Goal: Information Seeking & Learning: Learn about a topic

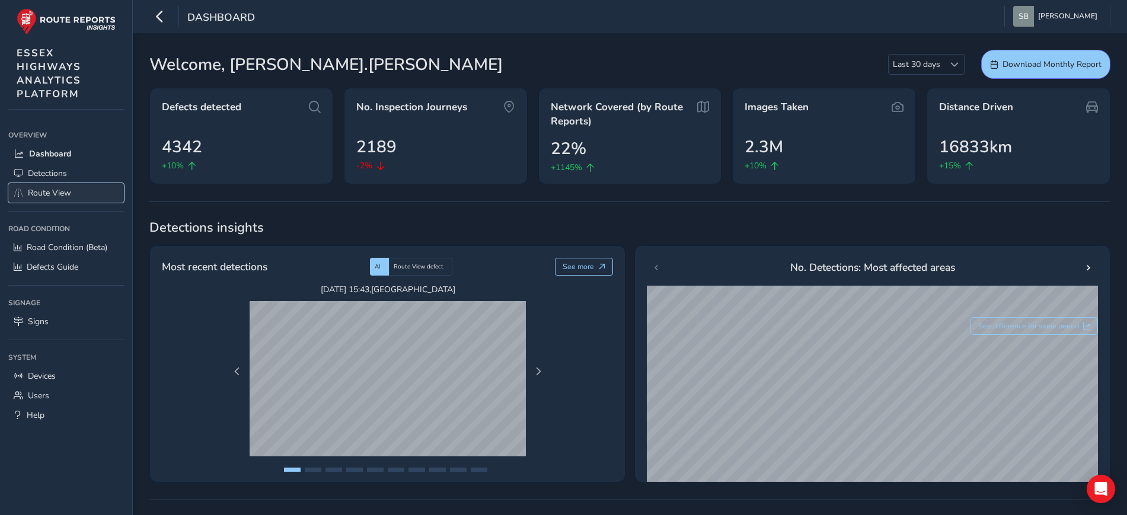
click at [58, 192] on span "Route View" at bounding box center [49, 192] width 43 height 11
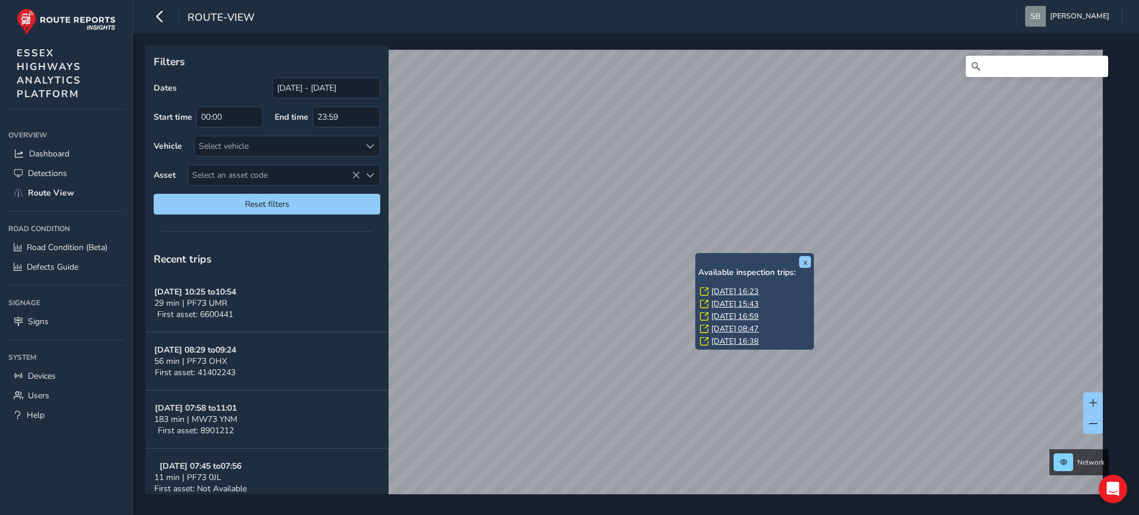
click at [747, 289] on link "[DATE] 16:23" at bounding box center [734, 291] width 47 height 11
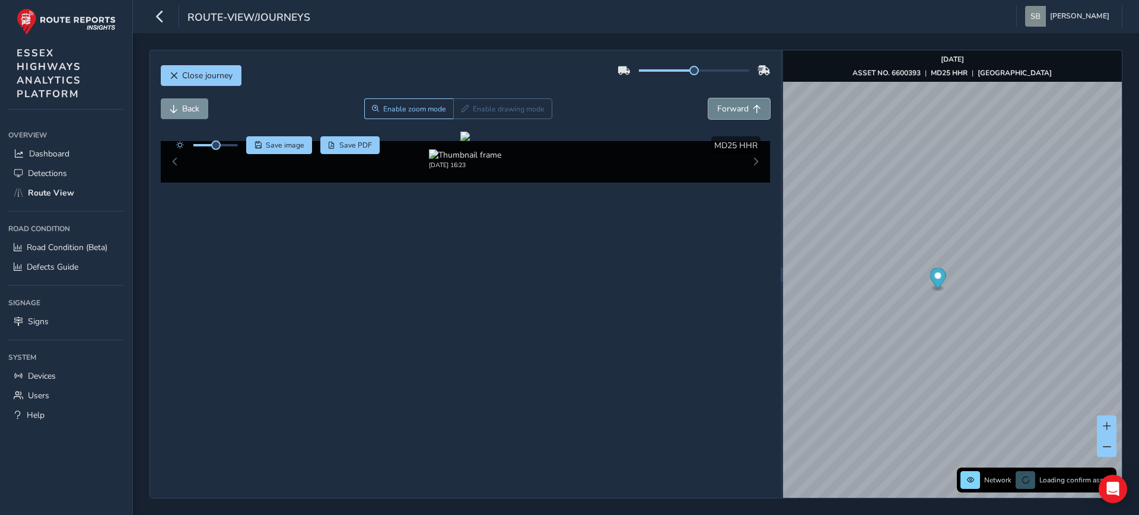
click at [717, 103] on span "Forward" at bounding box center [732, 108] width 31 height 11
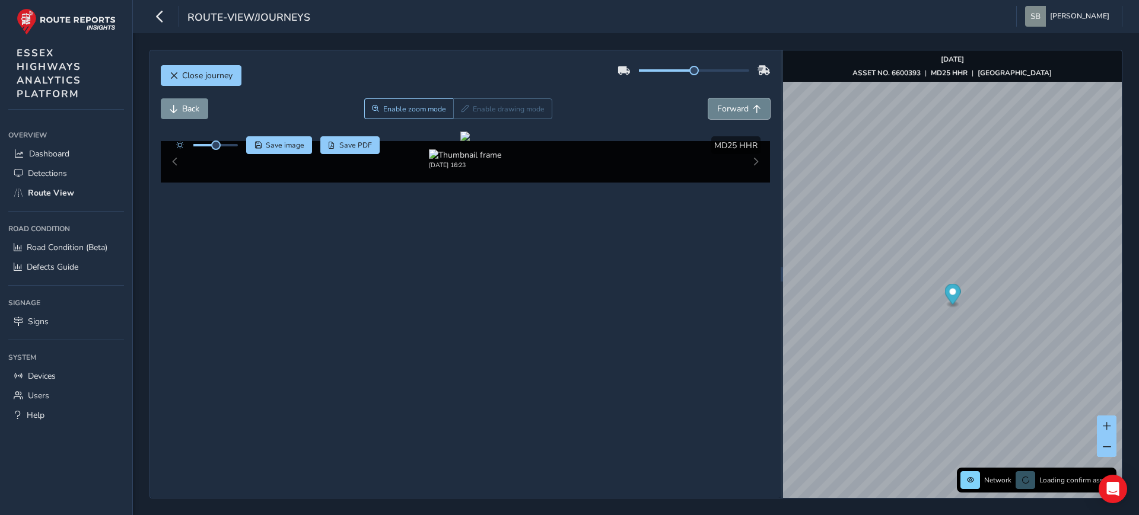
click at [717, 103] on span "Forward" at bounding box center [732, 108] width 31 height 11
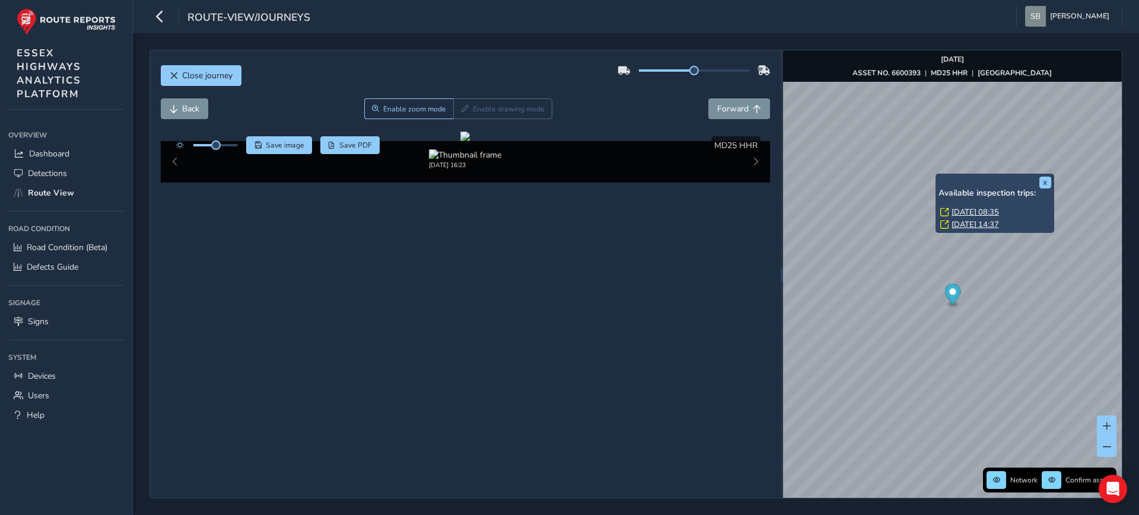
click at [982, 209] on link "[DATE] 08:35" at bounding box center [974, 212] width 47 height 11
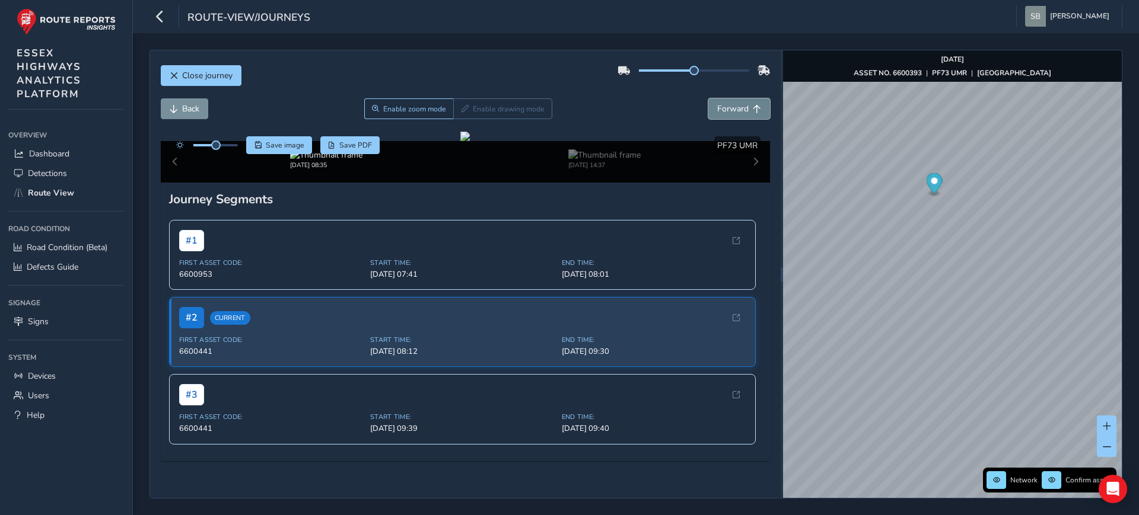
click at [728, 111] on span "Forward" at bounding box center [732, 108] width 31 height 11
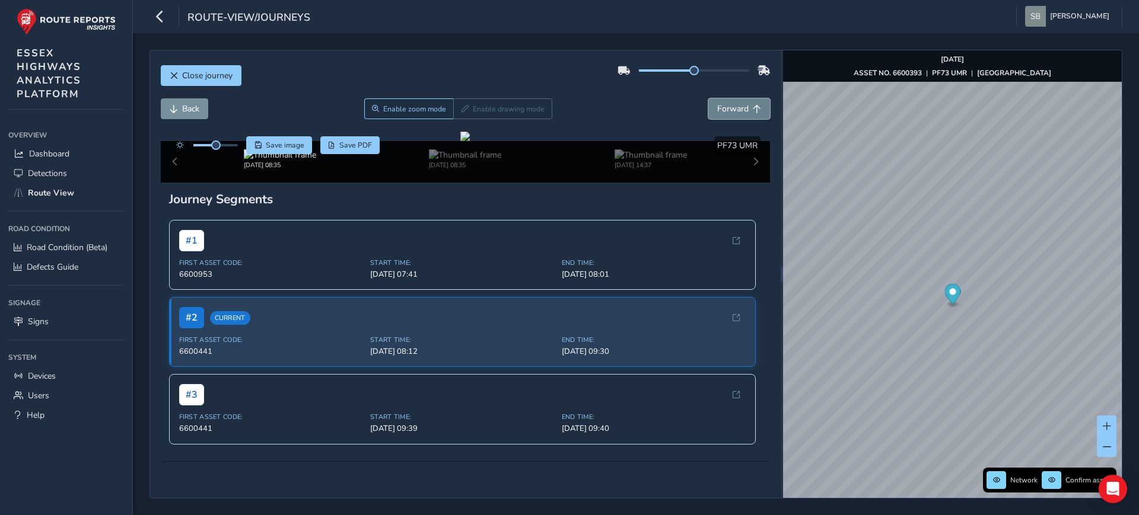
click at [728, 111] on span "Forward" at bounding box center [732, 108] width 31 height 11
click at [727, 111] on span "Forward" at bounding box center [732, 108] width 31 height 11
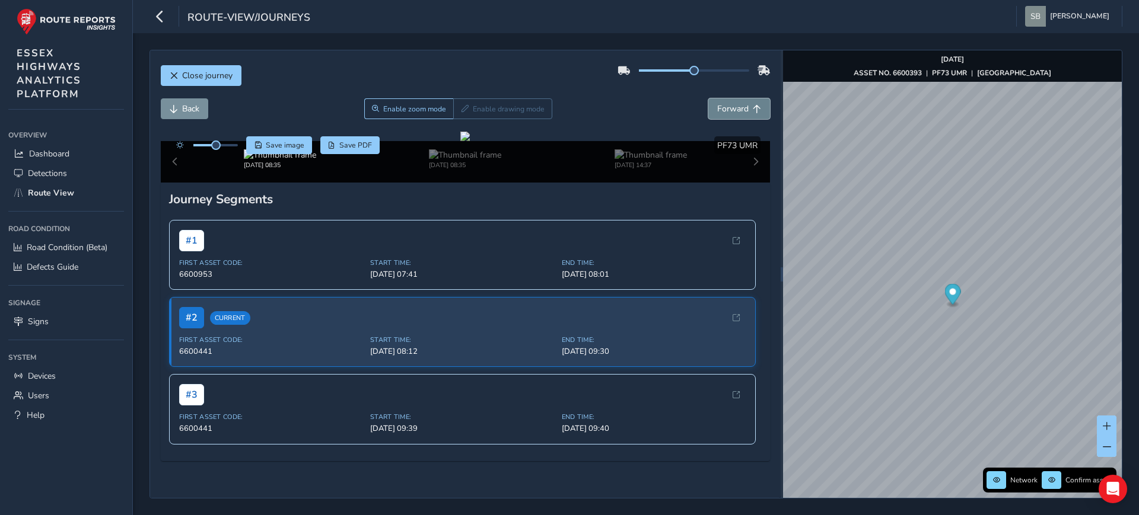
click at [727, 111] on span "Forward" at bounding box center [732, 108] width 31 height 11
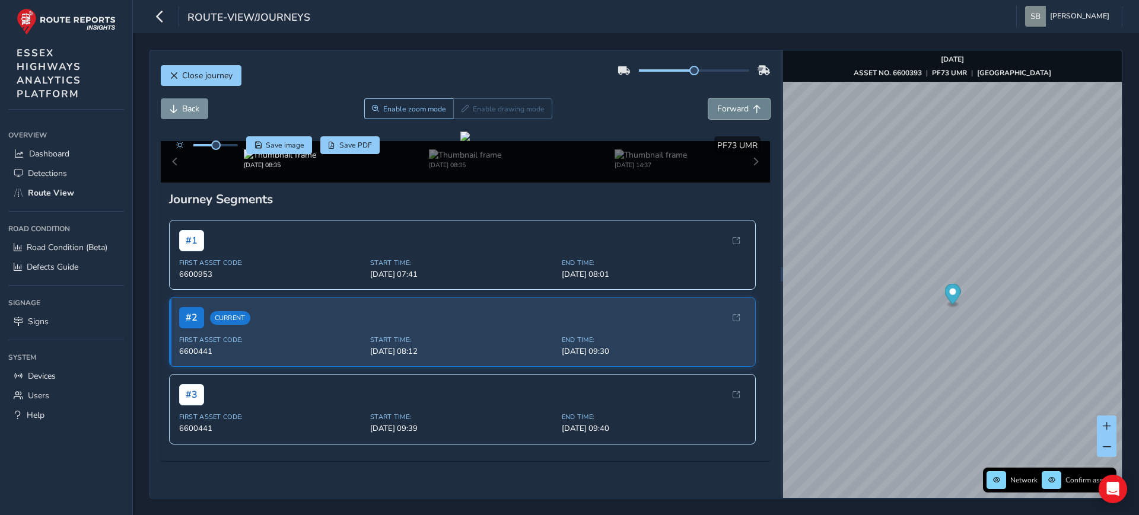
click at [727, 111] on span "Forward" at bounding box center [732, 108] width 31 height 11
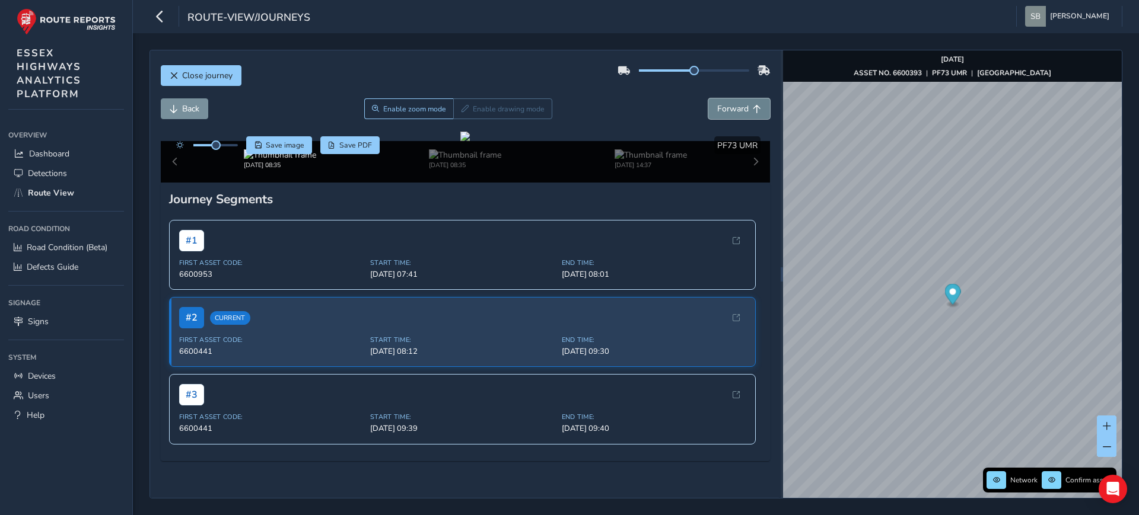
click at [727, 111] on span "Forward" at bounding box center [732, 108] width 31 height 11
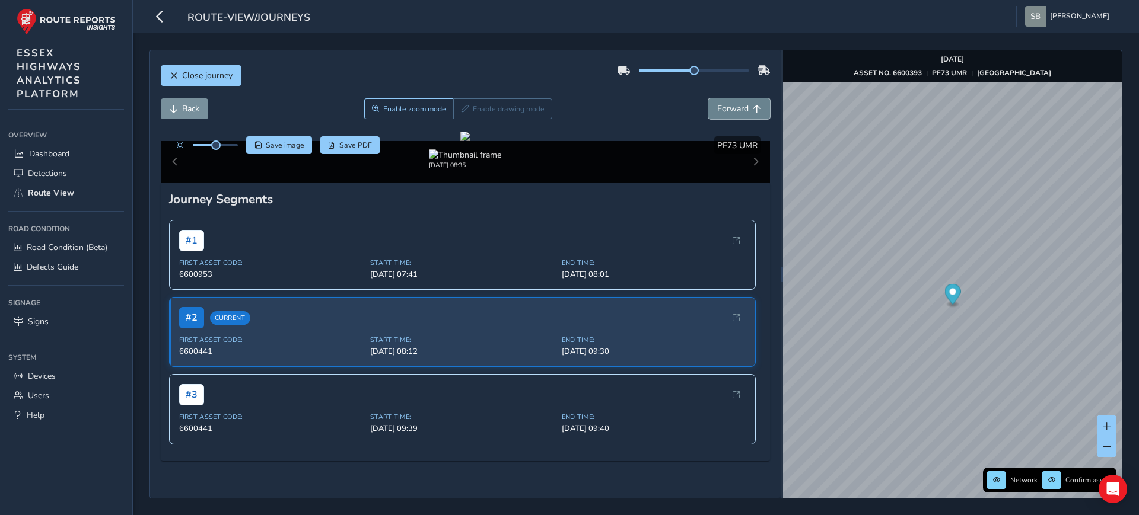
click at [727, 111] on span "Forward" at bounding box center [732, 108] width 31 height 11
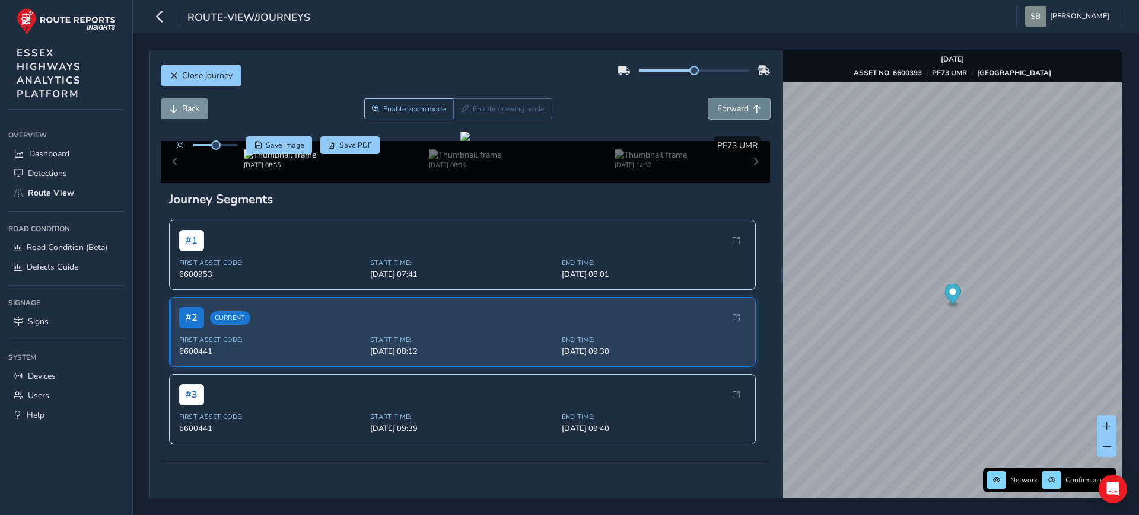
click at [727, 111] on span "Forward" at bounding box center [732, 108] width 31 height 11
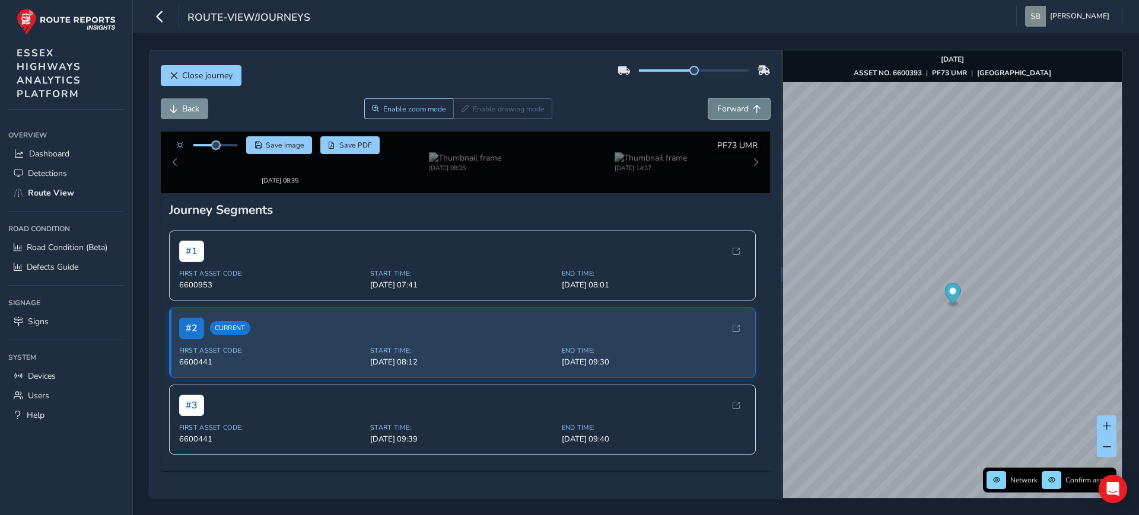
click at [727, 111] on span "Forward" at bounding box center [732, 108] width 31 height 11
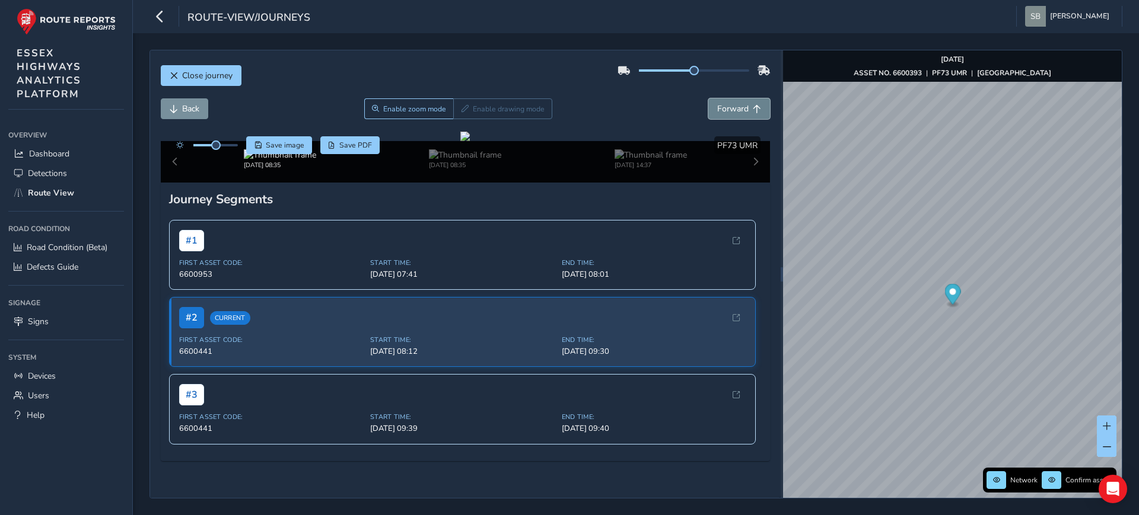
click at [727, 111] on span "Forward" at bounding box center [732, 108] width 31 height 11
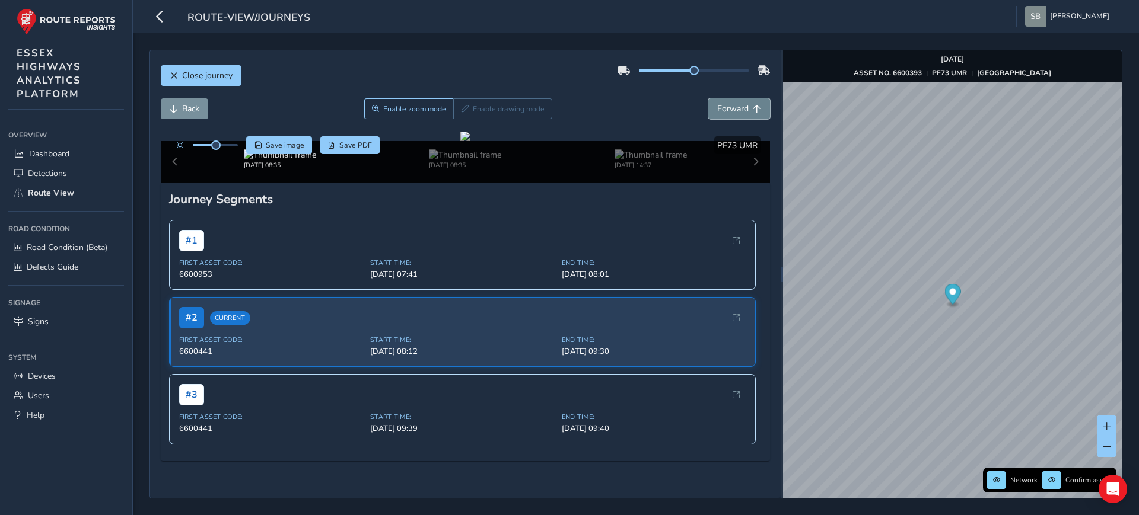
click at [727, 111] on span "Forward" at bounding box center [732, 108] width 31 height 11
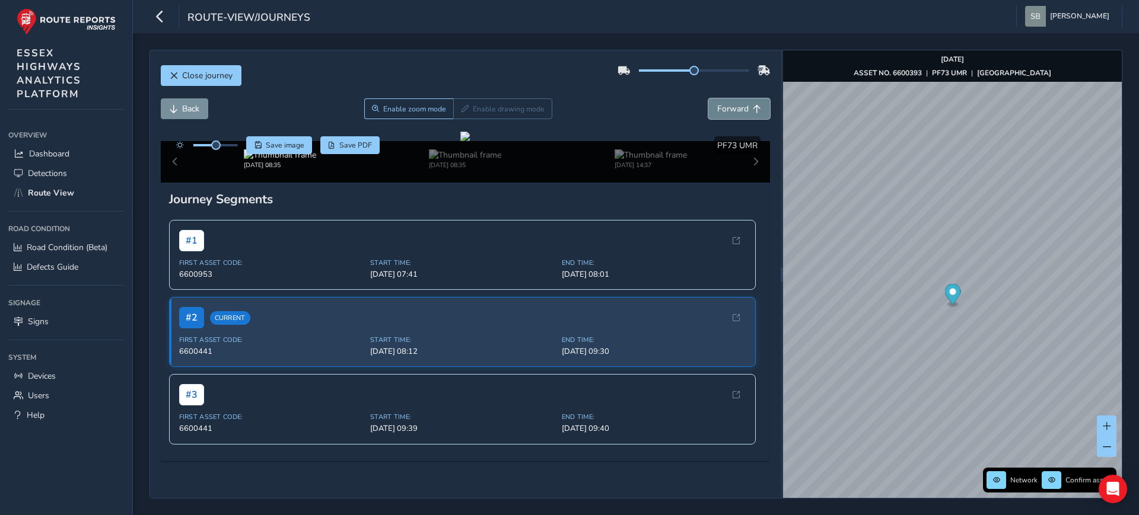
click at [727, 111] on span "Forward" at bounding box center [732, 108] width 31 height 11
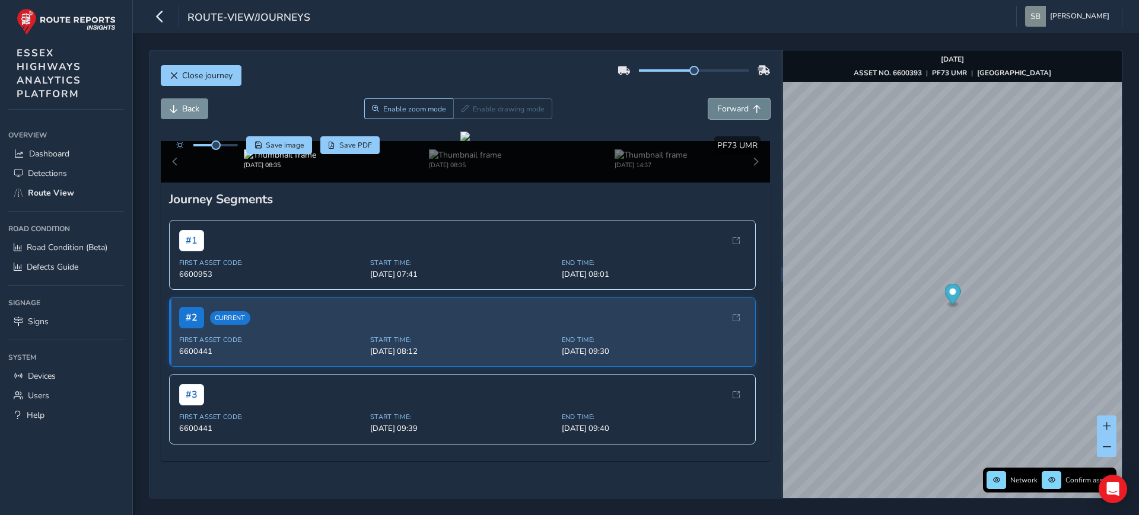
click at [727, 111] on span "Forward" at bounding box center [732, 108] width 31 height 11
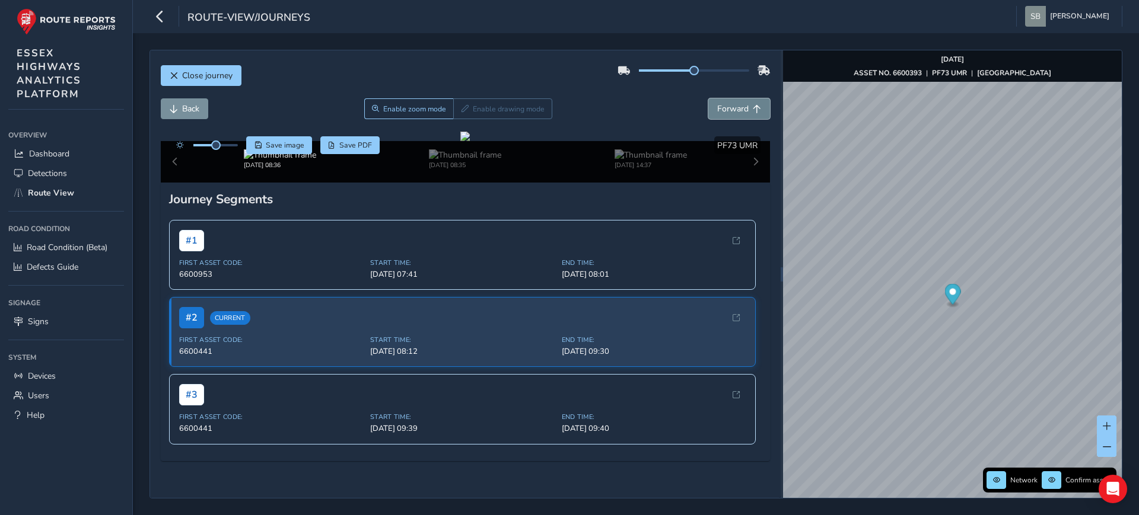
click at [727, 111] on span "Forward" at bounding box center [732, 108] width 31 height 11
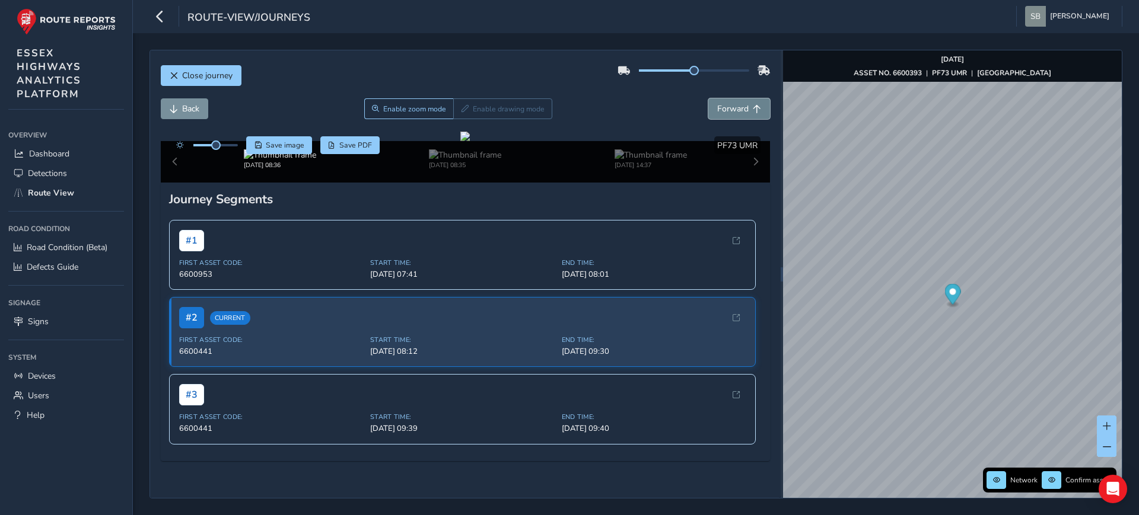
click at [727, 111] on span "Forward" at bounding box center [732, 108] width 31 height 11
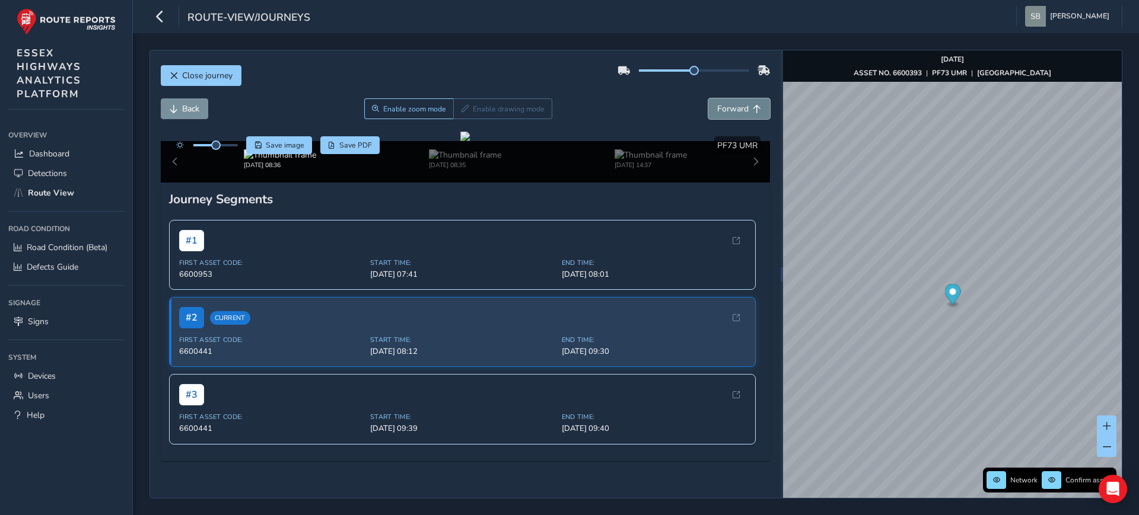
click at [727, 111] on span "Forward" at bounding box center [732, 108] width 31 height 11
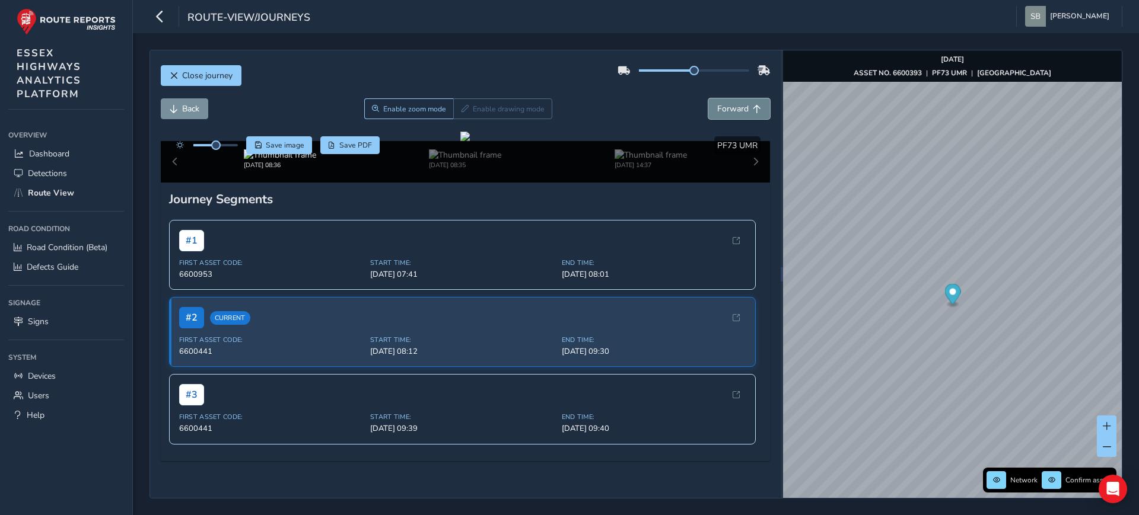
click at [727, 111] on span "Forward" at bounding box center [732, 108] width 31 height 11
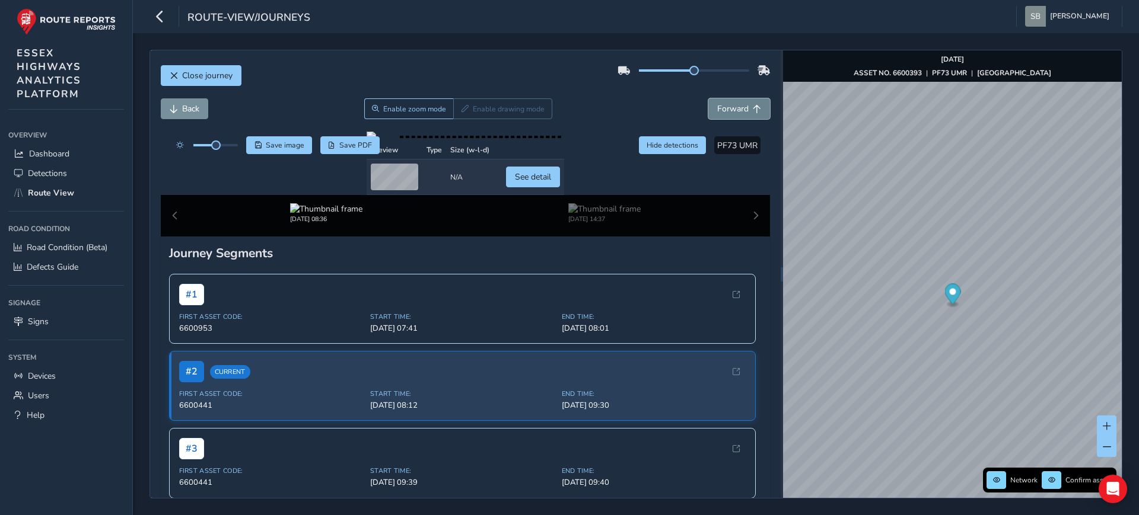
click at [727, 111] on span "Forward" at bounding box center [732, 108] width 31 height 11
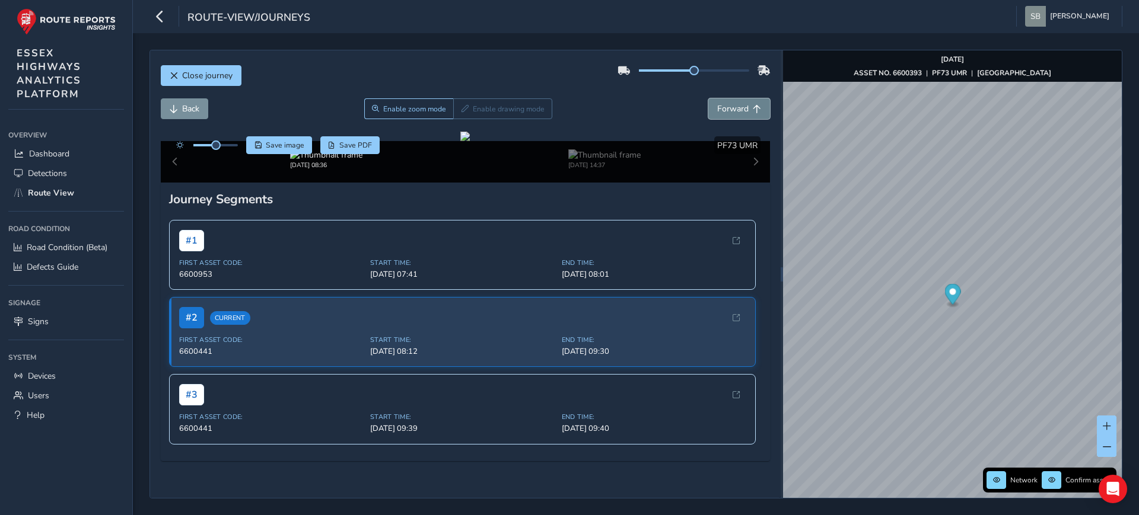
click at [727, 111] on span "Forward" at bounding box center [732, 108] width 31 height 11
click at [171, 107] on span "Back" at bounding box center [174, 109] width 8 height 8
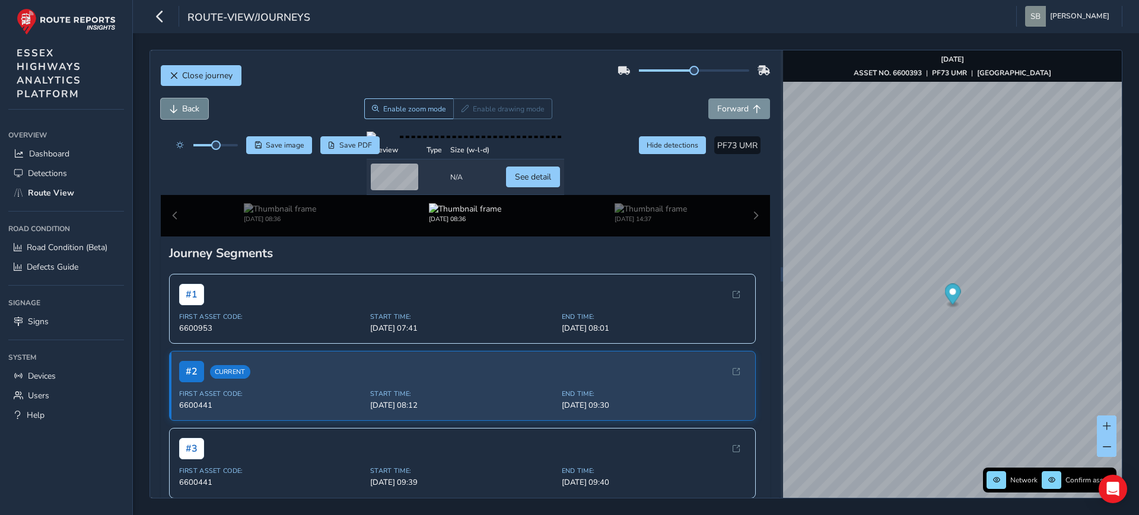
click at [171, 107] on span "Back" at bounding box center [174, 109] width 8 height 8
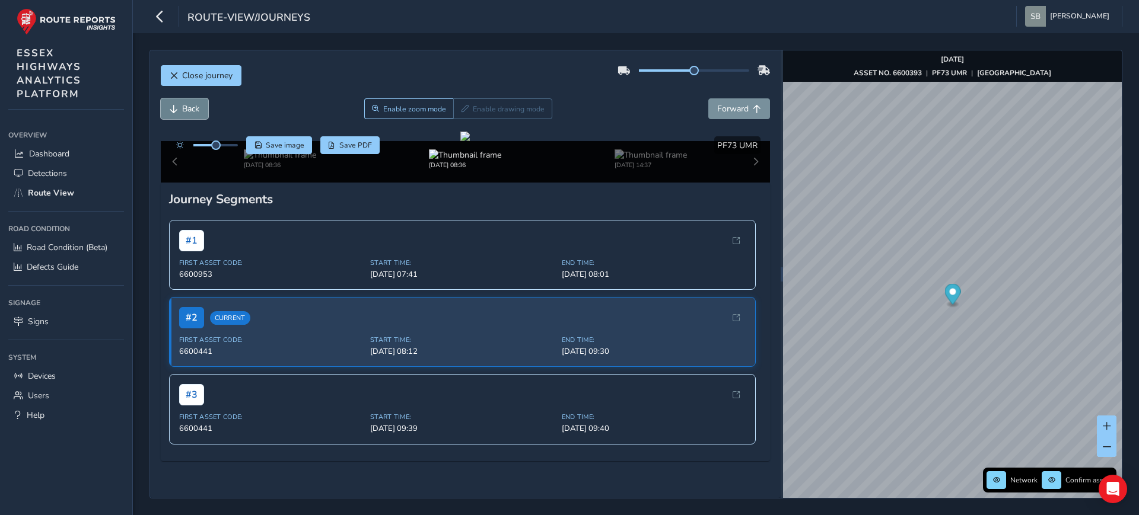
click at [173, 110] on span "Back" at bounding box center [174, 109] width 8 height 8
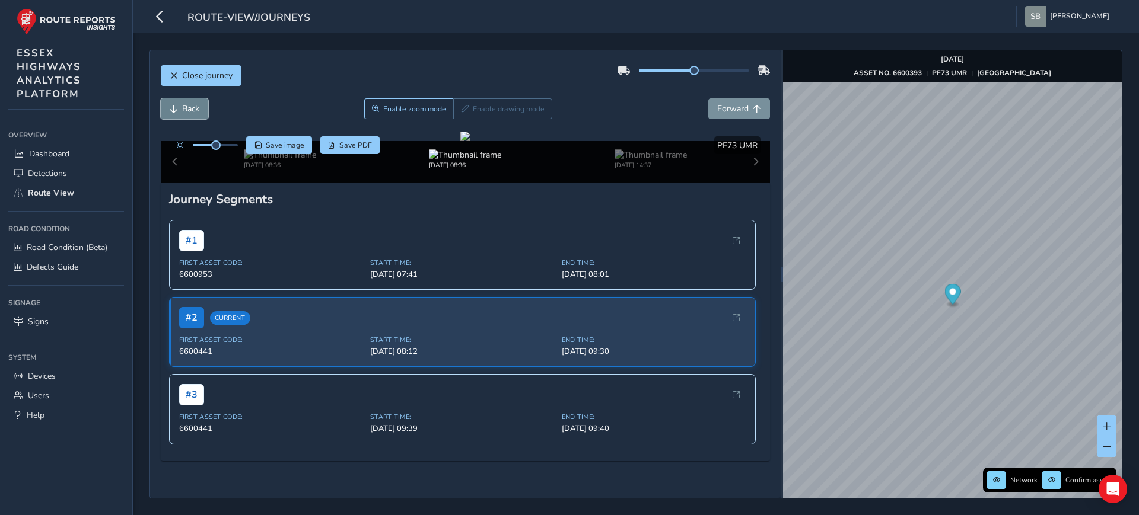
click at [173, 110] on span "Back" at bounding box center [174, 109] width 8 height 8
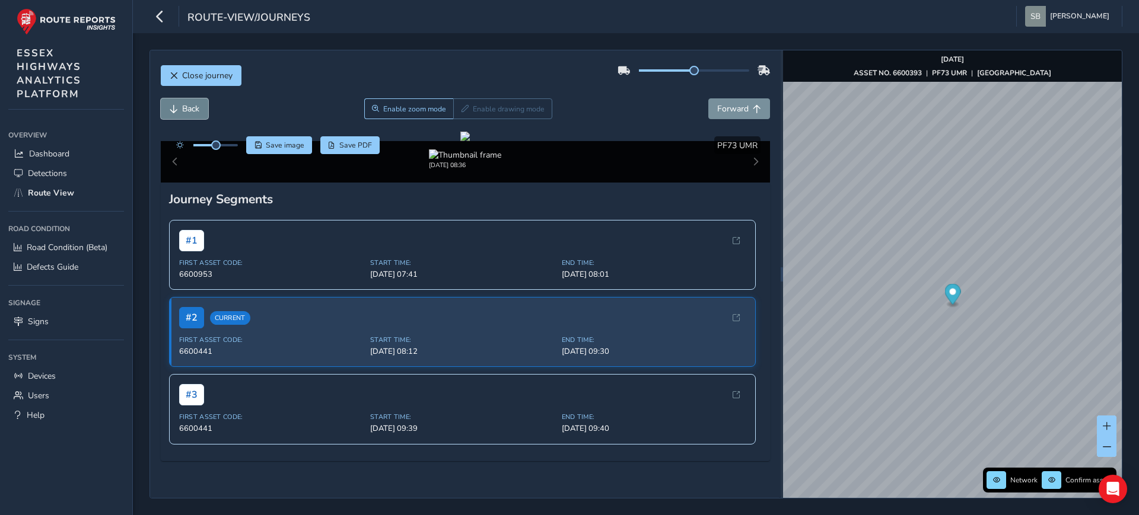
click at [173, 110] on span "Back" at bounding box center [174, 109] width 8 height 8
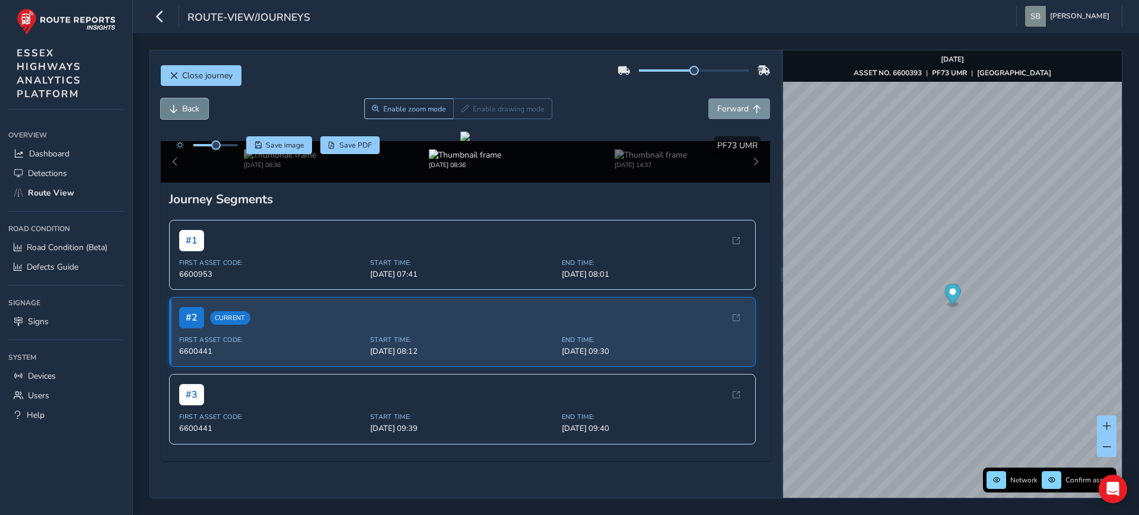
click at [173, 110] on span "Back" at bounding box center [174, 109] width 8 height 8
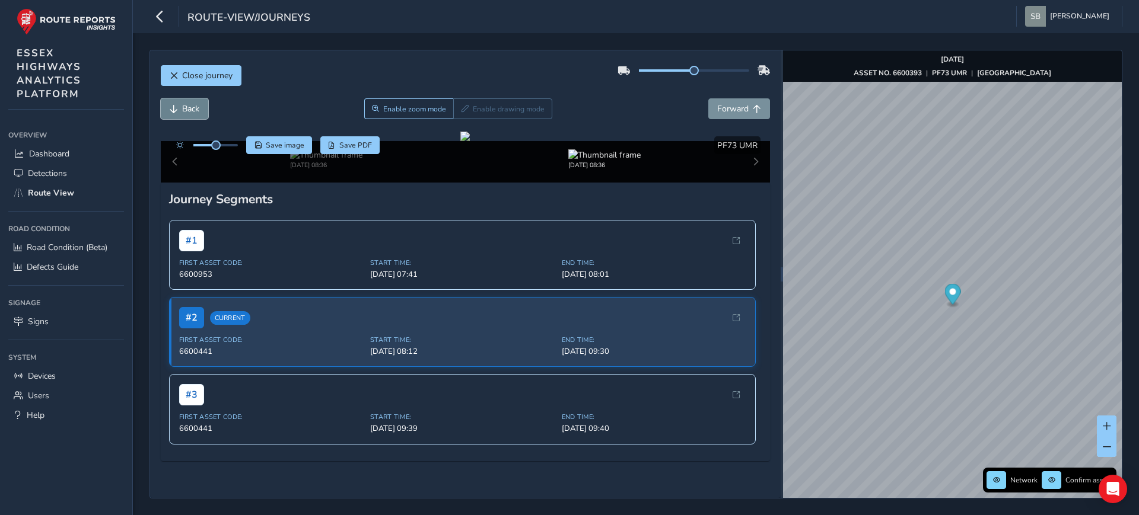
click at [173, 110] on span "Back" at bounding box center [174, 109] width 8 height 8
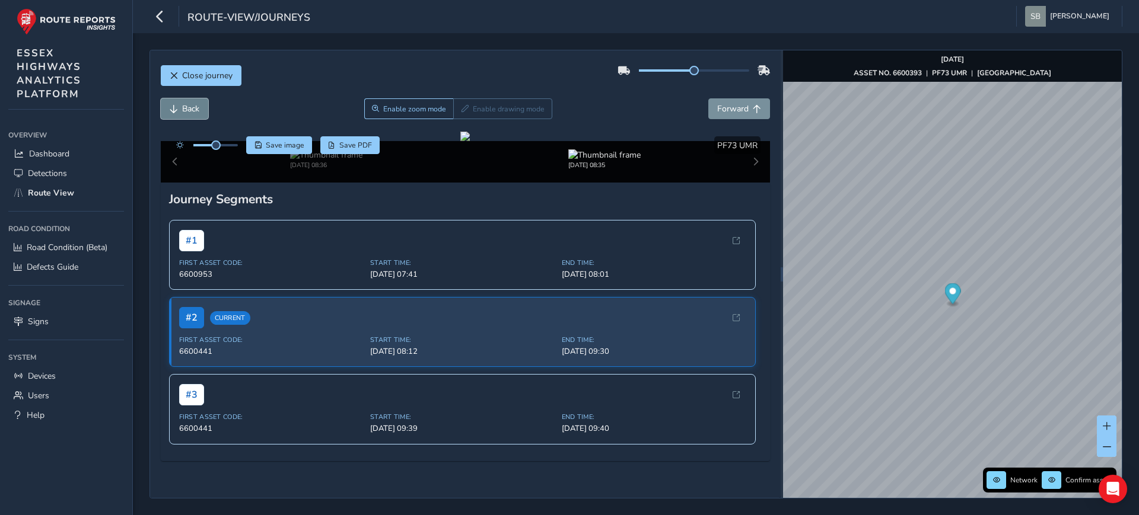
click at [173, 110] on span "Back" at bounding box center [174, 109] width 8 height 8
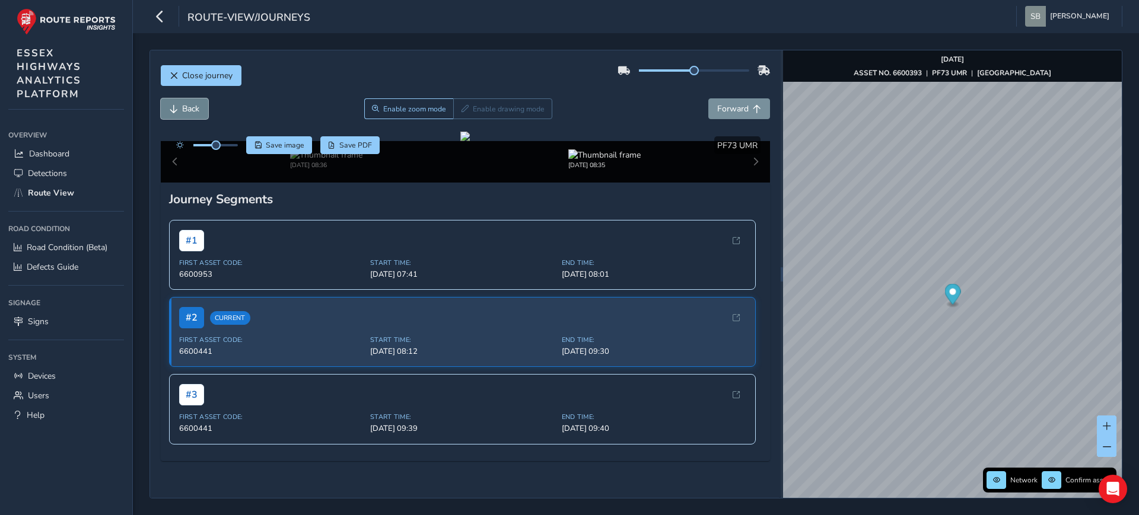
click at [173, 110] on span "Back" at bounding box center [174, 109] width 8 height 8
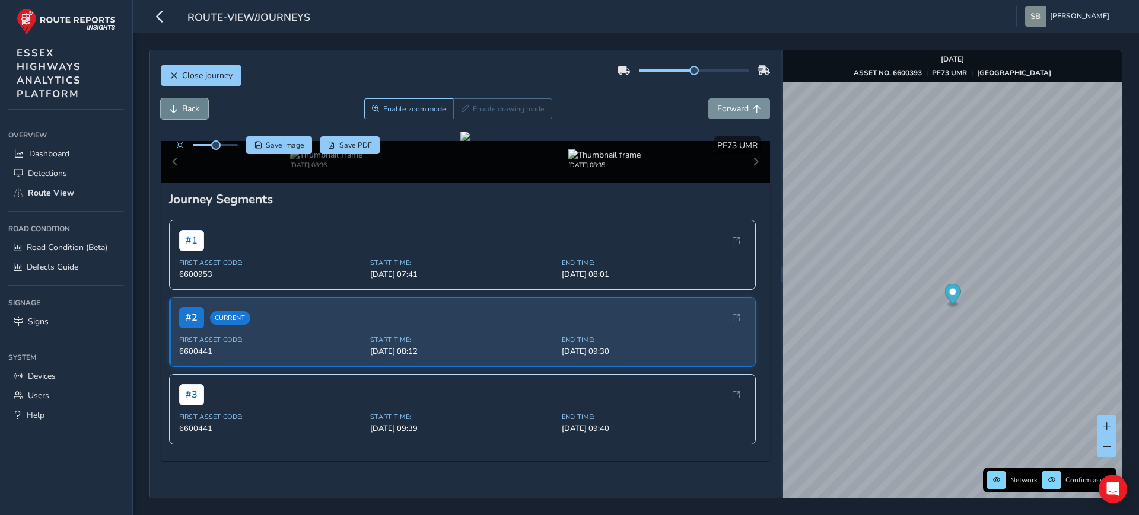
click at [173, 110] on span "Back" at bounding box center [174, 109] width 8 height 8
click at [731, 109] on span "Forward" at bounding box center [732, 108] width 31 height 11
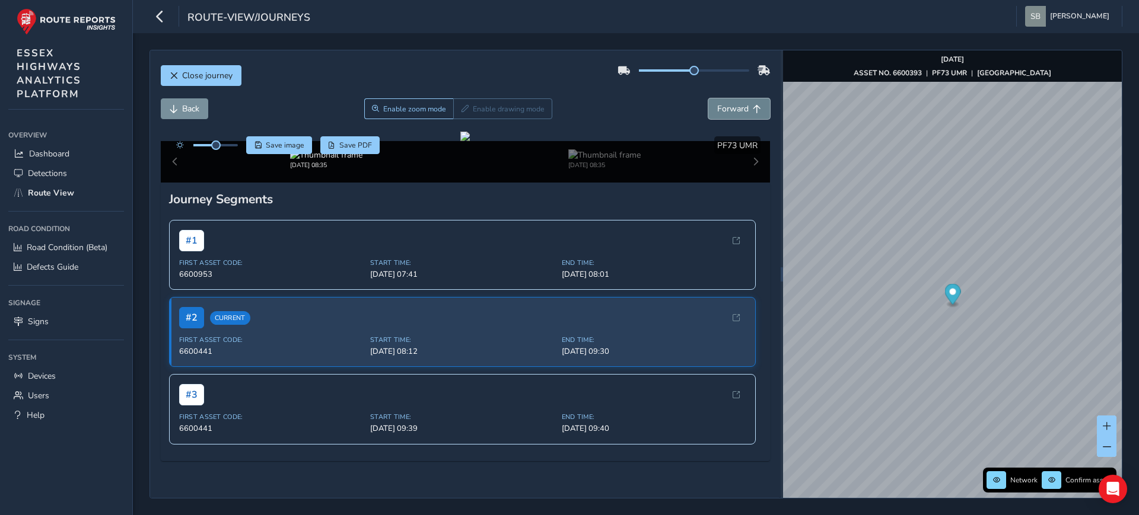
click at [731, 109] on span "Forward" at bounding box center [732, 108] width 31 height 11
click at [730, 109] on span "Forward" at bounding box center [732, 108] width 31 height 11
click at [730, 110] on span "Forward" at bounding box center [732, 108] width 31 height 11
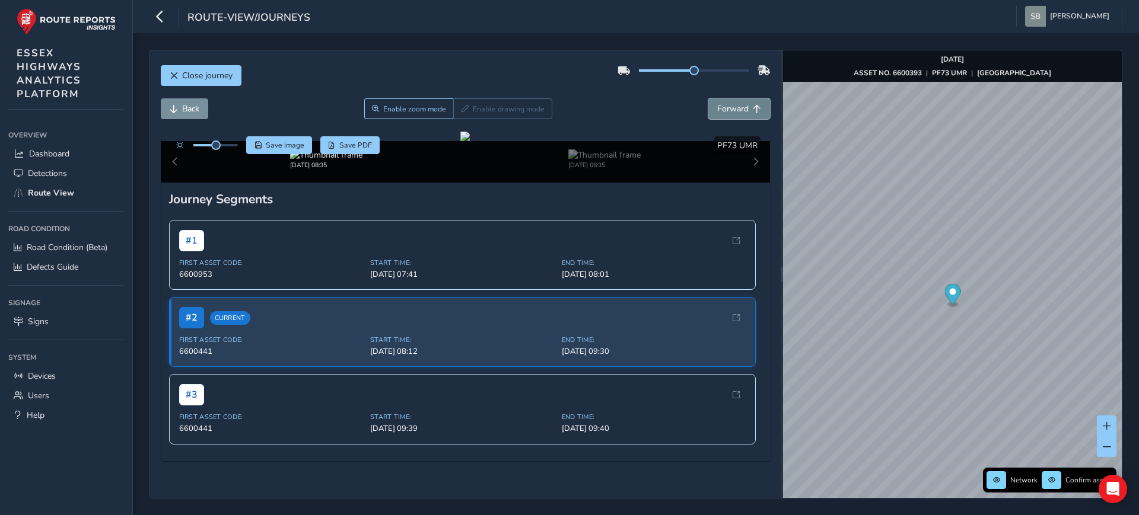
click at [730, 110] on span "Forward" at bounding box center [732, 108] width 31 height 11
click at [187, 107] on span "Back" at bounding box center [190, 108] width 17 height 11
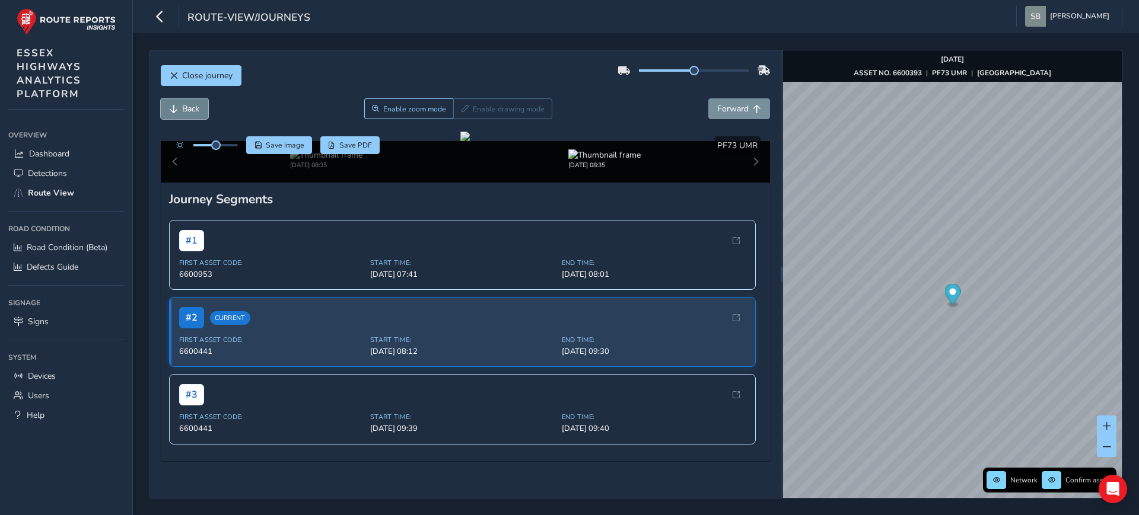
click at [187, 107] on span "Back" at bounding box center [190, 108] width 17 height 11
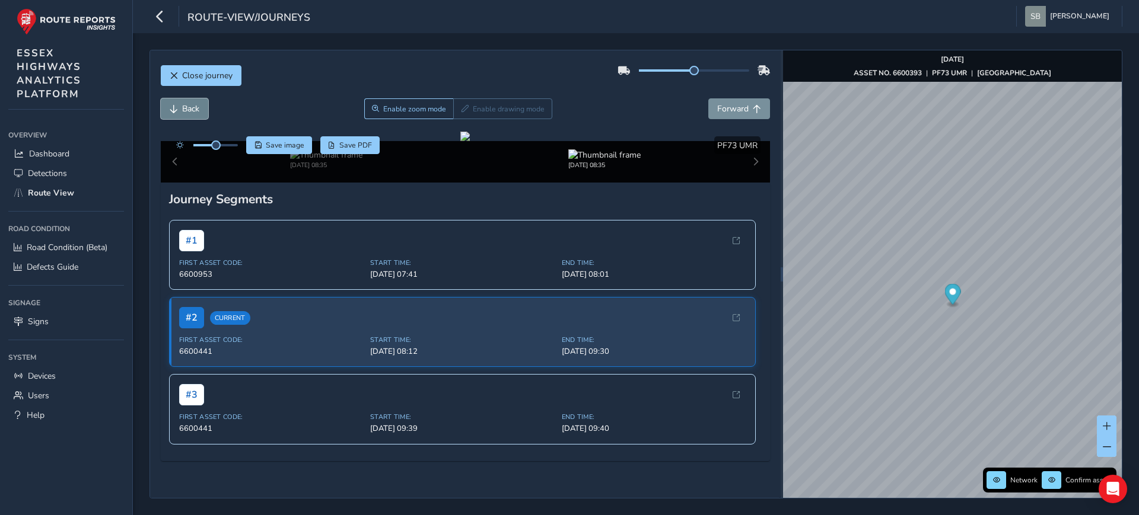
click at [187, 107] on span "Back" at bounding box center [190, 108] width 17 height 11
click at [187, 106] on span "Back" at bounding box center [190, 108] width 17 height 11
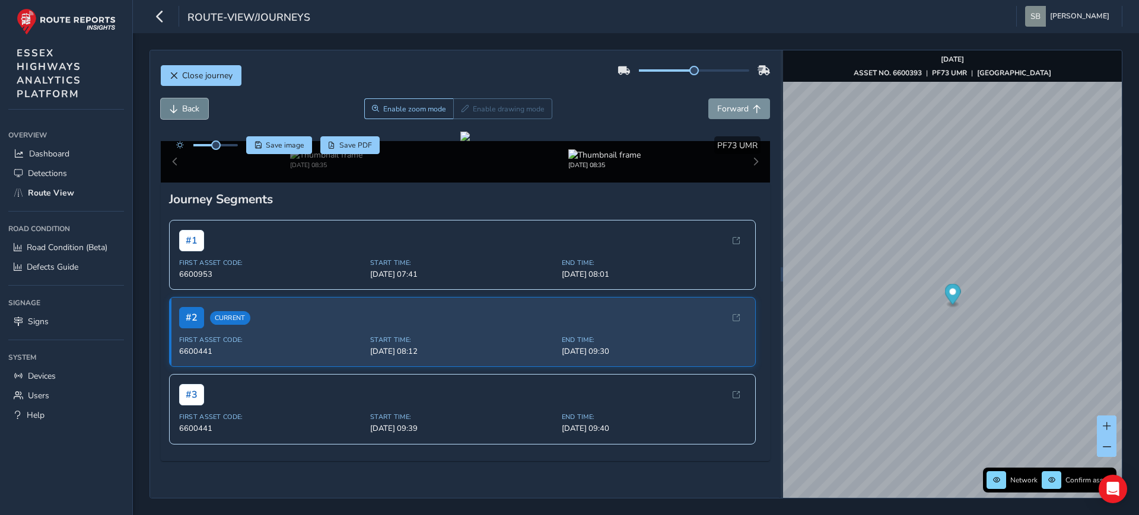
click at [187, 106] on span "Back" at bounding box center [190, 108] width 17 height 11
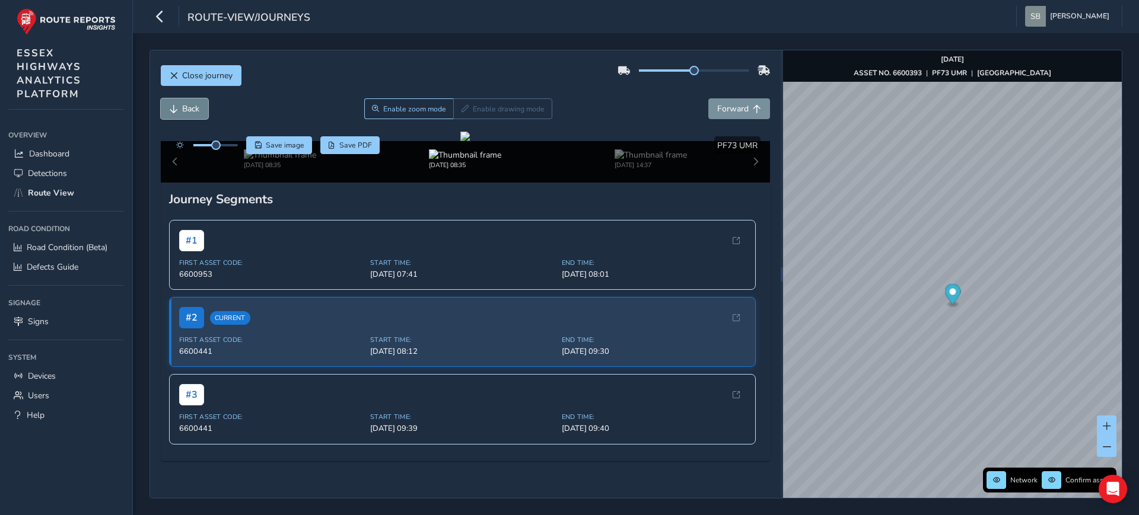
click at [187, 106] on span "Back" at bounding box center [190, 108] width 17 height 11
click at [744, 116] on button "Forward" at bounding box center [739, 108] width 62 height 21
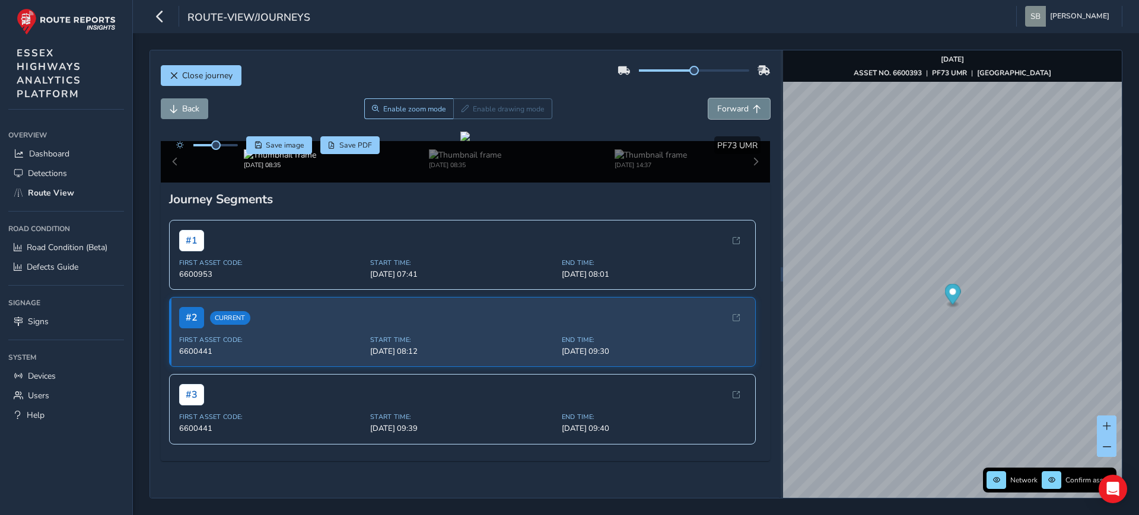
click at [744, 116] on button "Forward" at bounding box center [739, 108] width 62 height 21
click at [189, 110] on span "Back" at bounding box center [190, 108] width 17 height 11
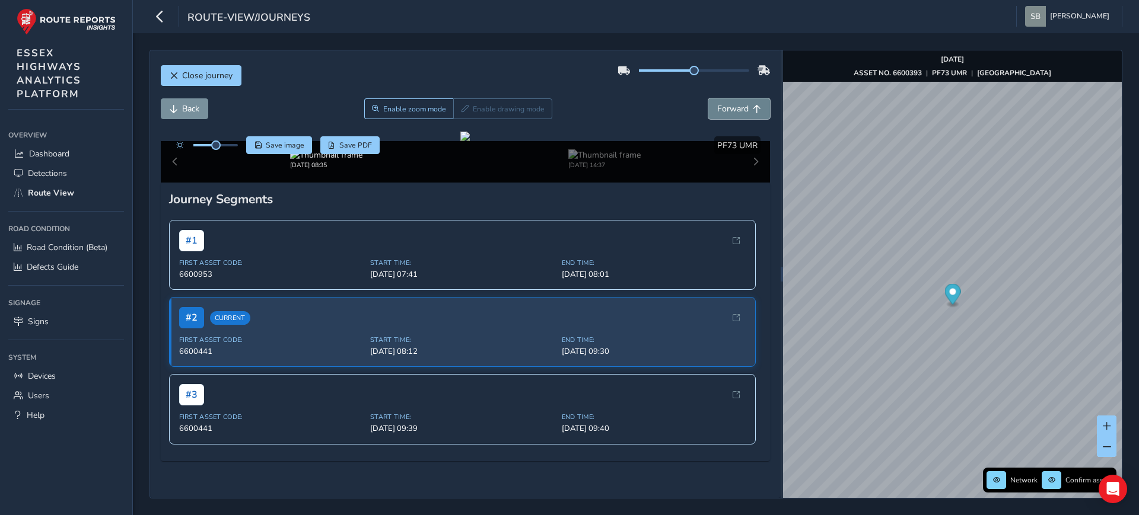
click at [728, 105] on span "Forward" at bounding box center [732, 108] width 31 height 11
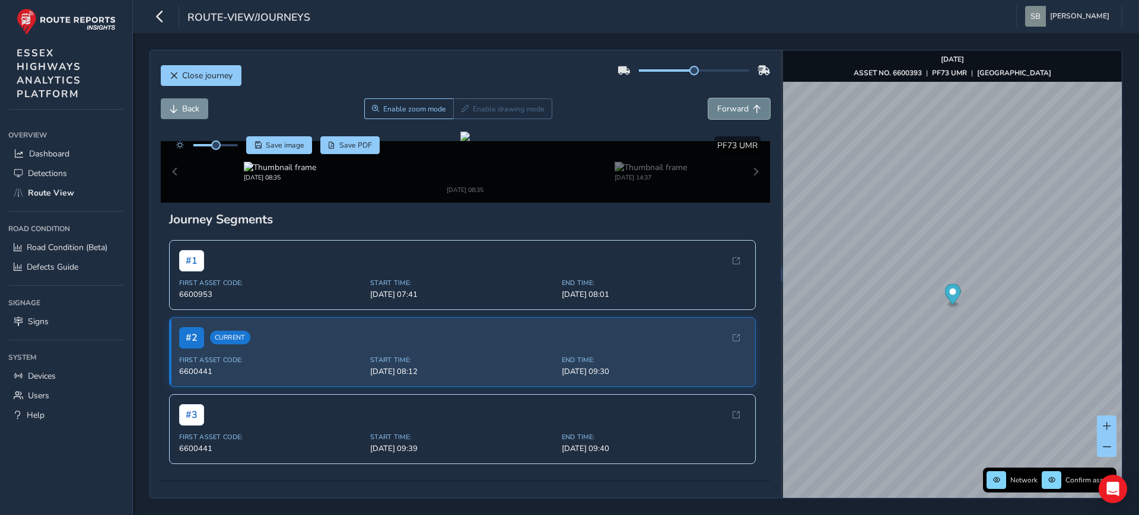
click at [728, 105] on span "Forward" at bounding box center [732, 108] width 31 height 11
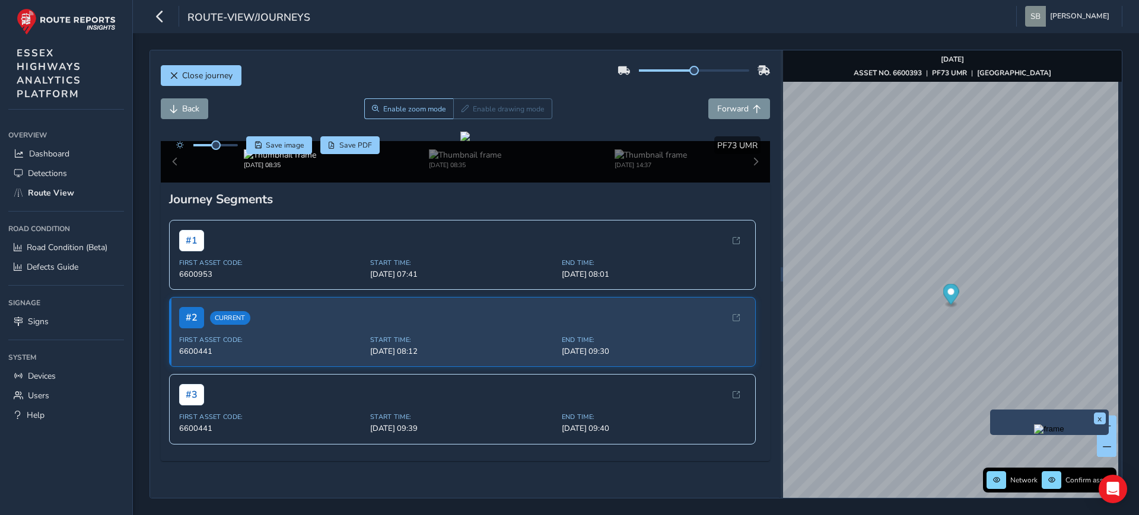
click at [1036, 434] on img "Preview frame" at bounding box center [1049, 429] width 30 height 9
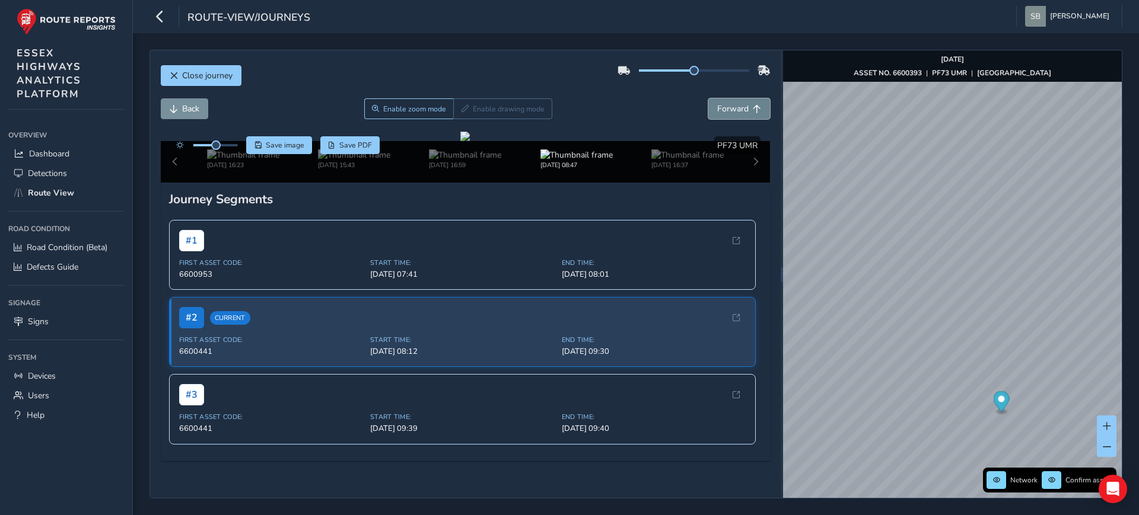
click at [753, 105] on span "Forward" at bounding box center [757, 109] width 8 height 8
click at [182, 111] on span "Back" at bounding box center [190, 108] width 17 height 11
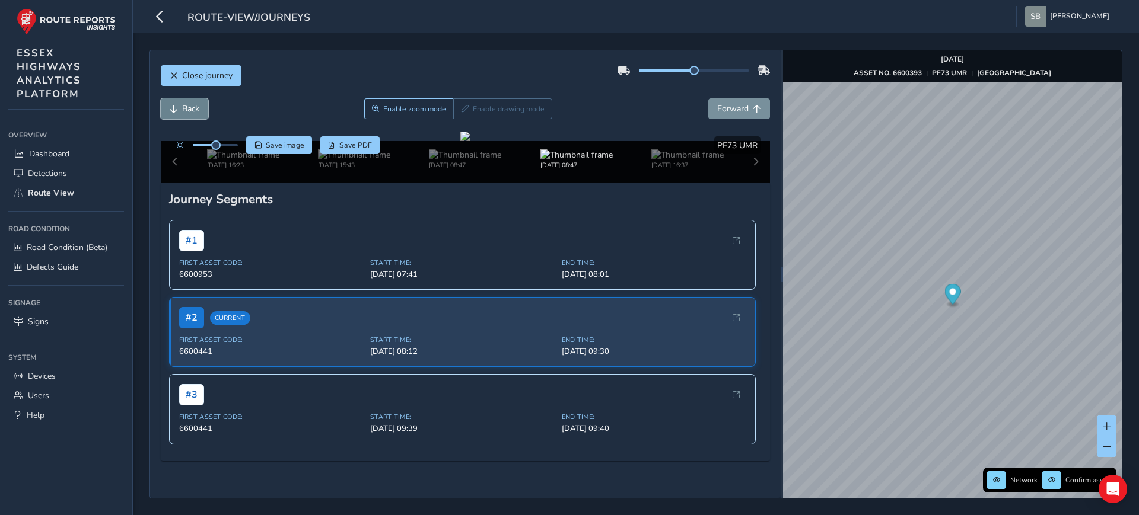
click at [182, 111] on span "Back" at bounding box center [190, 108] width 17 height 11
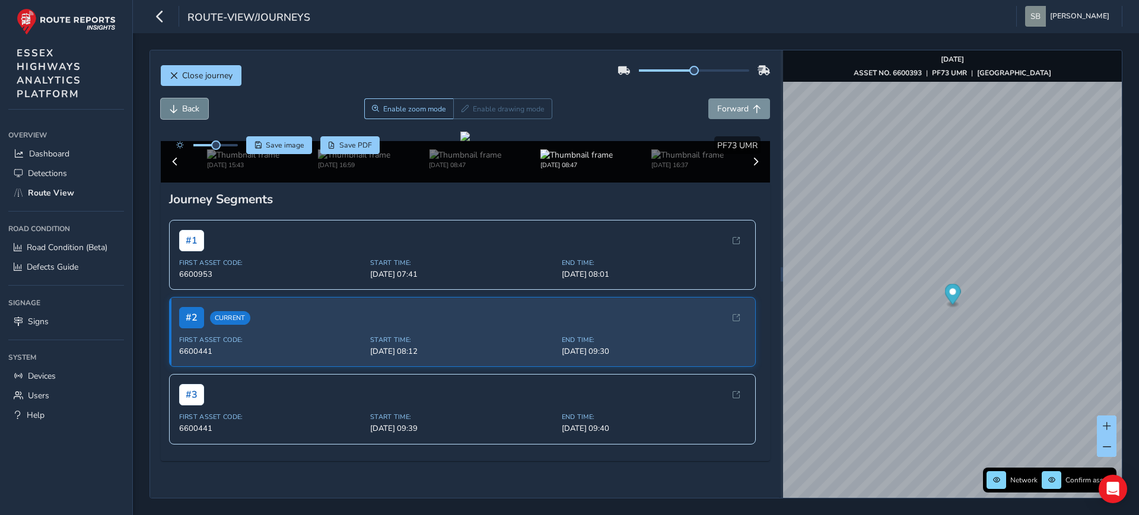
click at [182, 111] on span "Back" at bounding box center [190, 108] width 17 height 11
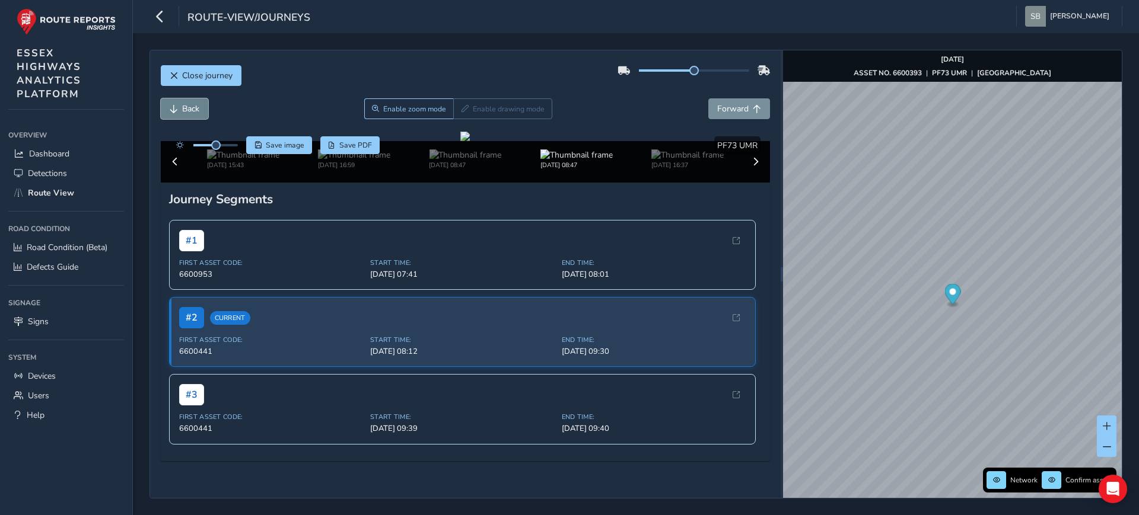
click at [182, 111] on span "Back" at bounding box center [190, 108] width 17 height 11
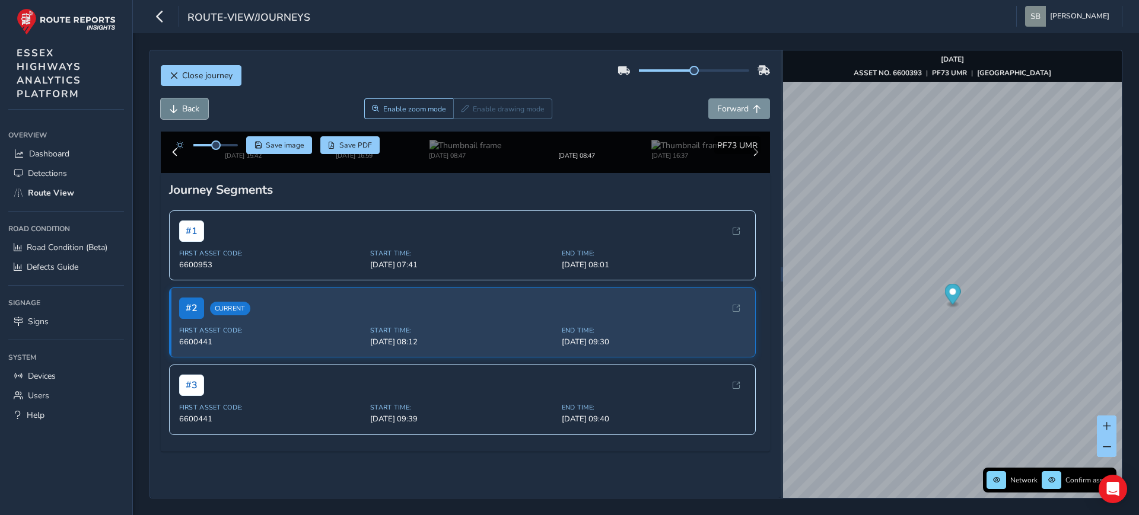
click at [182, 111] on span "Back" at bounding box center [190, 108] width 17 height 11
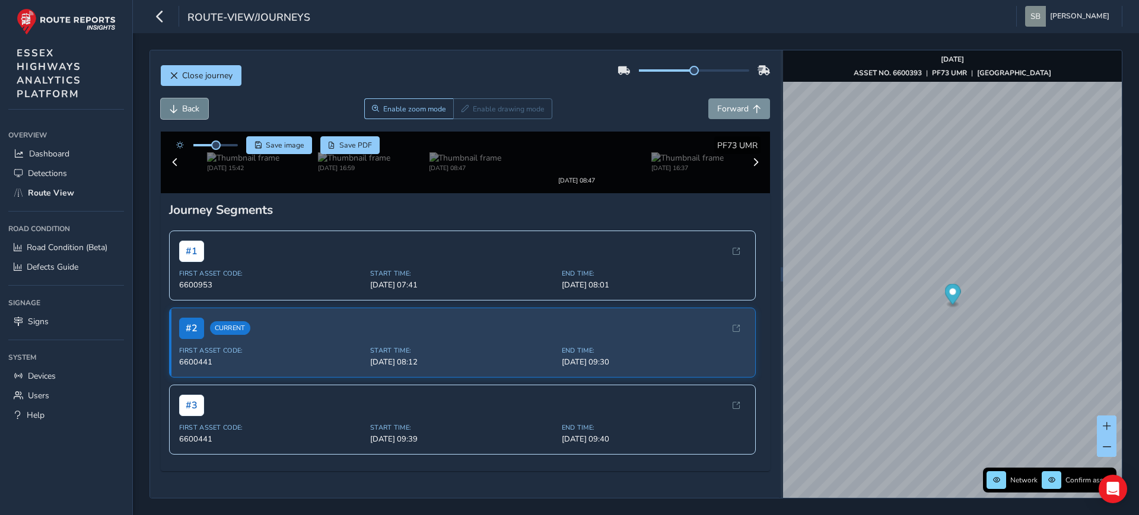
click at [182, 111] on span "Back" at bounding box center [190, 108] width 17 height 11
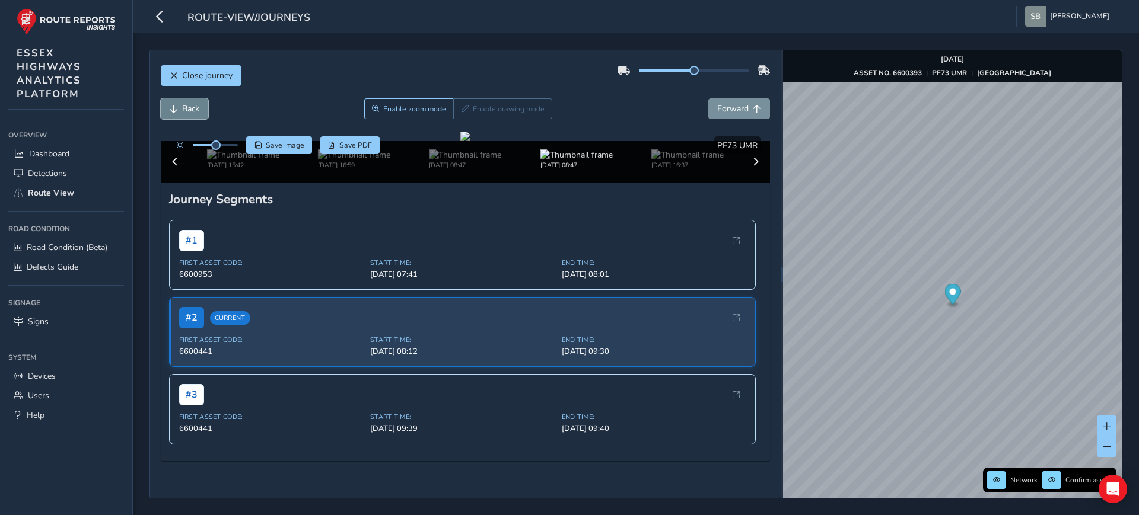
click at [182, 111] on span "Back" at bounding box center [190, 108] width 17 height 11
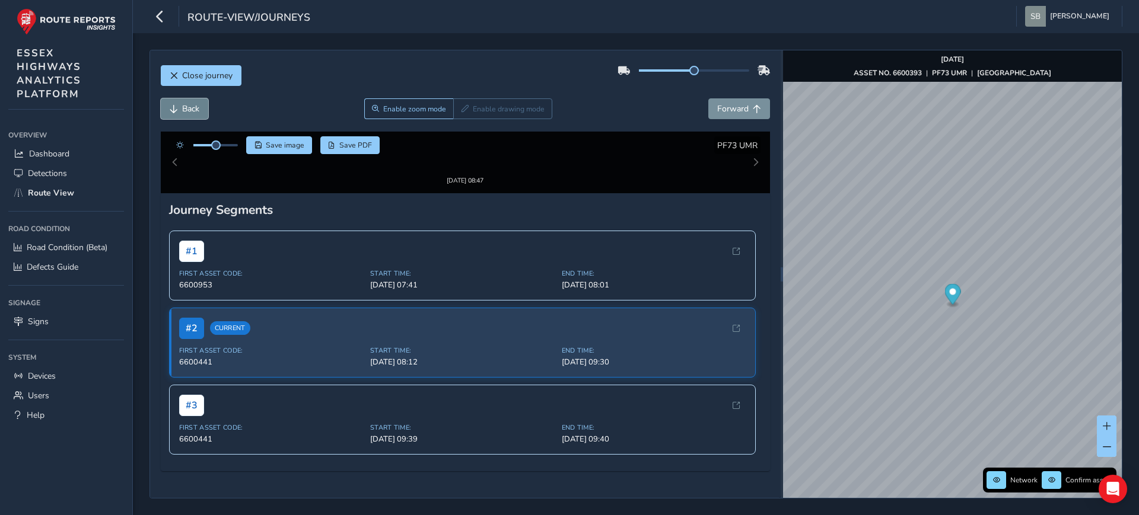
click at [182, 111] on span "Back" at bounding box center [190, 108] width 17 height 11
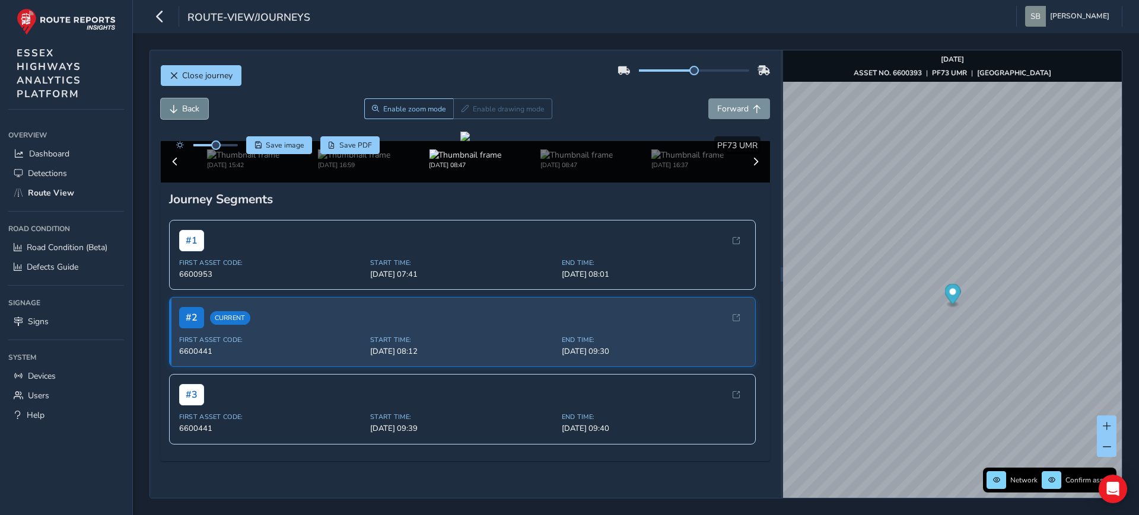
click at [182, 111] on span "Back" at bounding box center [190, 108] width 17 height 11
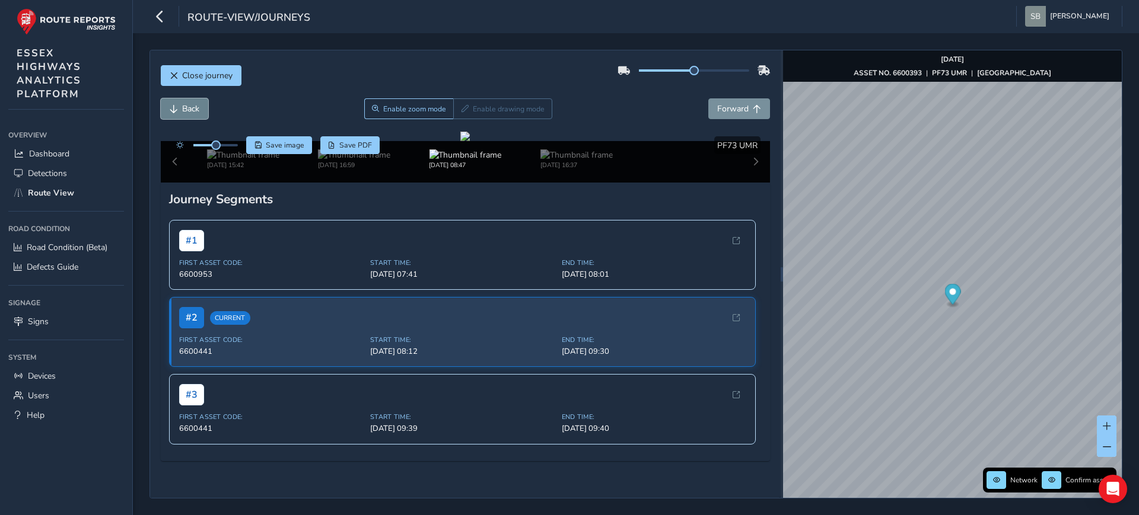
click at [182, 111] on span "Back" at bounding box center [190, 108] width 17 height 11
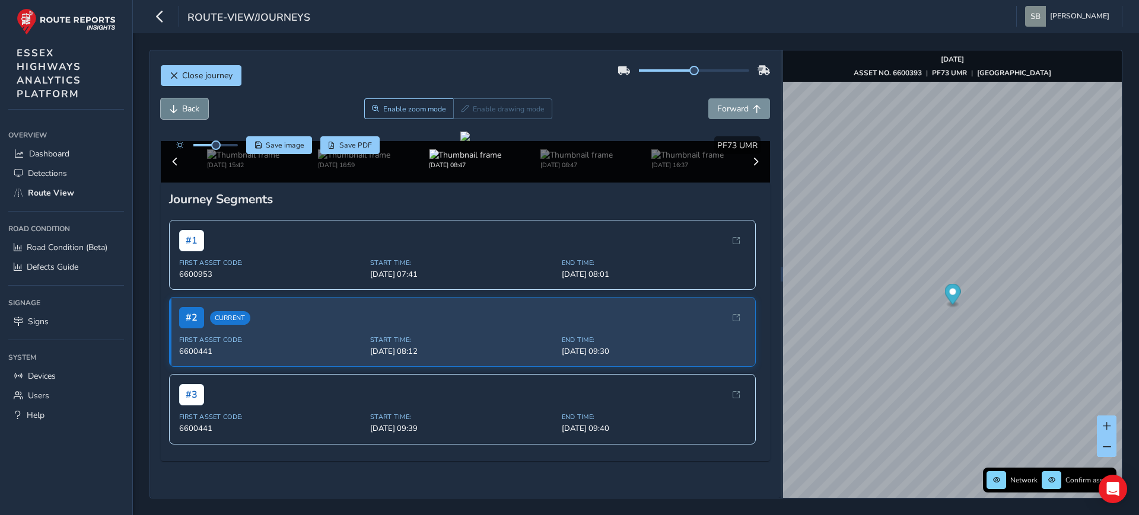
click at [182, 111] on span "Back" at bounding box center [190, 108] width 17 height 11
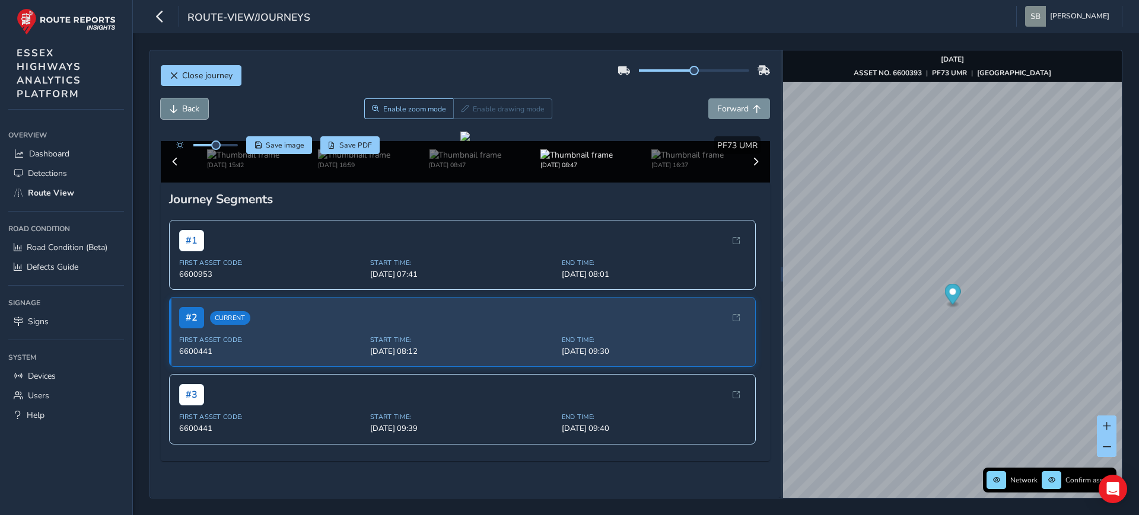
click at [182, 111] on span "Back" at bounding box center [190, 108] width 17 height 11
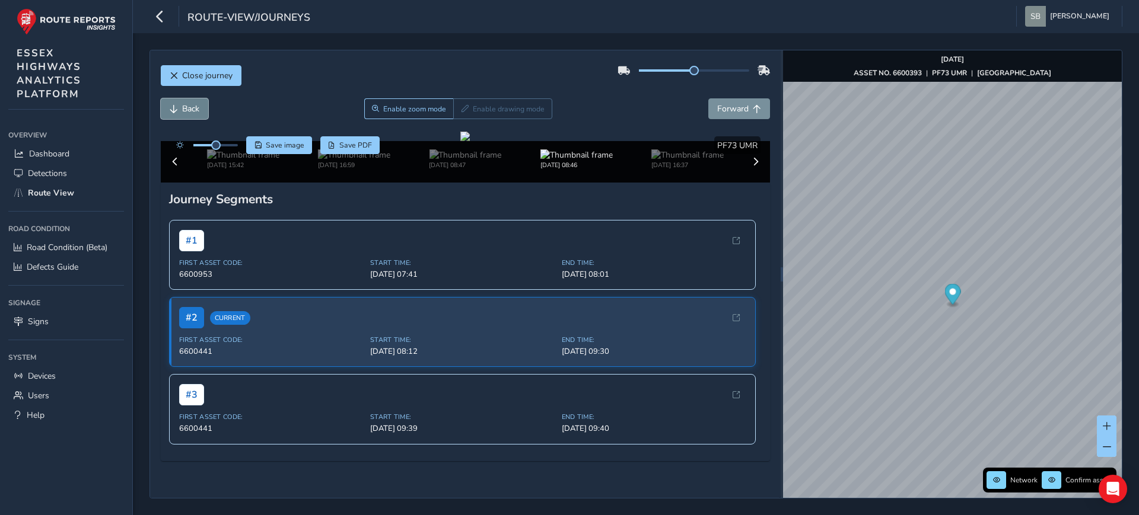
click at [182, 111] on span "Back" at bounding box center [190, 108] width 17 height 11
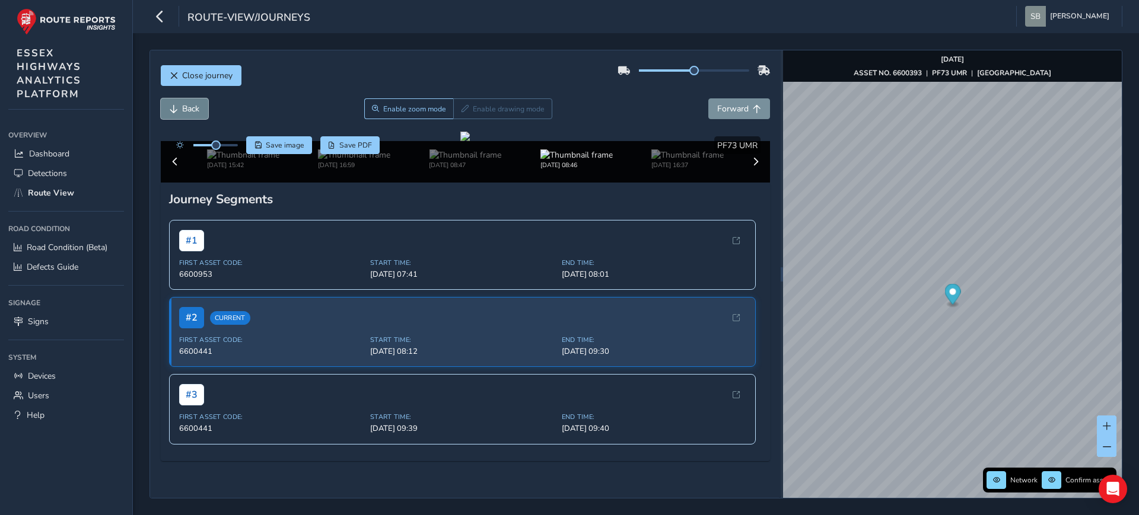
click at [182, 111] on span "Back" at bounding box center [190, 108] width 17 height 11
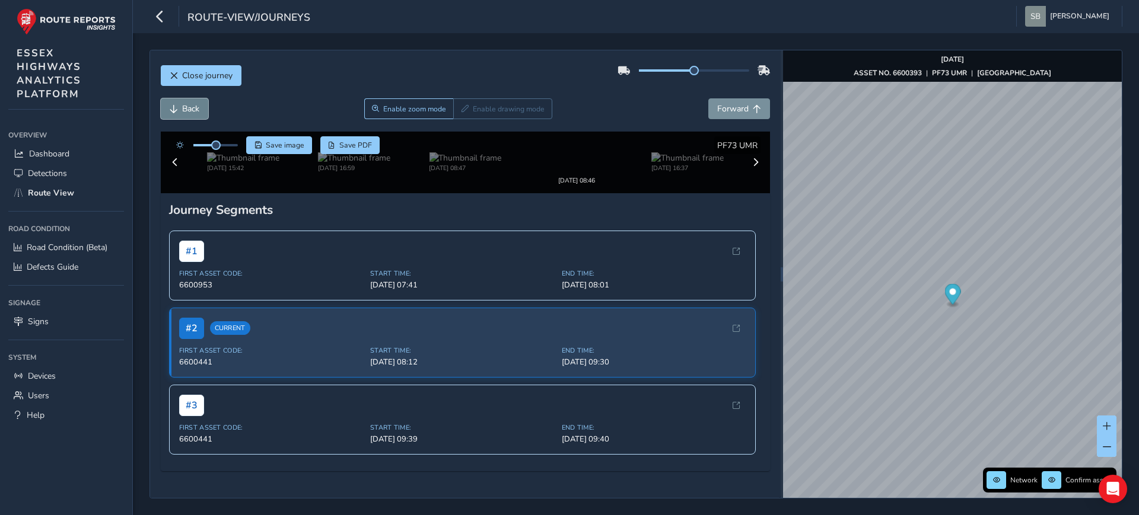
click at [182, 111] on span "Back" at bounding box center [190, 108] width 17 height 11
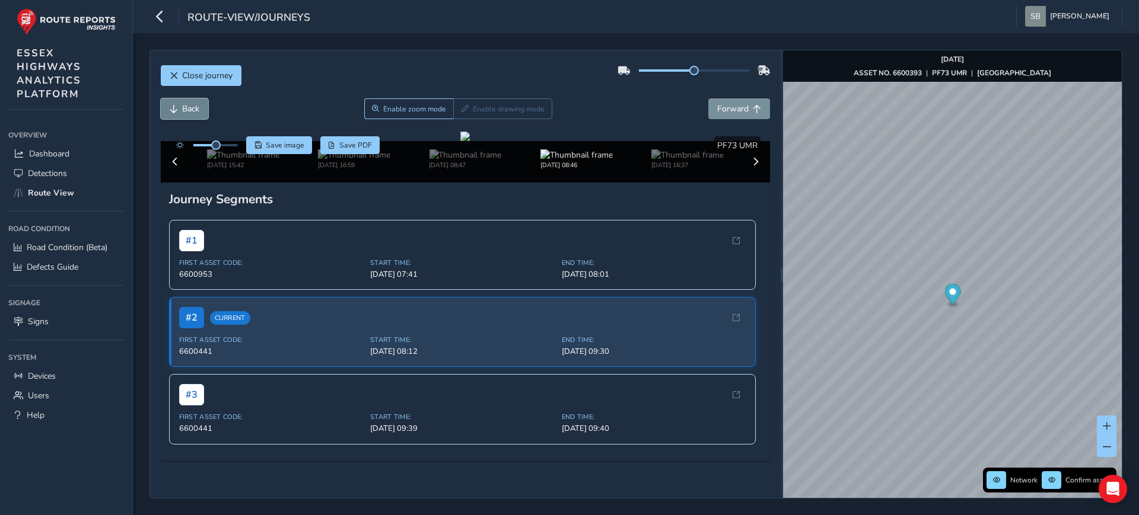
click at [182, 111] on span "Back" at bounding box center [190, 108] width 17 height 11
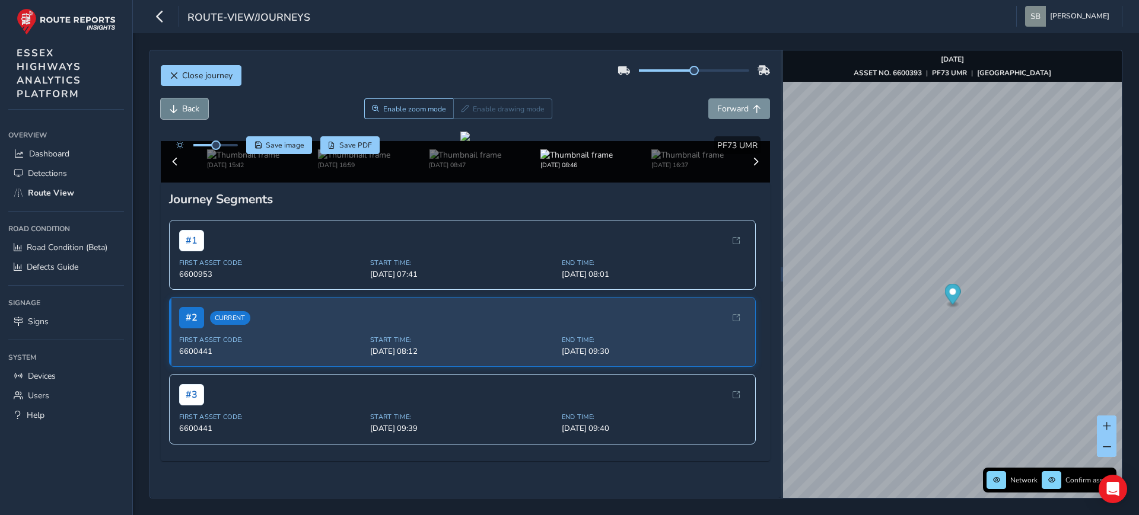
click at [182, 111] on span "Back" at bounding box center [190, 108] width 17 height 11
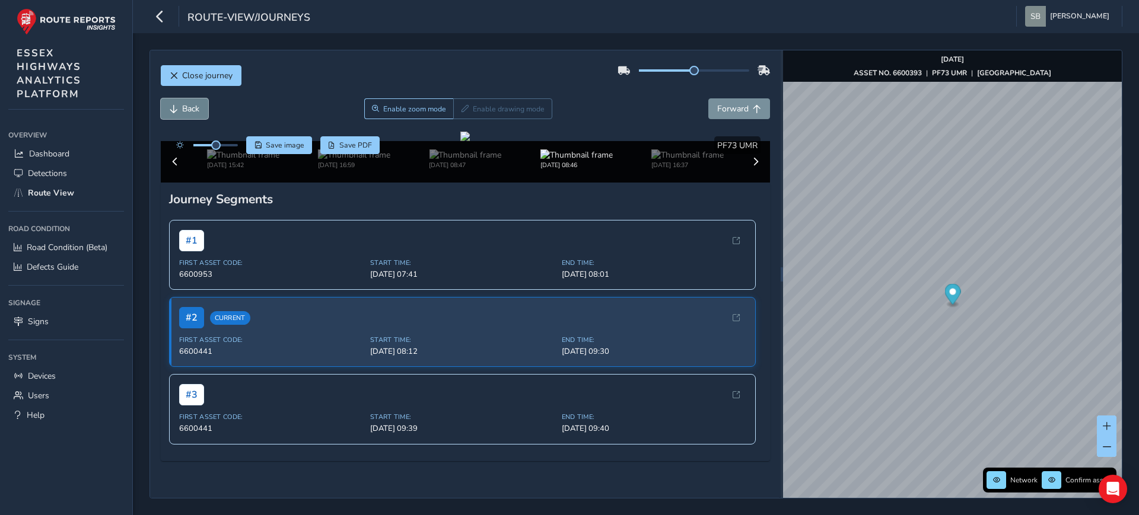
click at [182, 111] on span "Back" at bounding box center [190, 108] width 17 height 11
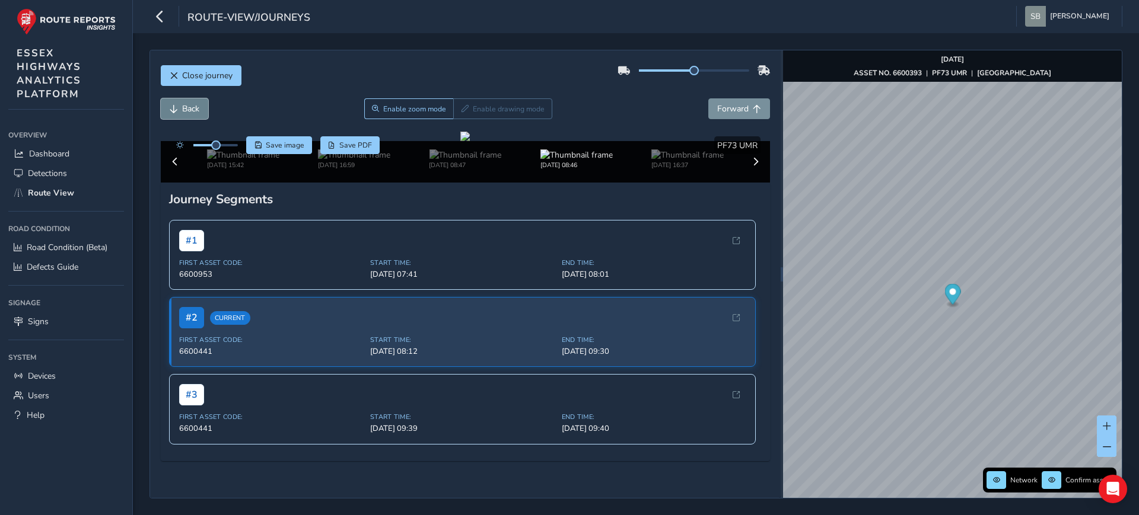
click at [182, 111] on span "Back" at bounding box center [190, 108] width 17 height 11
click at [725, 116] on button "Forward" at bounding box center [739, 108] width 62 height 21
click at [723, 116] on button "Forward" at bounding box center [739, 108] width 62 height 21
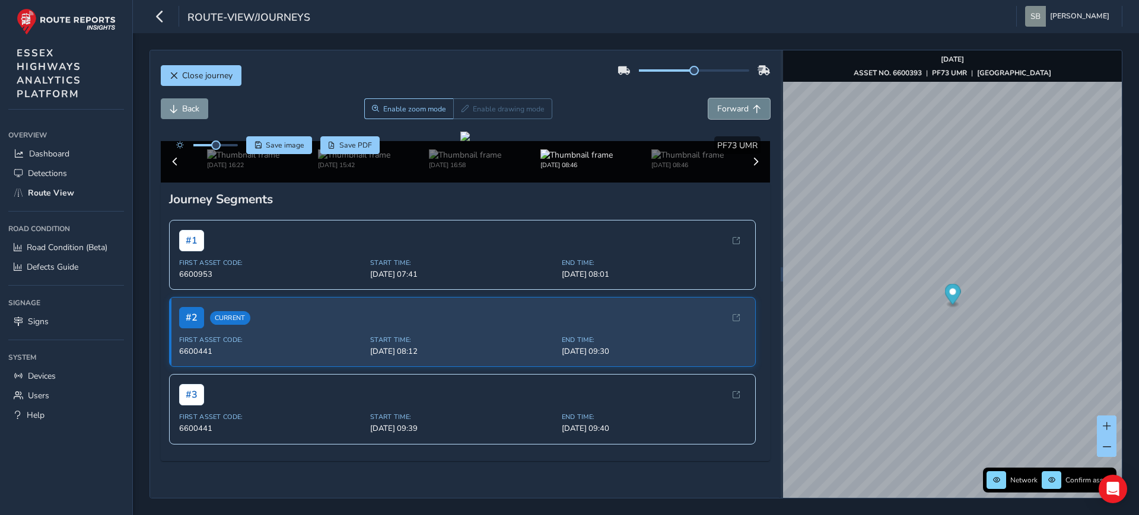
click at [723, 116] on button "Forward" at bounding box center [739, 108] width 62 height 21
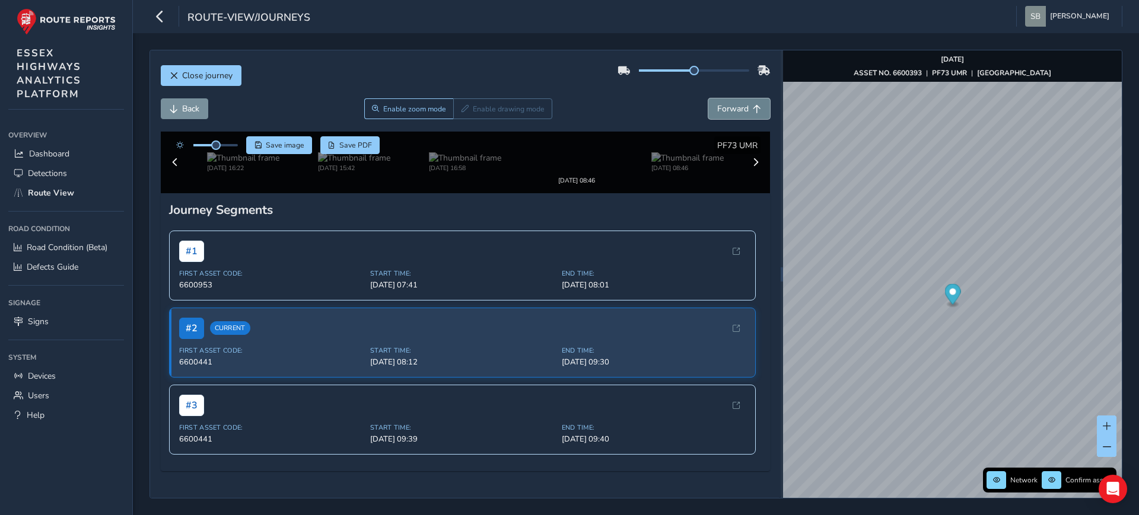
click at [723, 116] on button "Forward" at bounding box center [739, 108] width 62 height 21
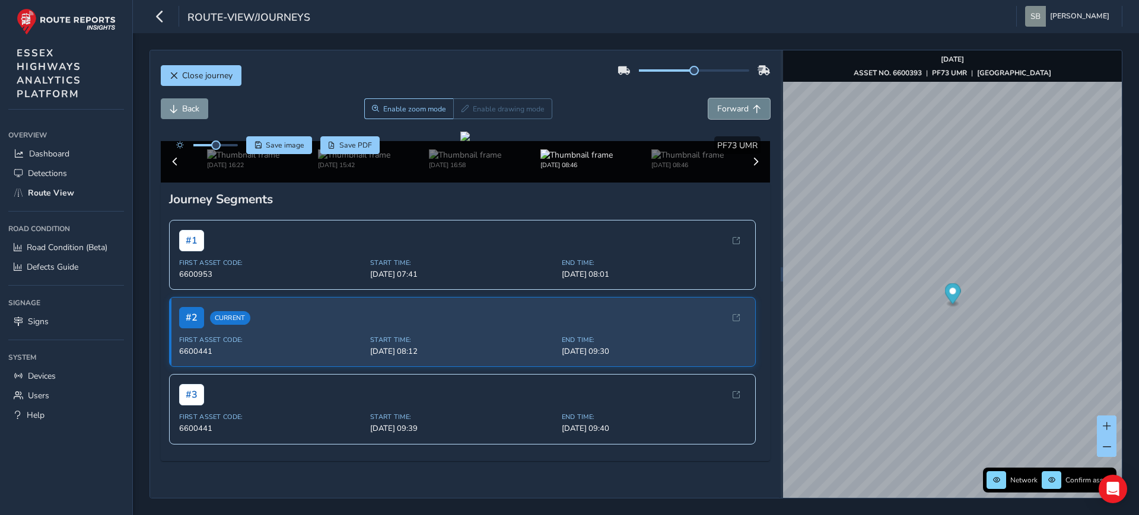
click at [723, 116] on button "Forward" at bounding box center [739, 108] width 62 height 21
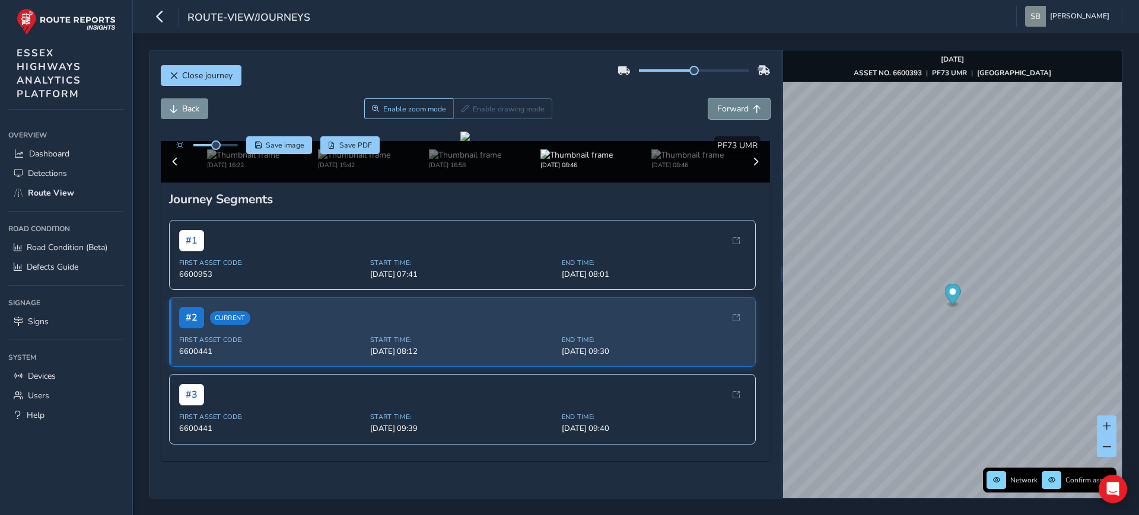
click at [723, 116] on button "Forward" at bounding box center [739, 108] width 62 height 21
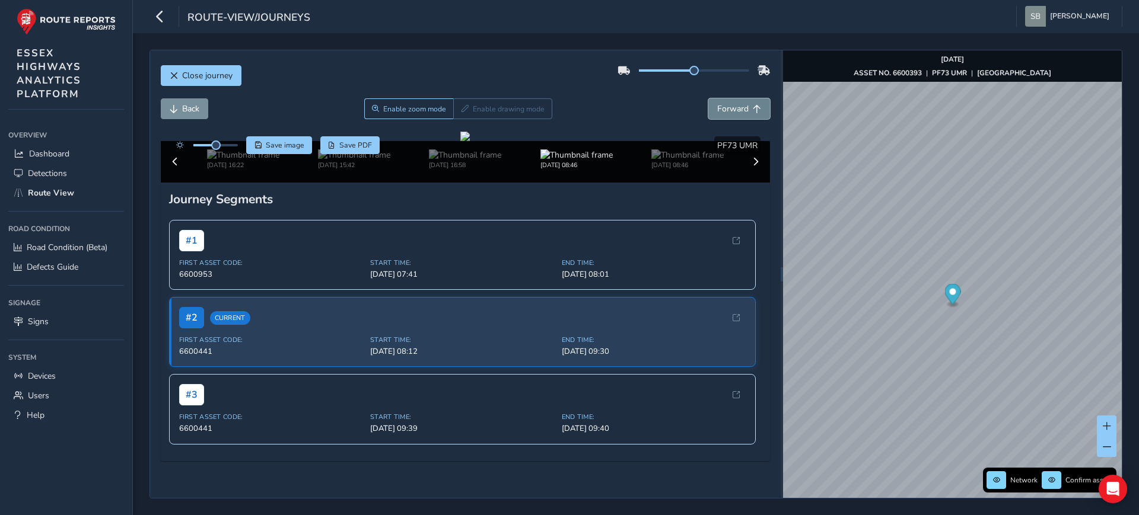
click at [723, 116] on button "Forward" at bounding box center [739, 108] width 62 height 21
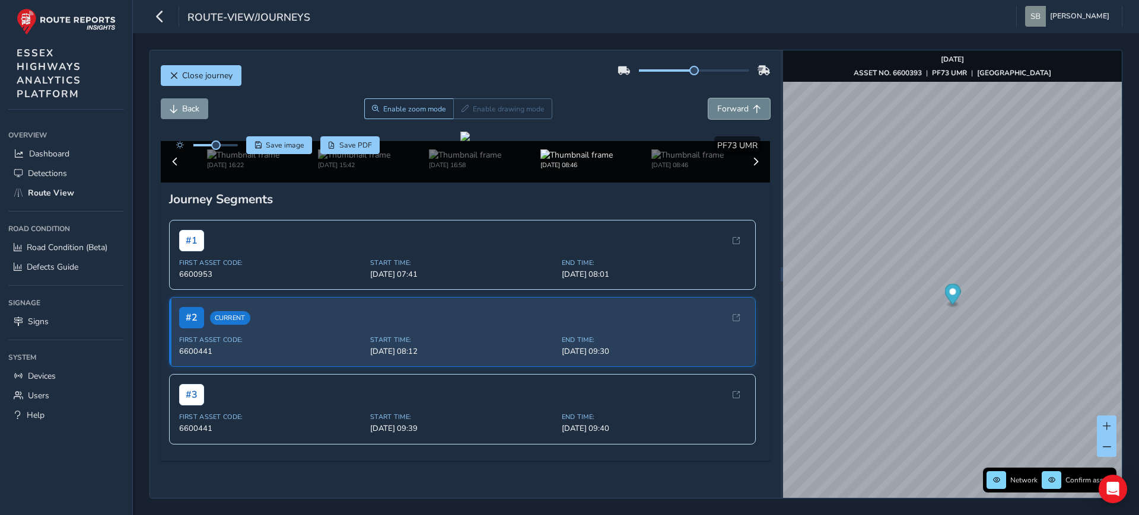
click at [723, 116] on button "Forward" at bounding box center [739, 108] width 62 height 21
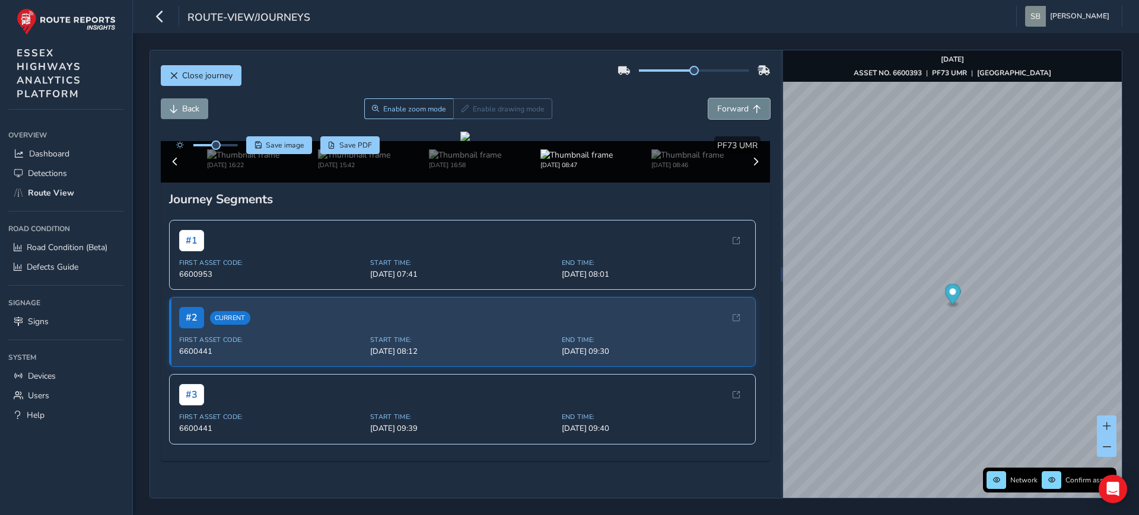
click at [723, 116] on button "Forward" at bounding box center [739, 108] width 62 height 21
click at [723, 117] on button "Forward" at bounding box center [739, 108] width 62 height 21
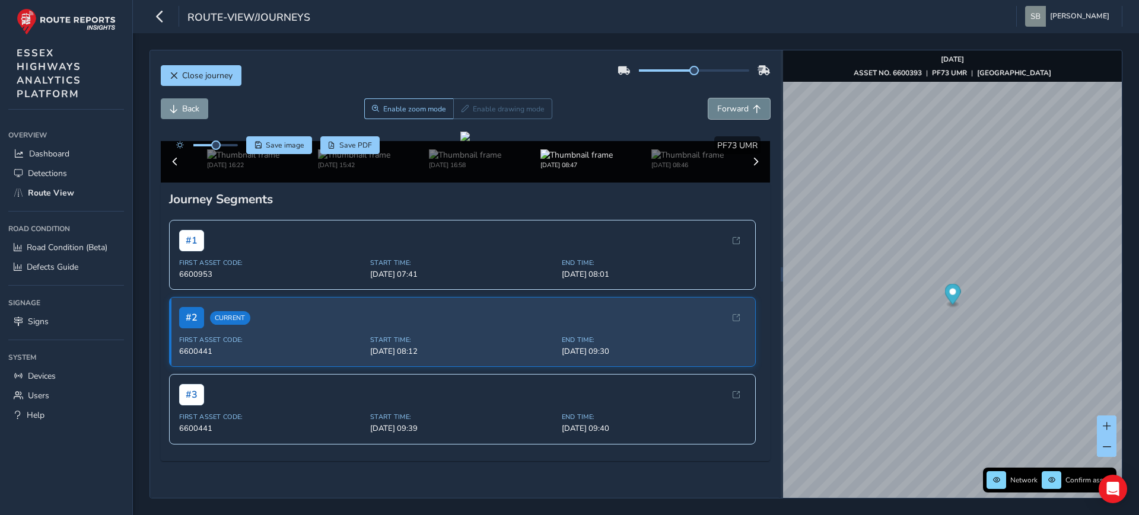
click at [723, 117] on button "Forward" at bounding box center [739, 108] width 62 height 21
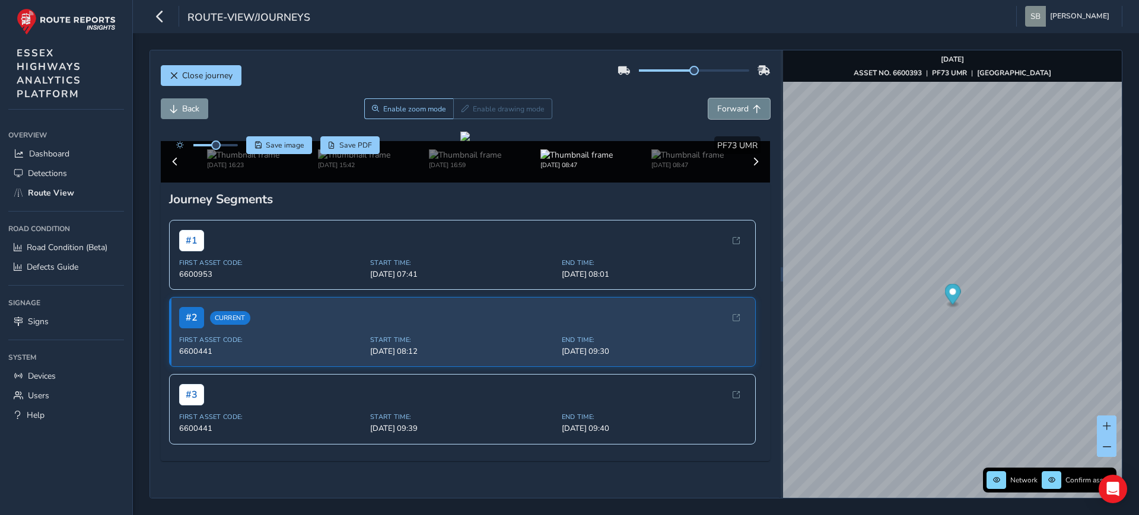
click at [723, 117] on button "Forward" at bounding box center [739, 108] width 62 height 21
click at [722, 117] on button "Forward" at bounding box center [739, 108] width 62 height 21
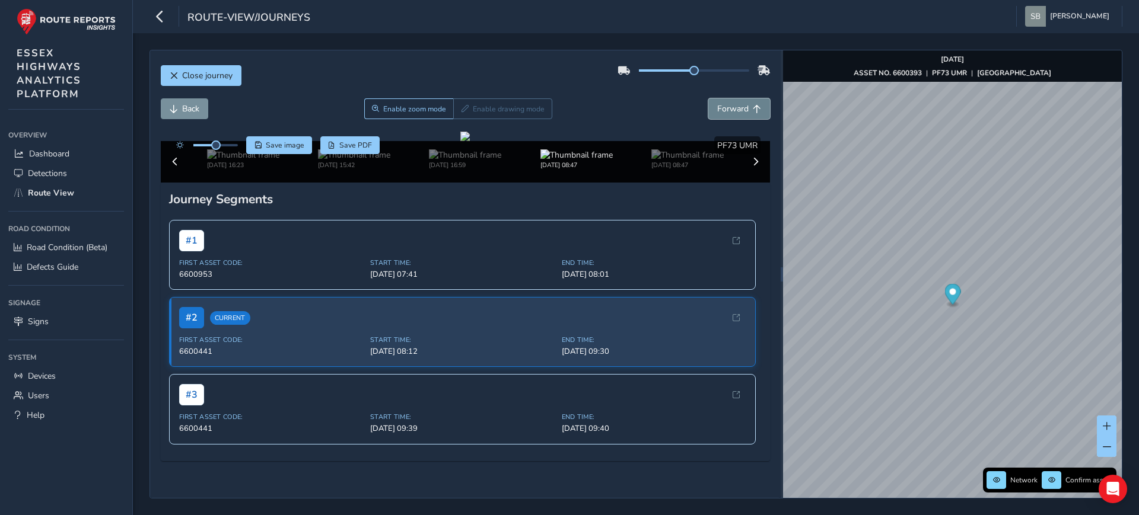
click at [722, 117] on button "Forward" at bounding box center [739, 108] width 62 height 21
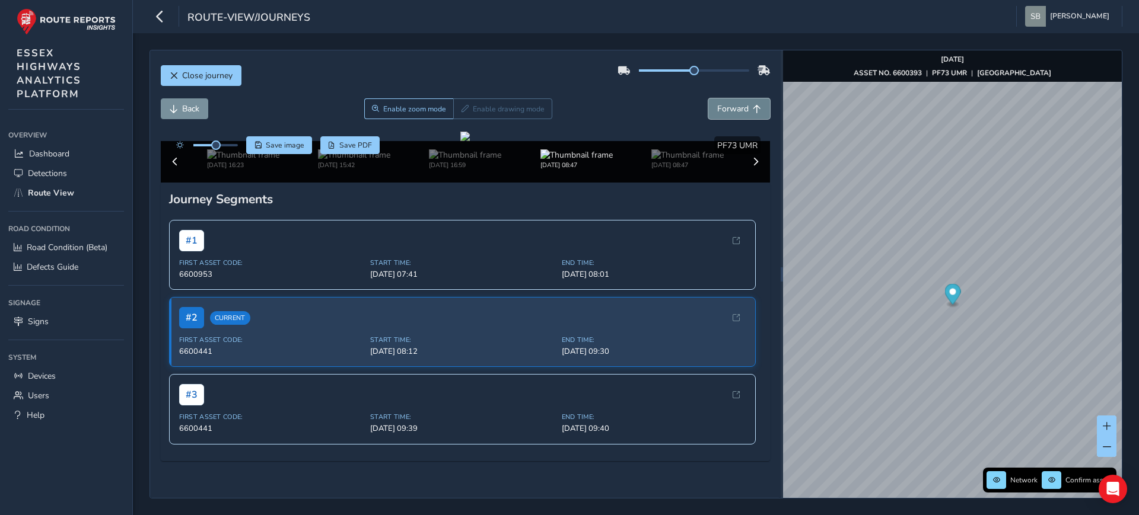
click at [722, 117] on button "Forward" at bounding box center [739, 108] width 62 height 21
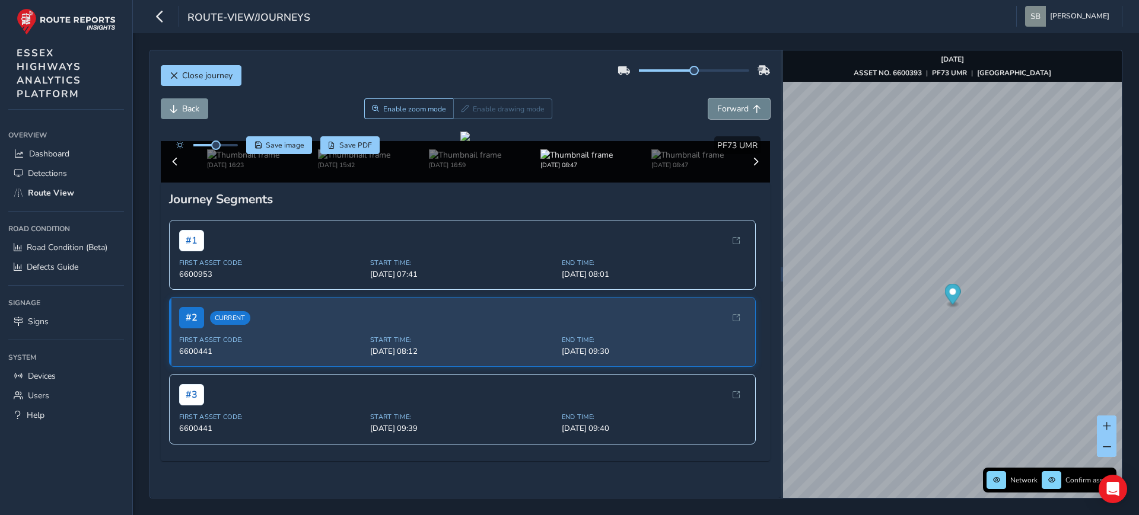
click at [722, 117] on button "Forward" at bounding box center [739, 108] width 62 height 21
click at [711, 229] on div "Close journey Back Enable zoom mode Enable drawing mode Forward Click and Drag …" at bounding box center [635, 274] width 973 height 449
click at [940, 246] on img "Preview frame" at bounding box center [925, 241] width 30 height 9
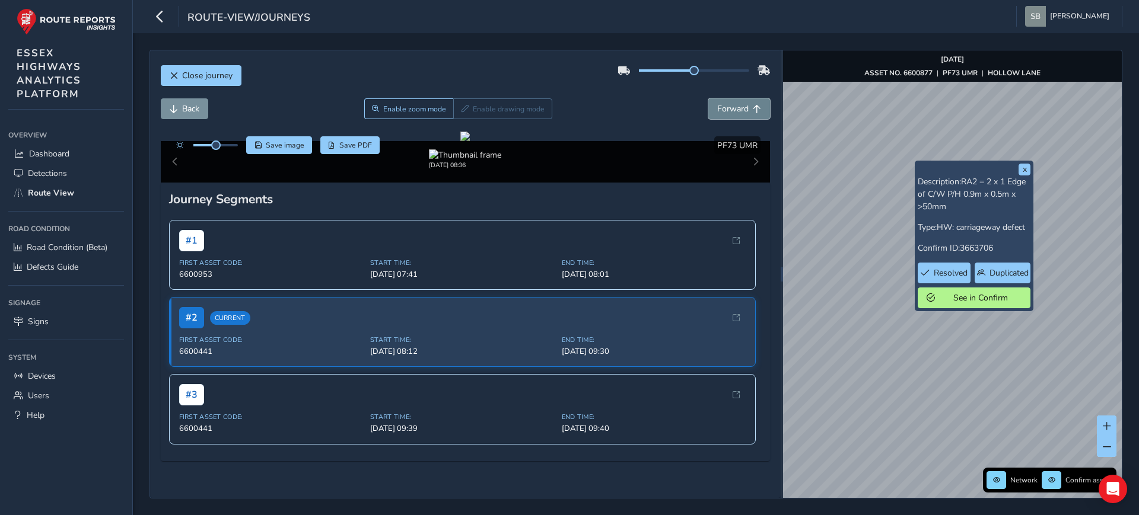
click at [735, 112] on span "Forward" at bounding box center [732, 108] width 31 height 11
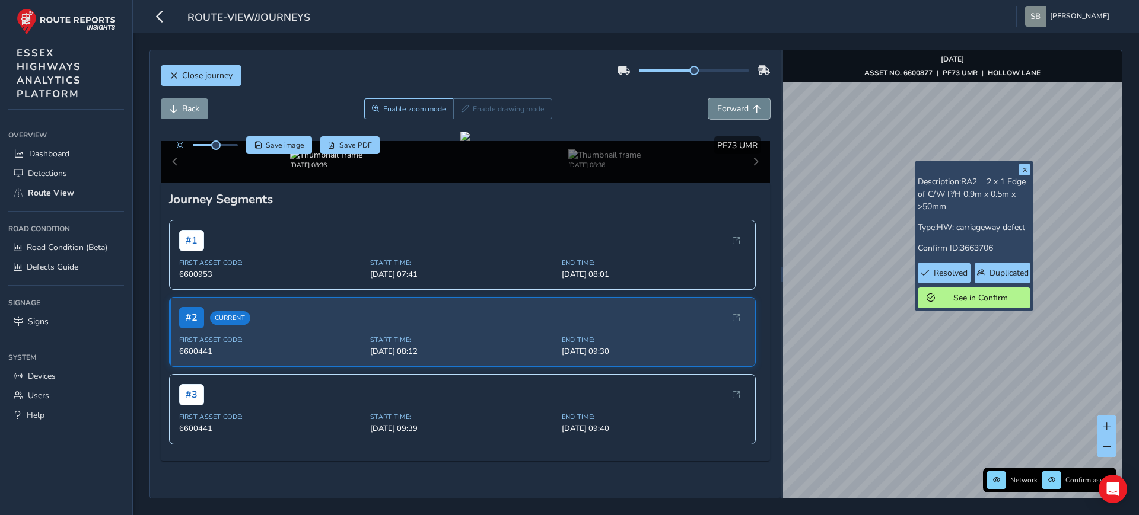
click at [735, 112] on span "Forward" at bounding box center [732, 108] width 31 height 11
click at [737, 113] on span "Forward" at bounding box center [732, 108] width 31 height 11
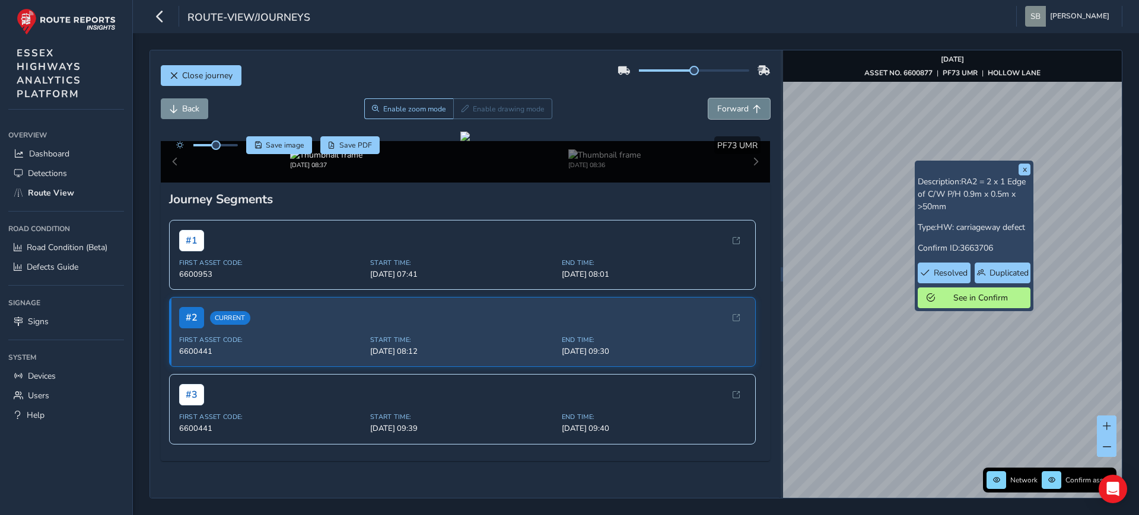
click at [737, 113] on span "Forward" at bounding box center [732, 108] width 31 height 11
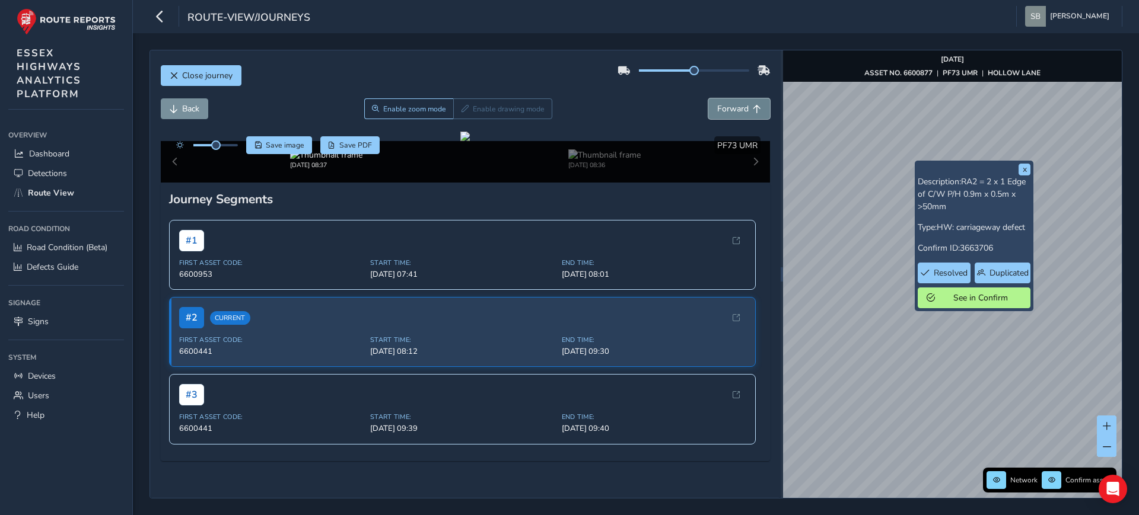
click at [737, 113] on span "Forward" at bounding box center [732, 108] width 31 height 11
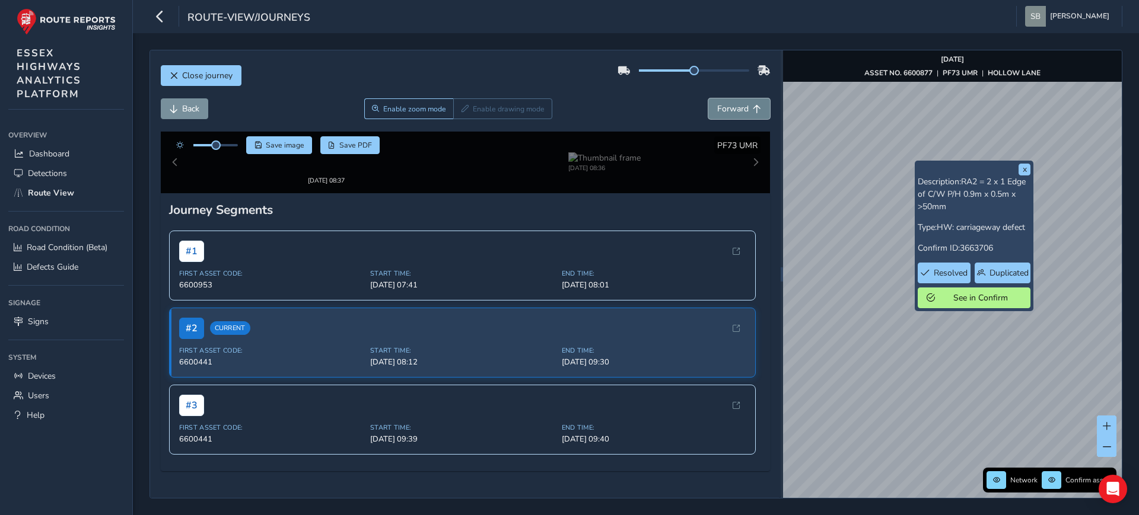
click at [737, 113] on span "Forward" at bounding box center [732, 108] width 31 height 11
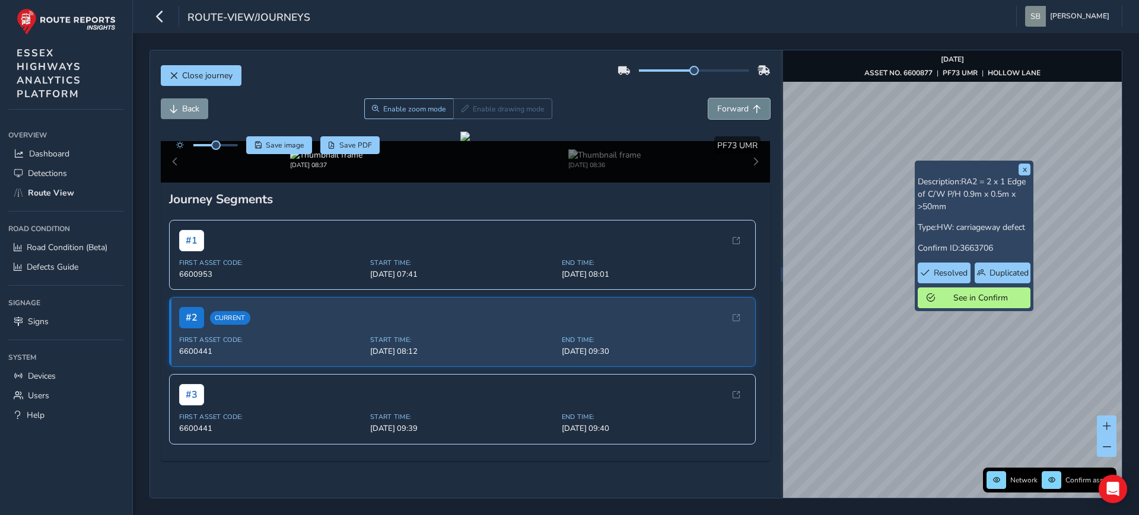
click at [737, 113] on span "Forward" at bounding box center [732, 108] width 31 height 11
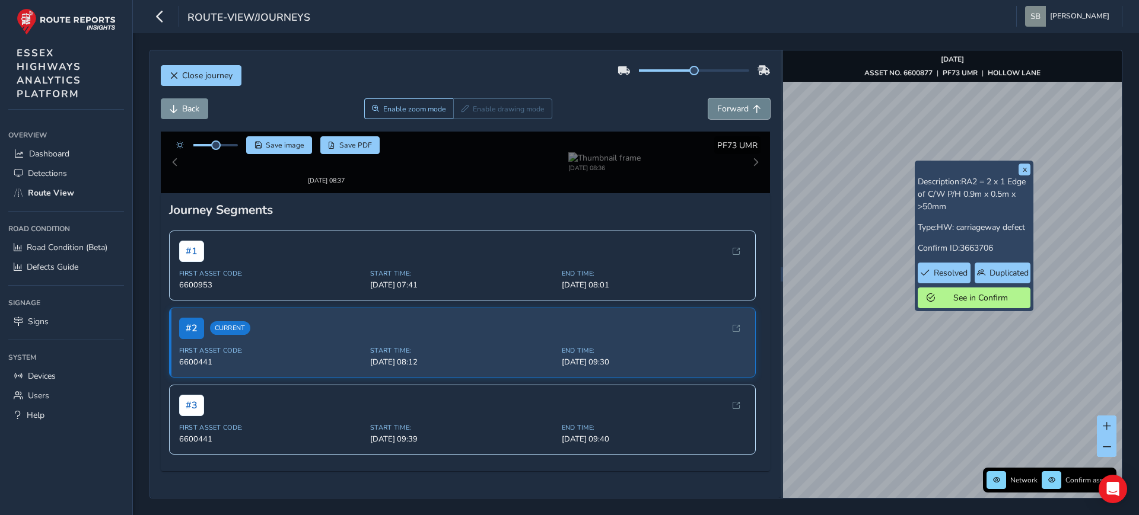
click at [737, 113] on span "Forward" at bounding box center [732, 108] width 31 height 11
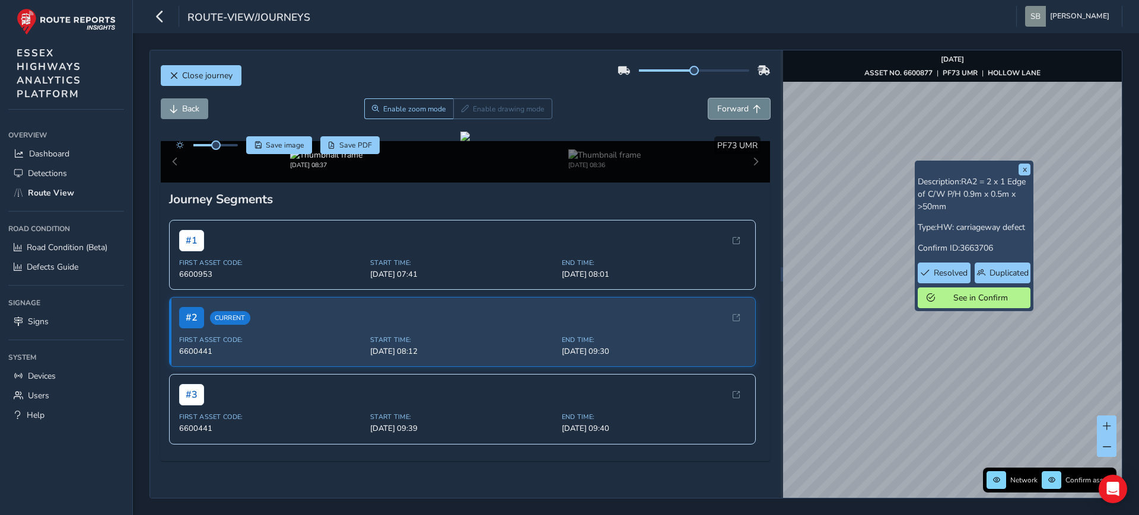
click at [737, 113] on span "Forward" at bounding box center [732, 108] width 31 height 11
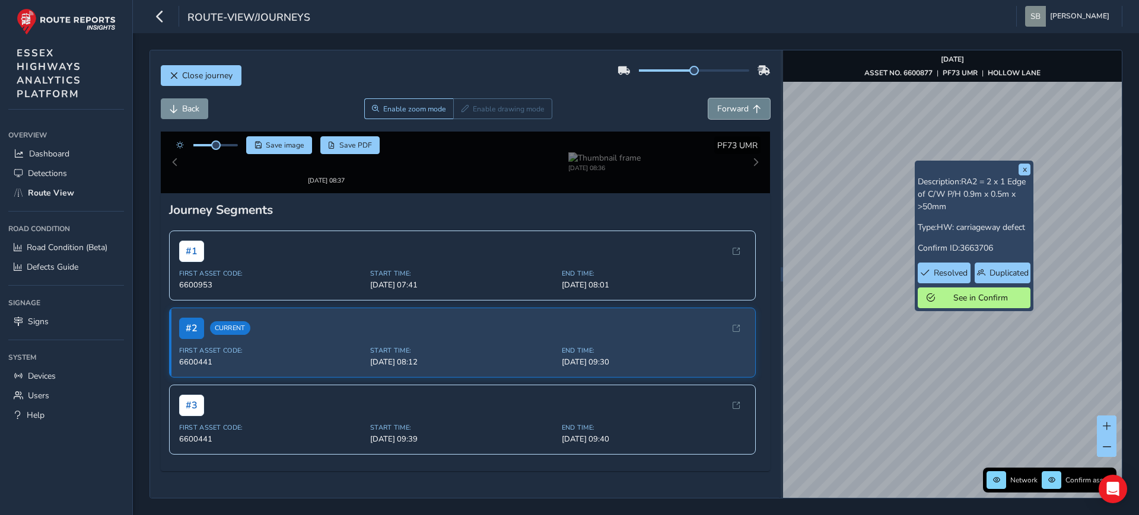
click at [737, 113] on span "Forward" at bounding box center [732, 108] width 31 height 11
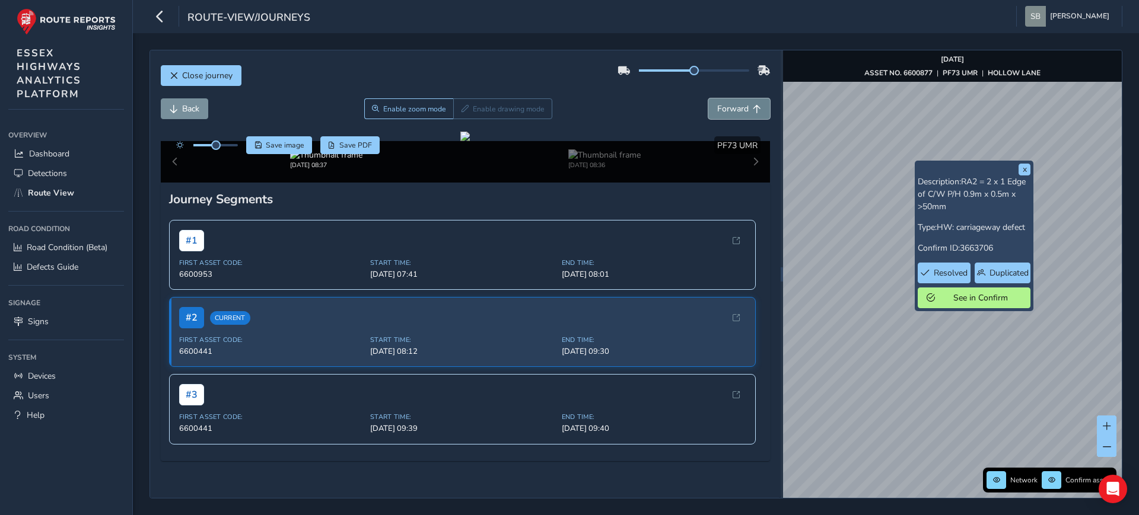
click at [737, 113] on span "Forward" at bounding box center [732, 108] width 31 height 11
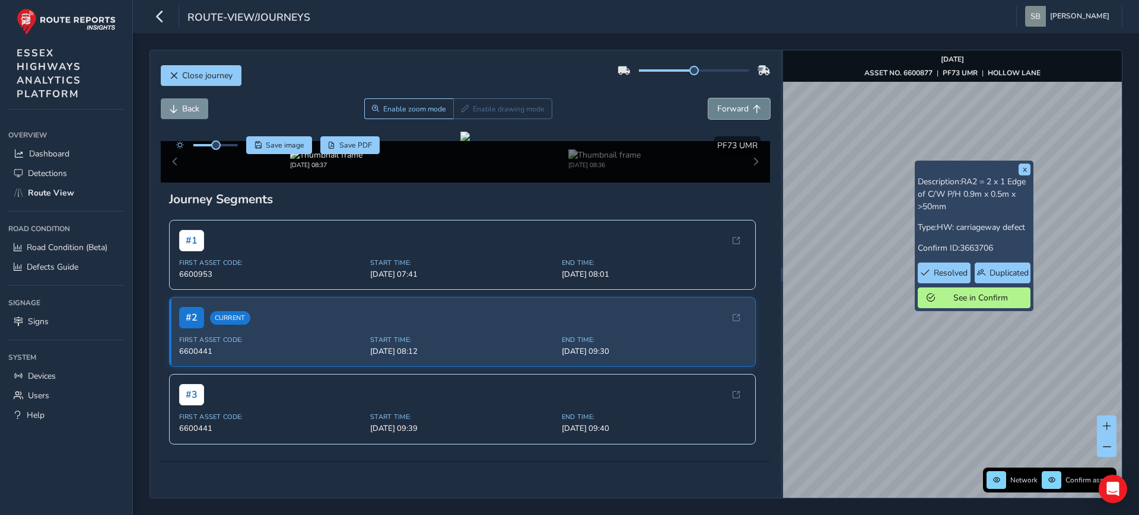
click at [737, 113] on span "Forward" at bounding box center [732, 108] width 31 height 11
click at [727, 111] on span "Forward" at bounding box center [732, 108] width 31 height 11
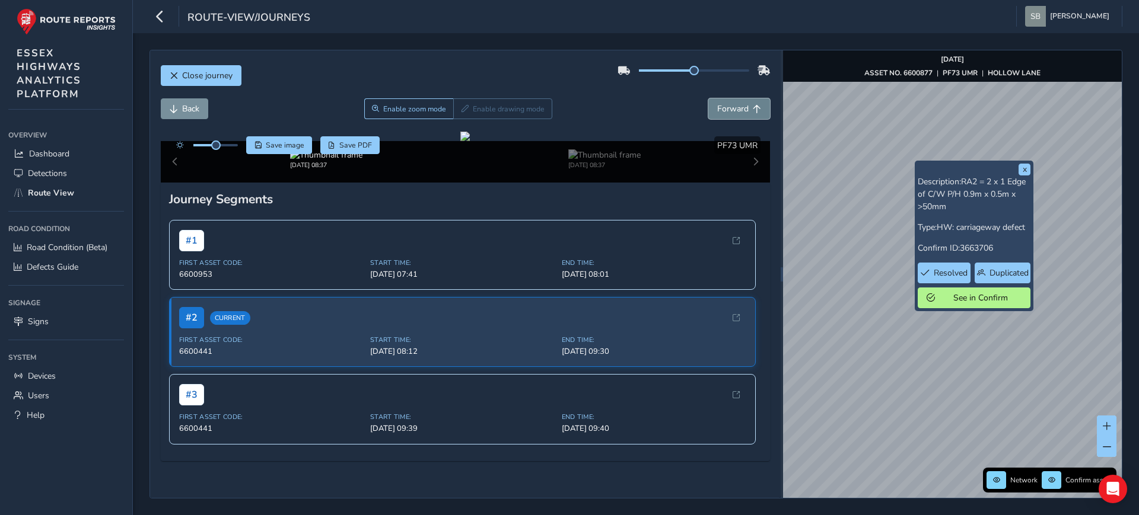
click at [727, 111] on span "Forward" at bounding box center [732, 108] width 31 height 11
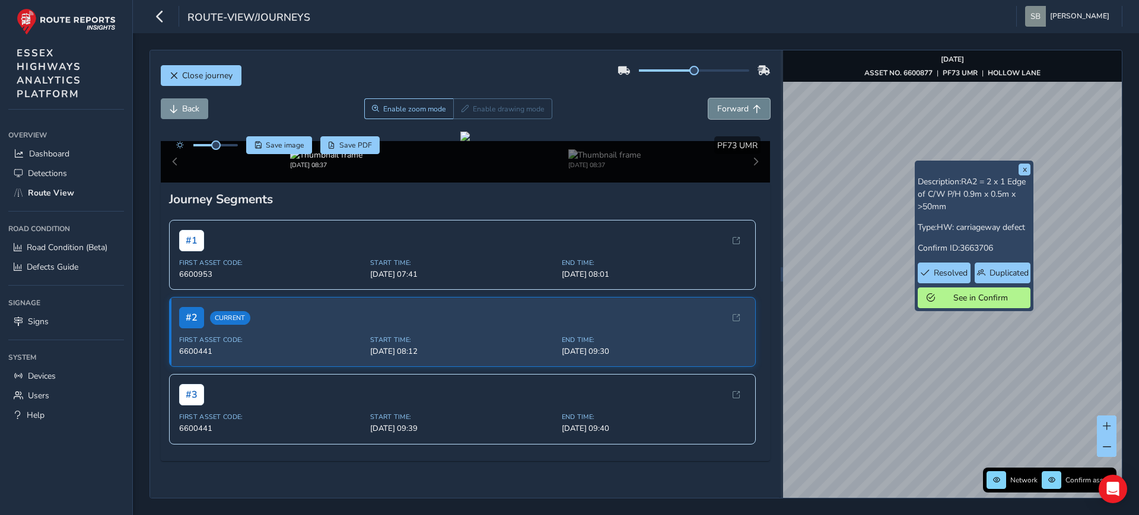
click at [727, 111] on span "Forward" at bounding box center [732, 108] width 31 height 11
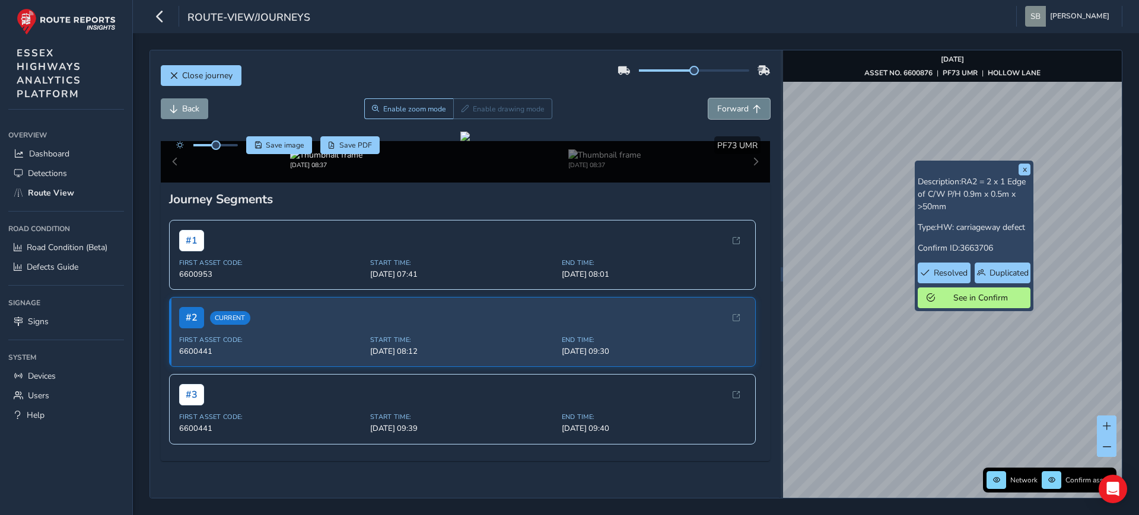
click at [727, 111] on span "Forward" at bounding box center [732, 108] width 31 height 11
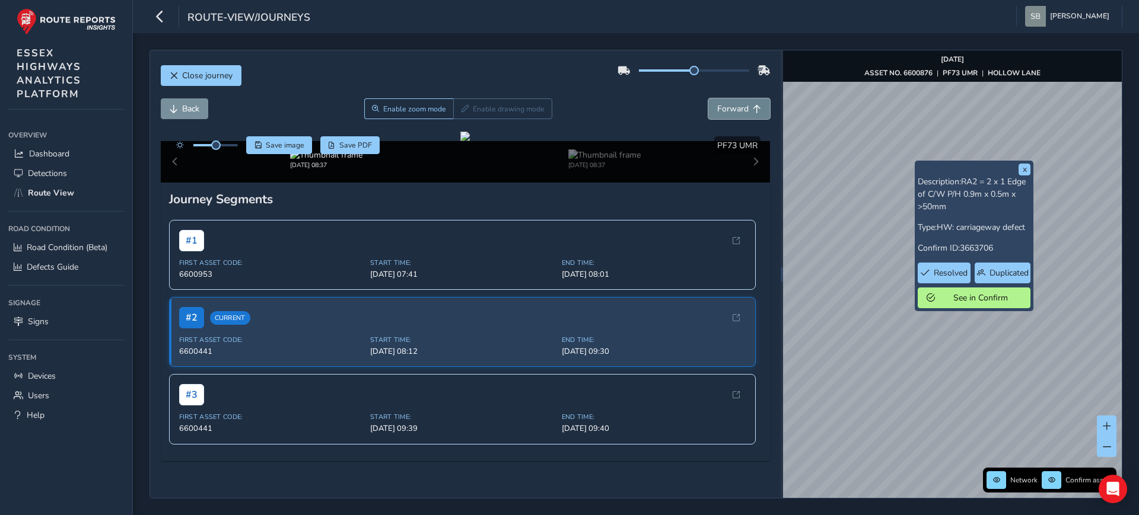
click at [727, 111] on span "Forward" at bounding box center [732, 108] width 31 height 11
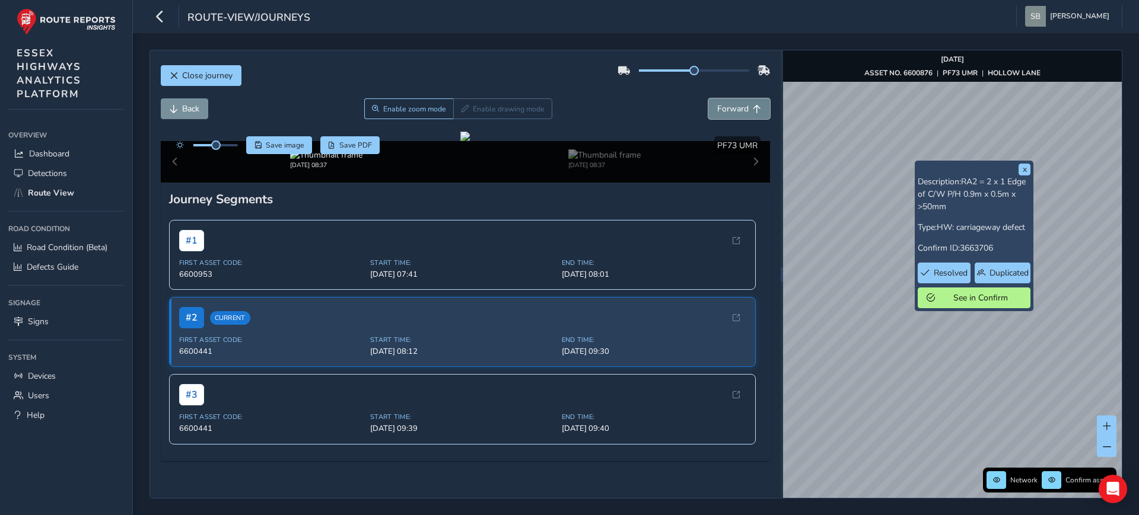
click at [727, 111] on span "Forward" at bounding box center [732, 108] width 31 height 11
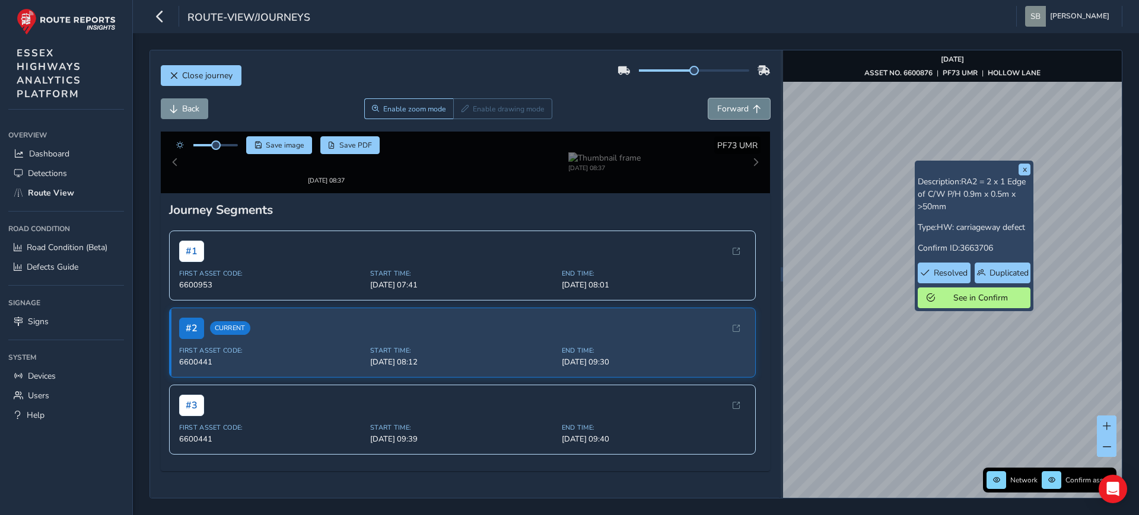
click at [727, 111] on span "Forward" at bounding box center [732, 108] width 31 height 11
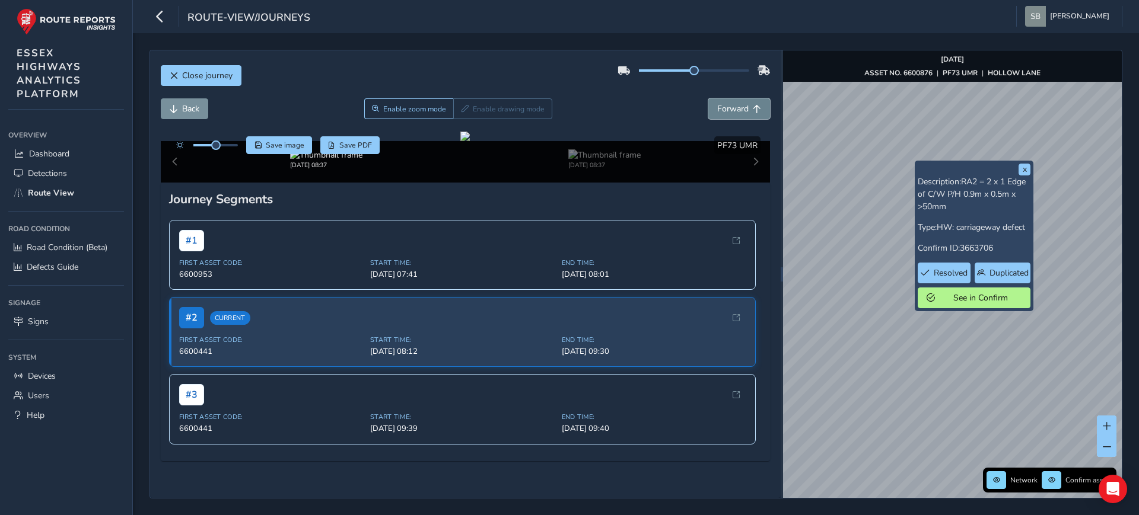
click at [727, 111] on span "Forward" at bounding box center [732, 108] width 31 height 11
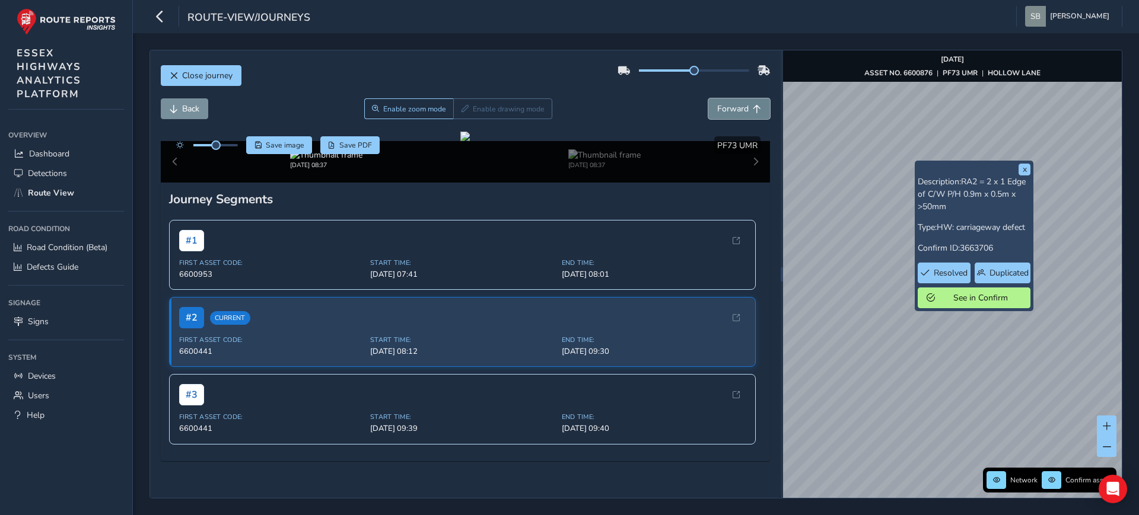
click at [727, 111] on span "Forward" at bounding box center [732, 108] width 31 height 11
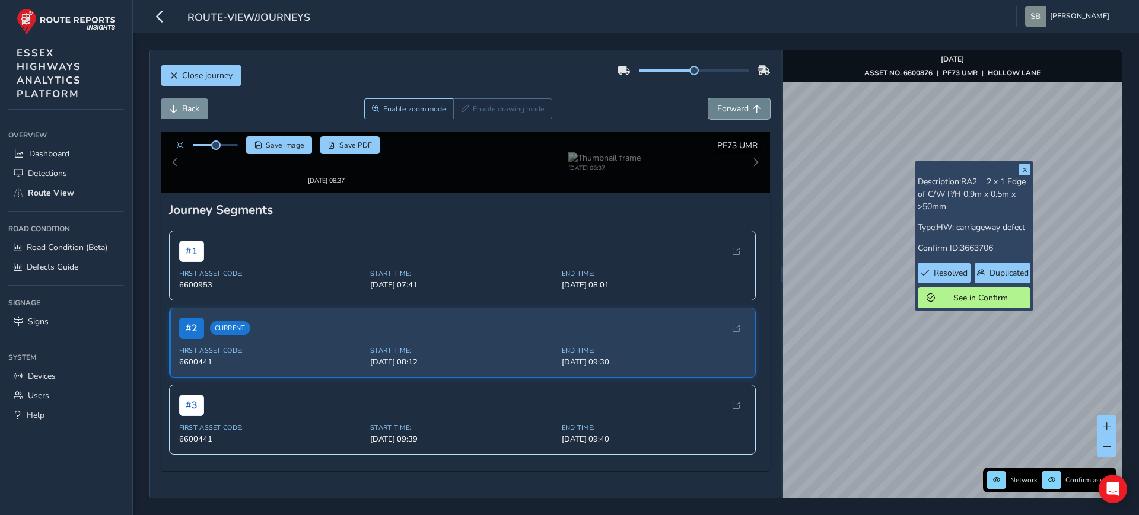
click at [727, 111] on span "Forward" at bounding box center [732, 108] width 31 height 11
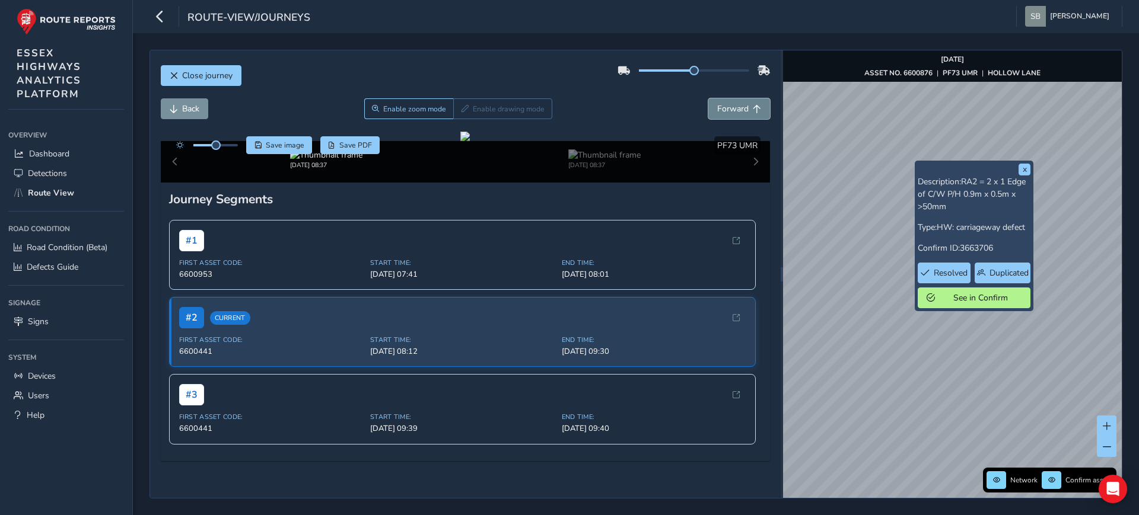
click at [727, 111] on span "Forward" at bounding box center [732, 108] width 31 height 11
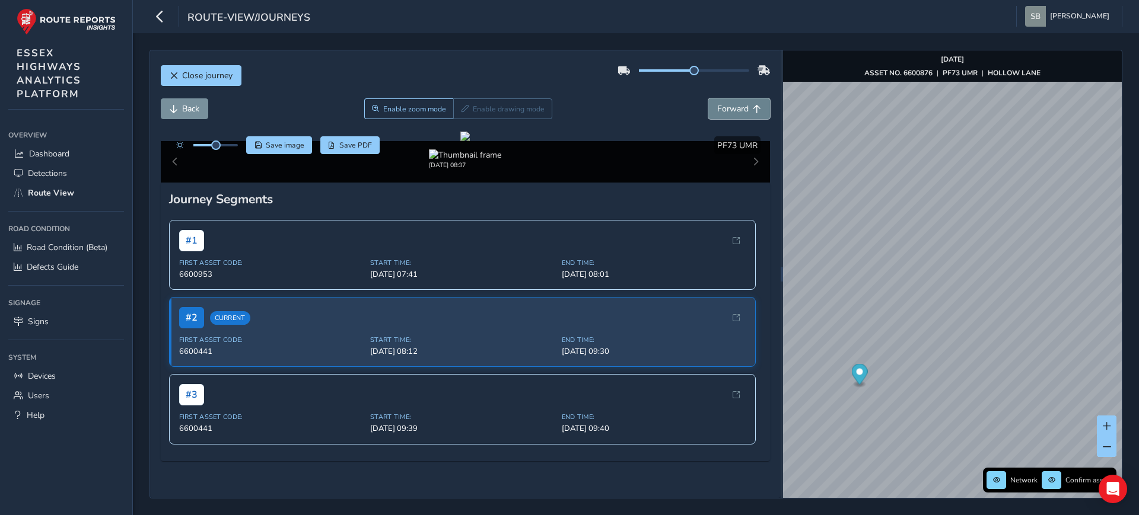
click at [738, 113] on button "Forward" at bounding box center [739, 108] width 62 height 21
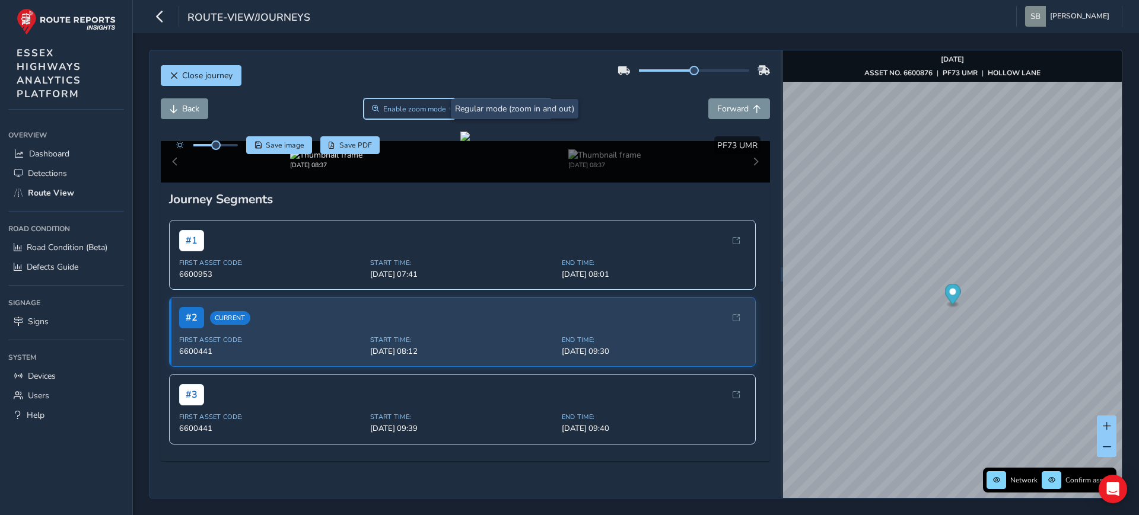
click at [415, 108] on span "Enable zoom mode" at bounding box center [414, 108] width 63 height 9
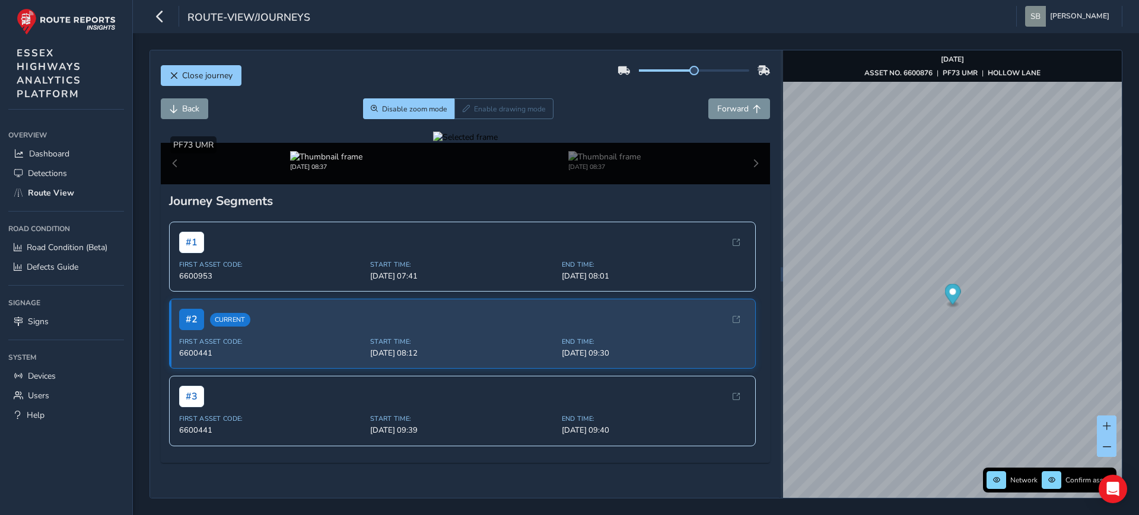
click at [433, 143] on div at bounding box center [465, 137] width 65 height 11
click at [221, 82] on button "Close journey" at bounding box center [201, 75] width 81 height 21
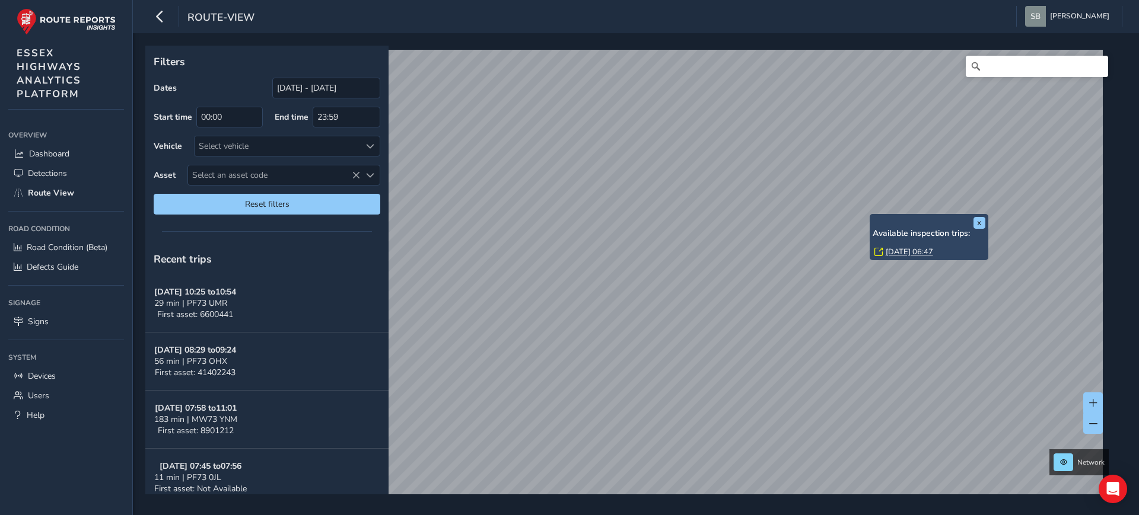
click at [905, 250] on link "[DATE] 06:47" at bounding box center [908, 252] width 47 height 11
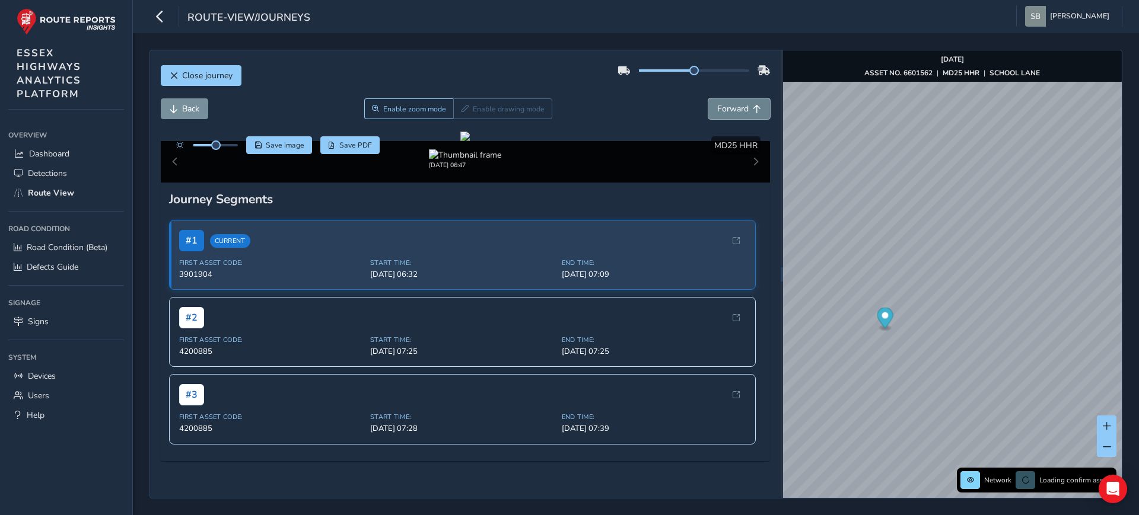
click at [729, 111] on span "Forward" at bounding box center [732, 108] width 31 height 11
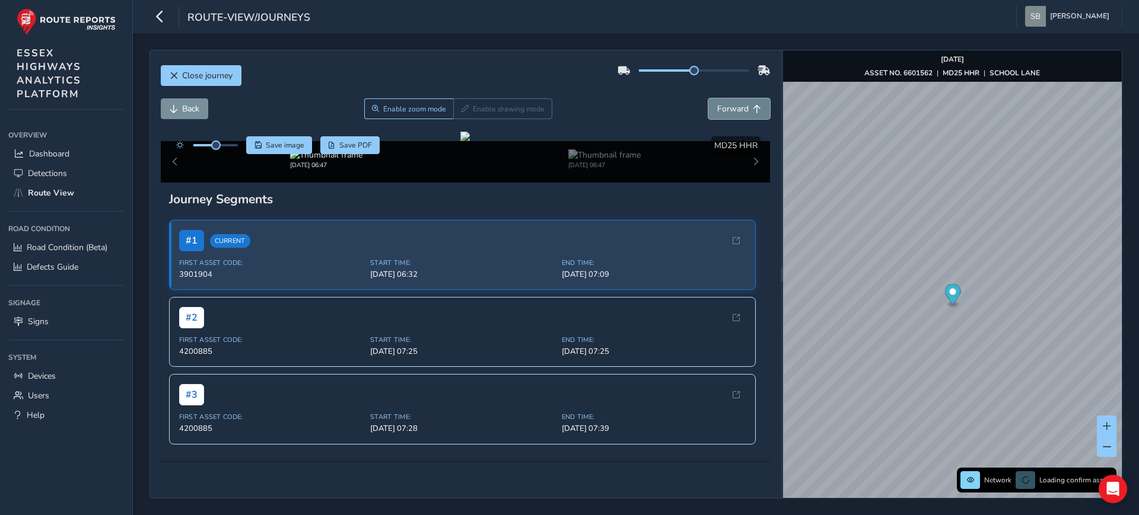
click at [729, 111] on span "Forward" at bounding box center [732, 108] width 31 height 11
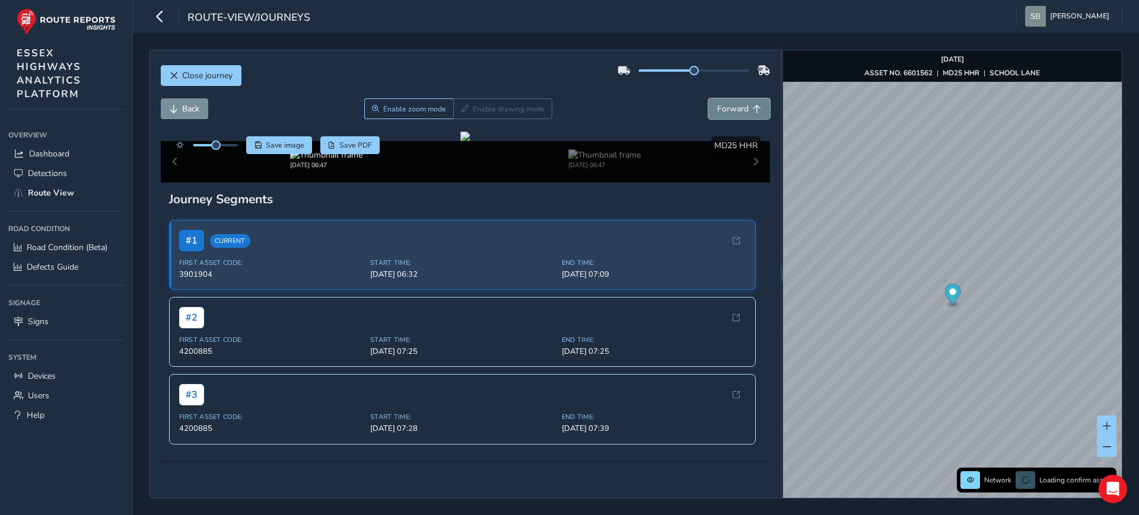
click at [729, 111] on span "Forward" at bounding box center [732, 108] width 31 height 11
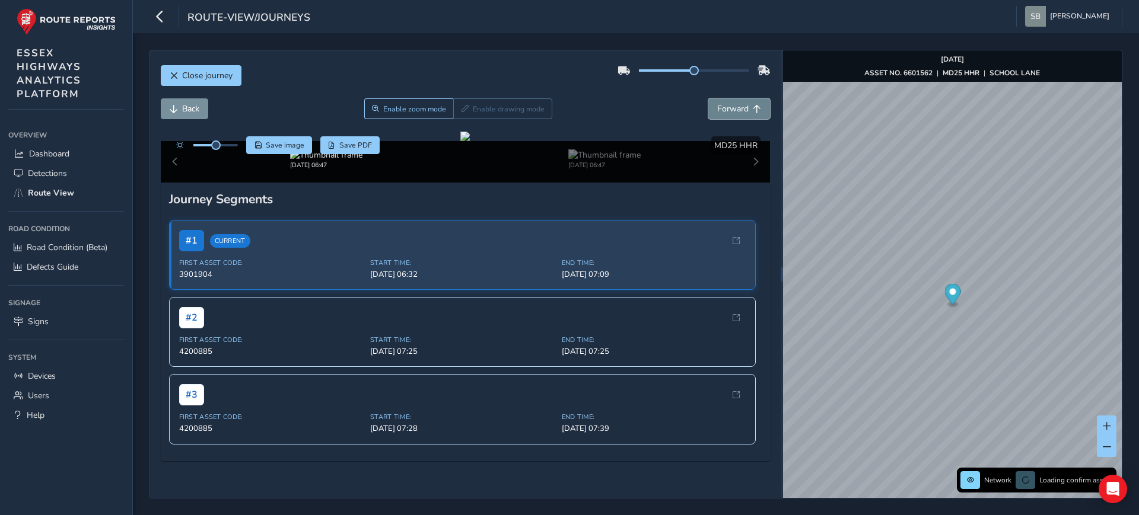
click at [729, 111] on span "Forward" at bounding box center [732, 108] width 31 height 11
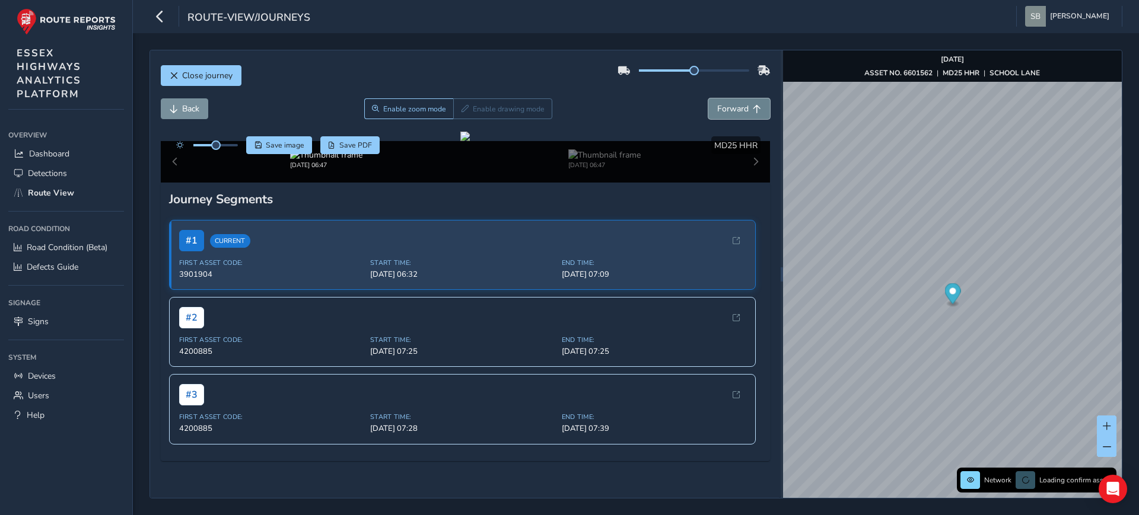
click at [729, 111] on span "Forward" at bounding box center [732, 108] width 31 height 11
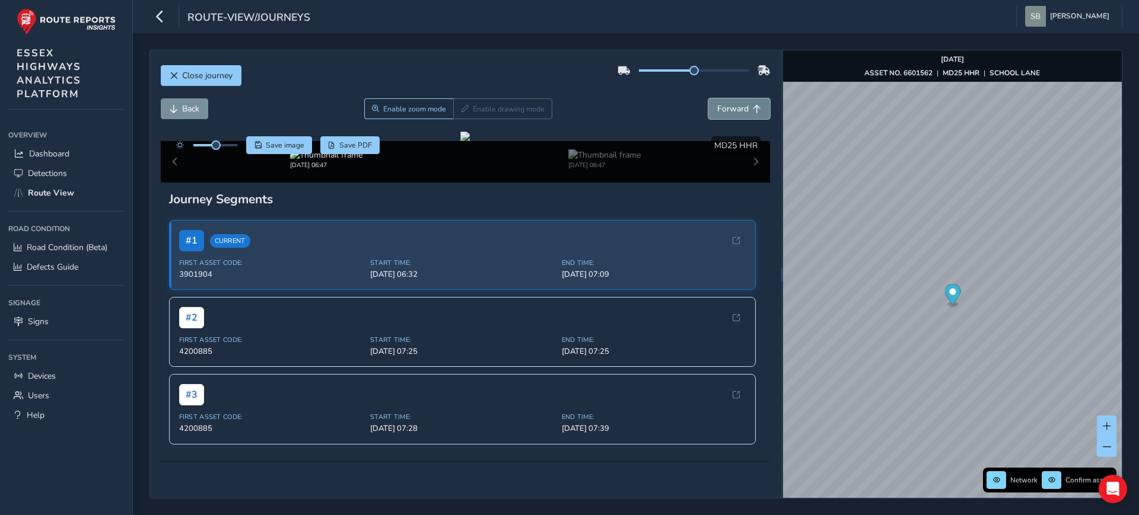
click at [729, 111] on span "Forward" at bounding box center [732, 108] width 31 height 11
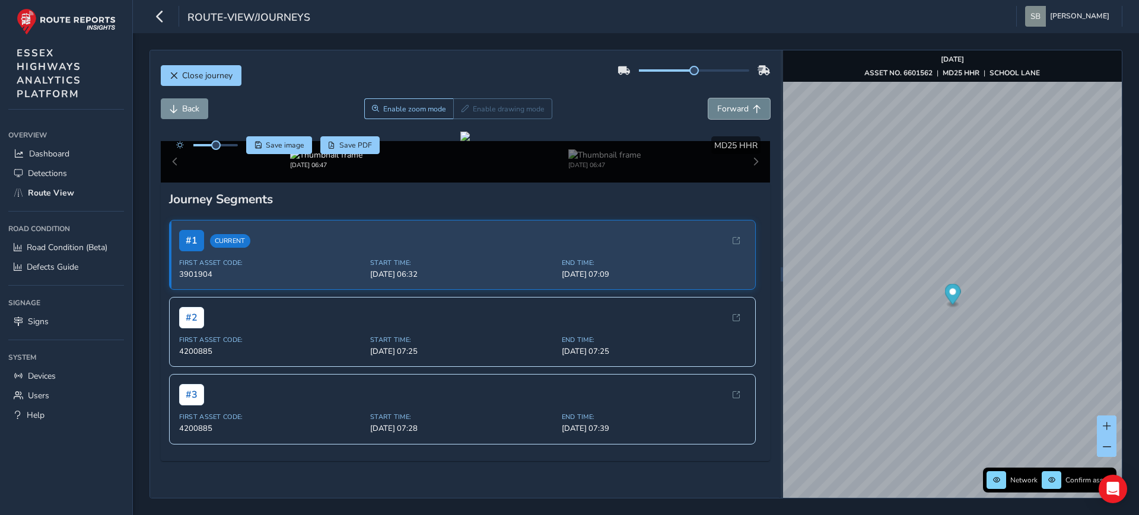
click at [729, 111] on span "Forward" at bounding box center [732, 108] width 31 height 11
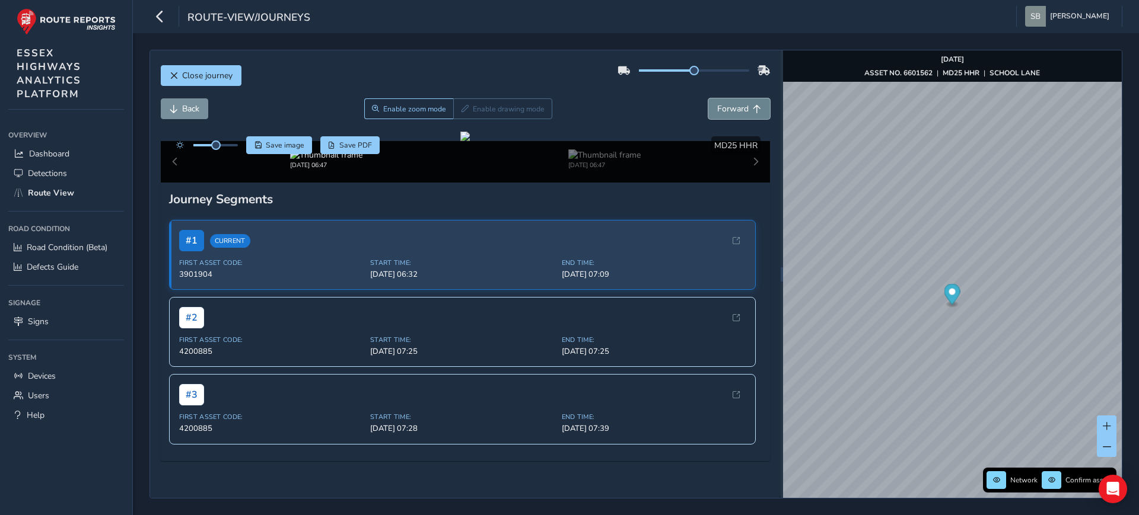
click at [729, 111] on span "Forward" at bounding box center [732, 108] width 31 height 11
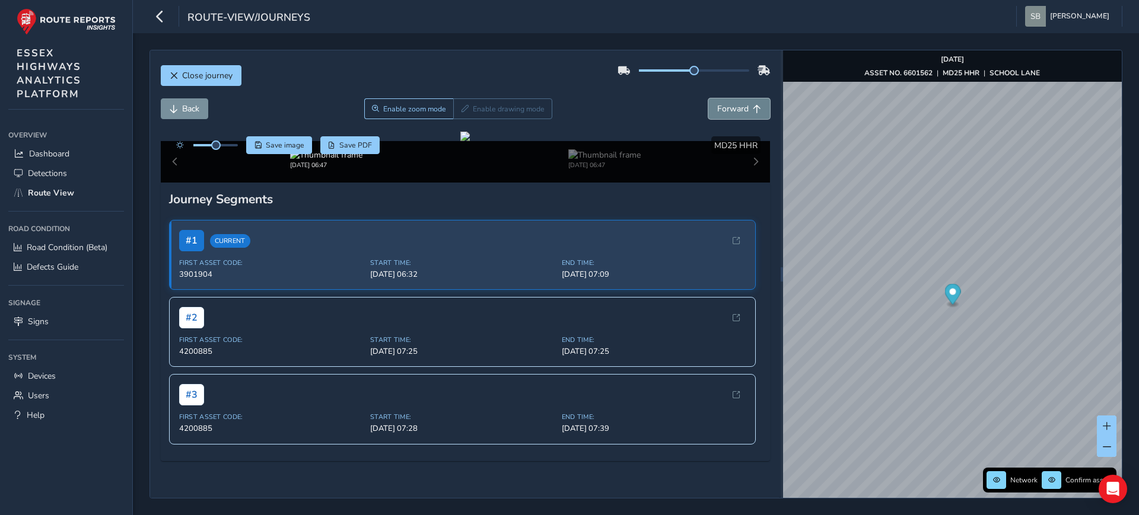
click at [729, 111] on span "Forward" at bounding box center [732, 108] width 31 height 11
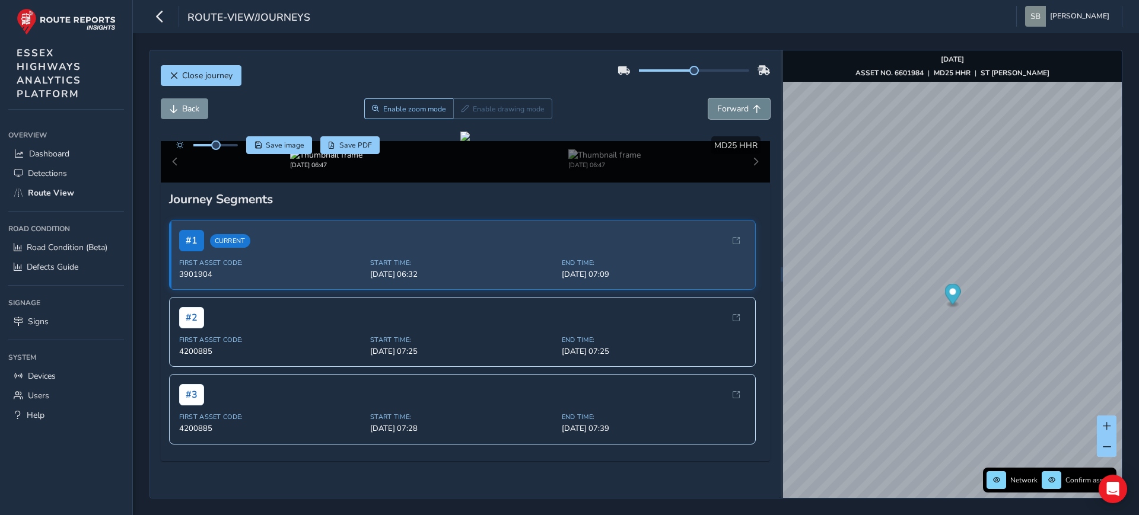
click at [729, 111] on span "Forward" at bounding box center [732, 108] width 31 height 11
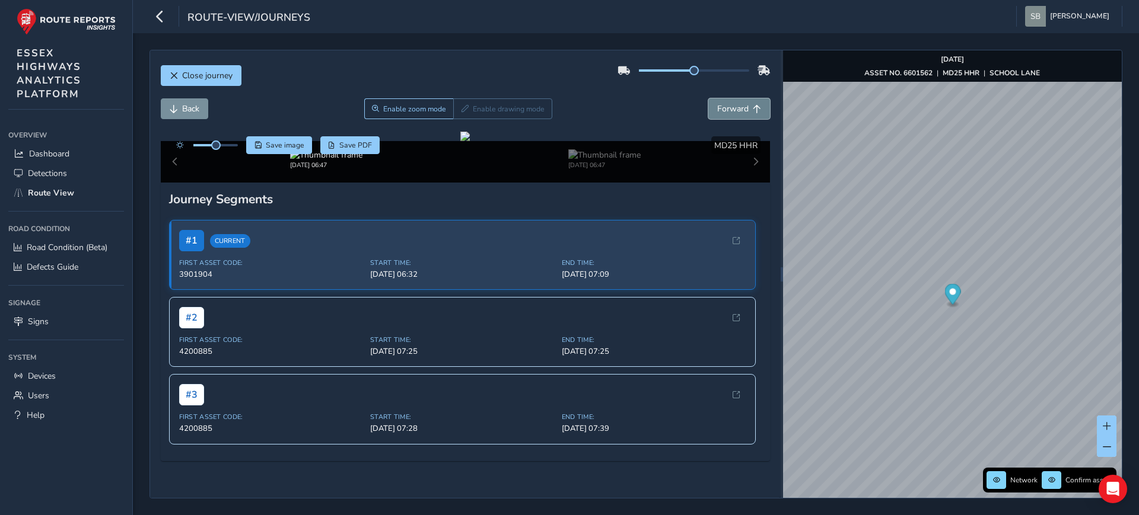
click at [729, 111] on span "Forward" at bounding box center [732, 108] width 31 height 11
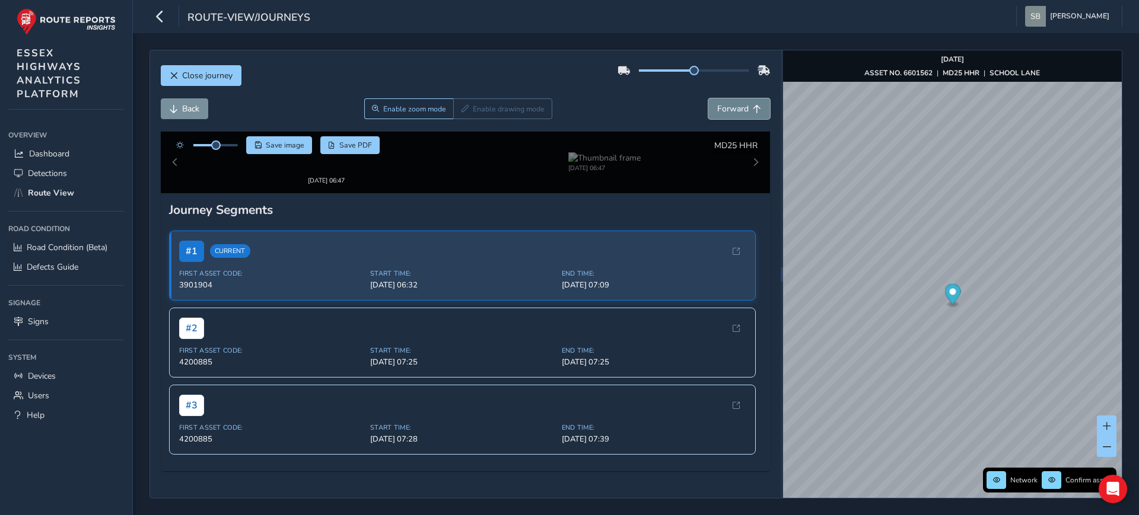
click at [729, 111] on span "Forward" at bounding box center [732, 108] width 31 height 11
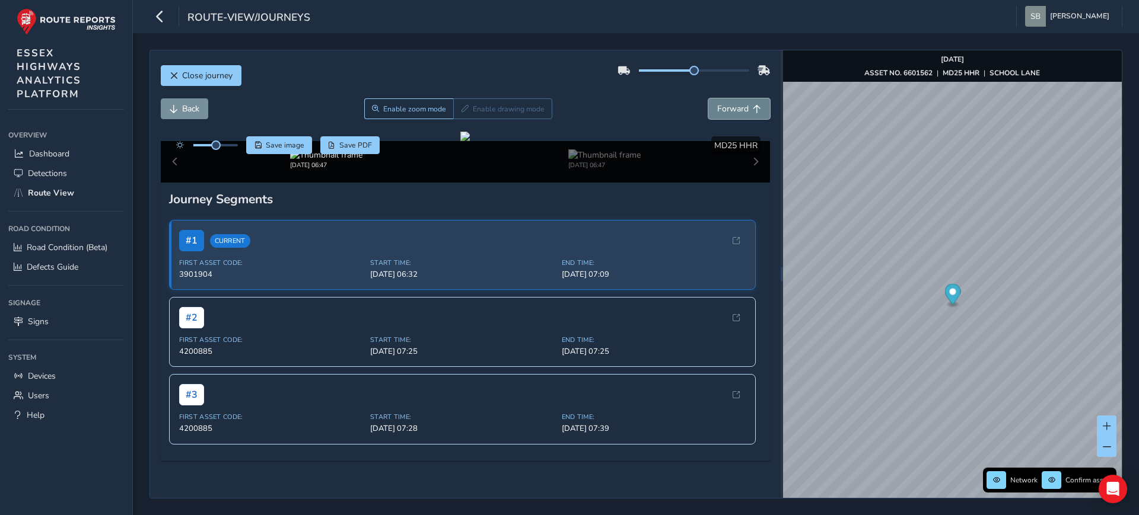
click at [729, 111] on span "Forward" at bounding box center [732, 108] width 31 height 11
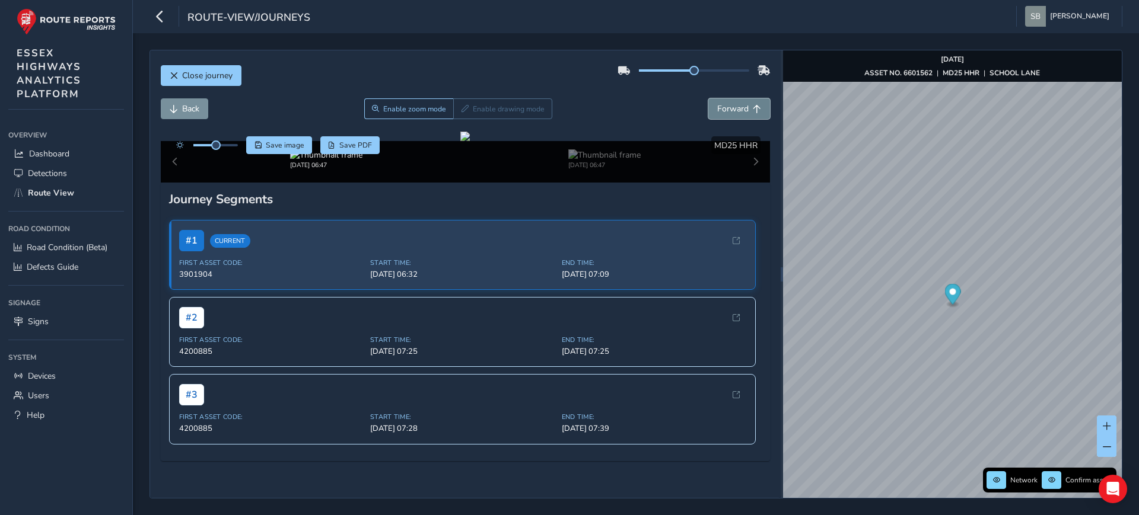
click at [729, 111] on span "Forward" at bounding box center [732, 108] width 31 height 11
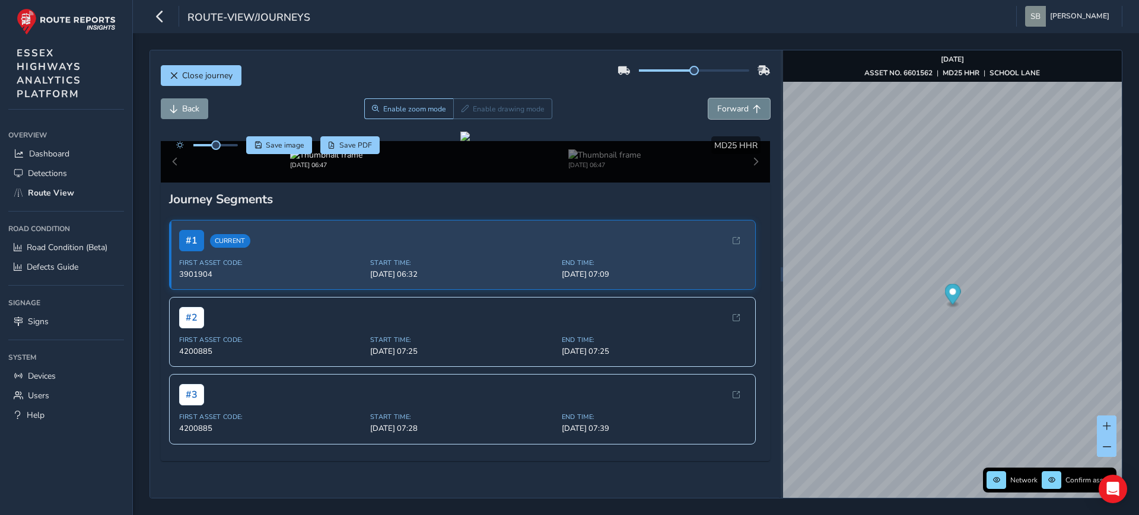
click at [729, 111] on span "Forward" at bounding box center [732, 108] width 31 height 11
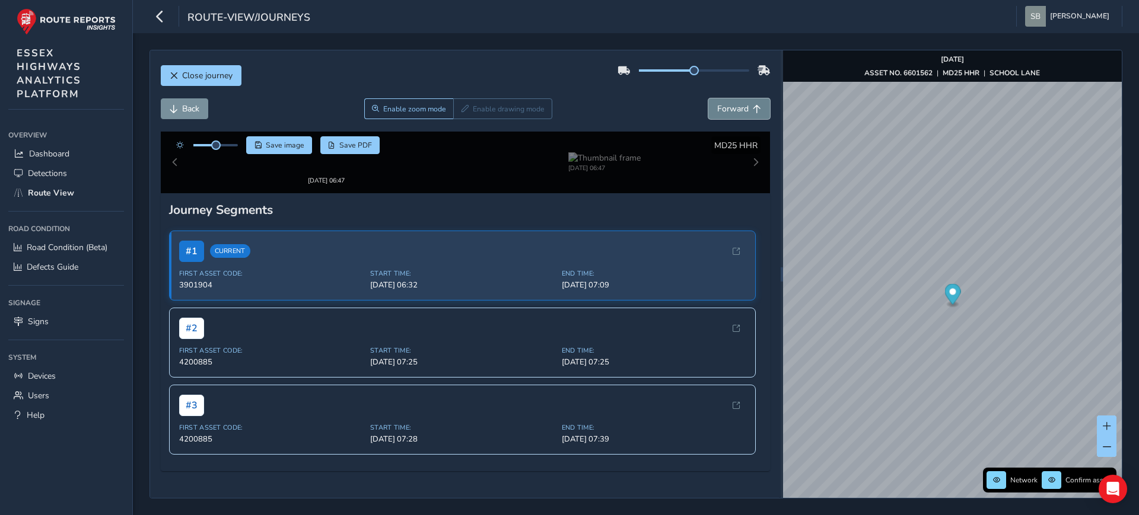
click at [729, 110] on span "Forward" at bounding box center [732, 108] width 31 height 11
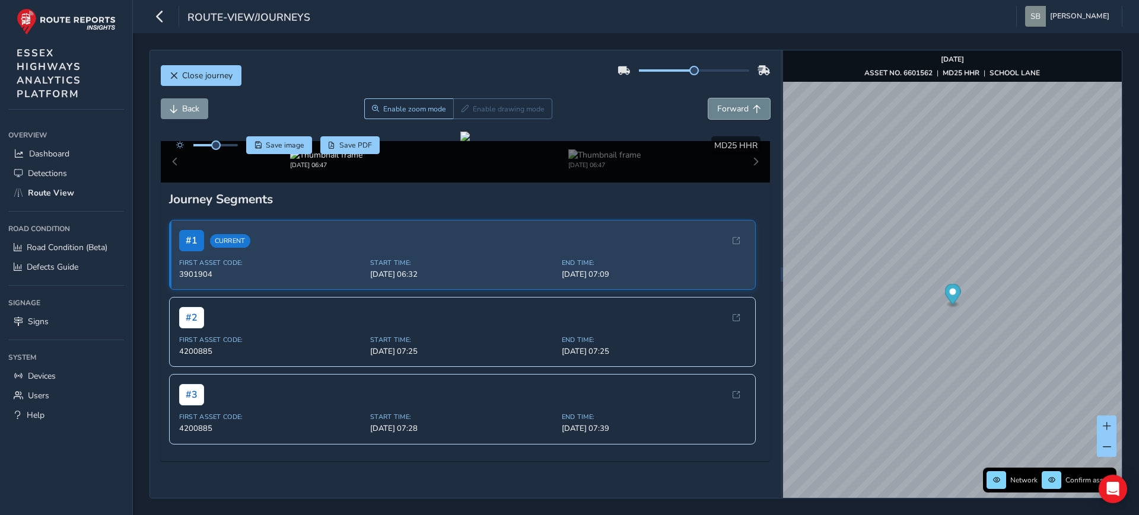
click at [729, 110] on span "Forward" at bounding box center [732, 108] width 31 height 11
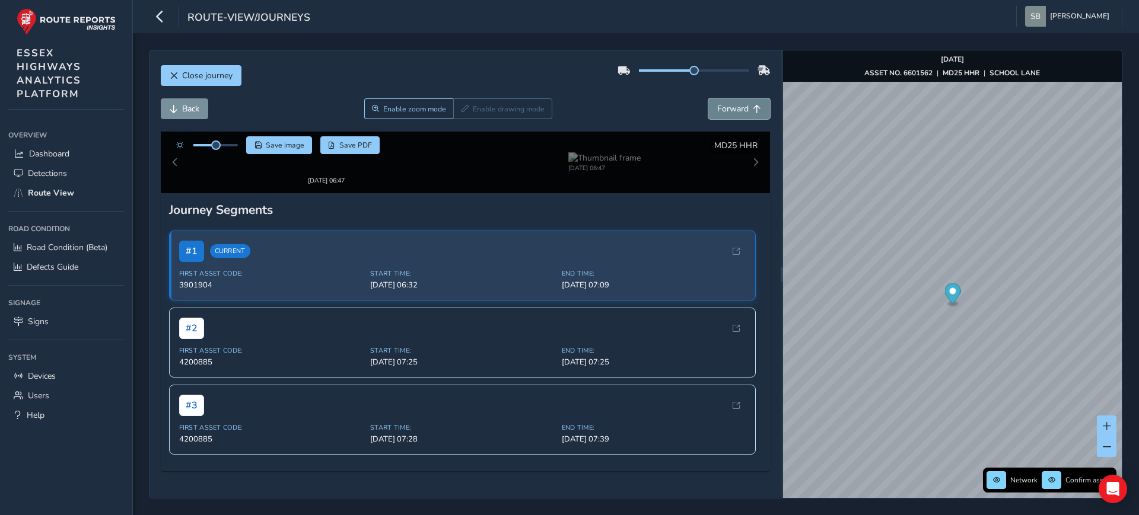
click at [729, 110] on span "Forward" at bounding box center [732, 108] width 31 height 11
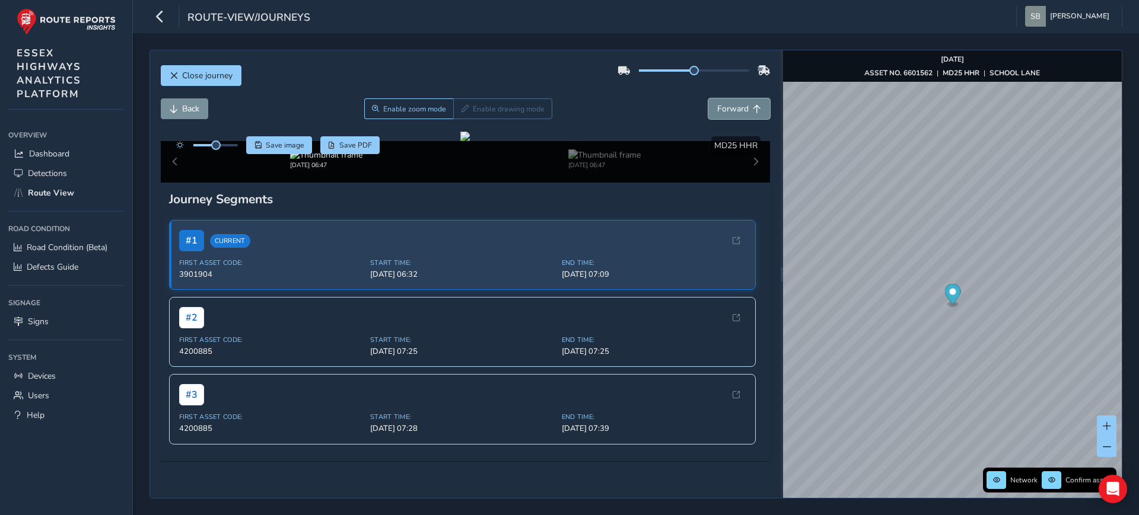
click at [729, 110] on span "Forward" at bounding box center [732, 108] width 31 height 11
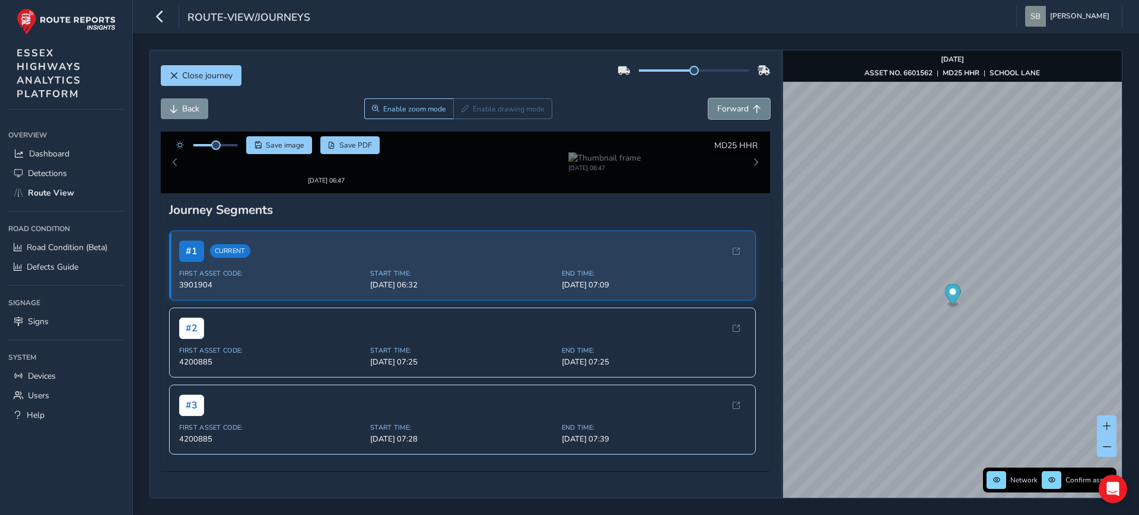
click at [729, 110] on span "Forward" at bounding box center [732, 108] width 31 height 11
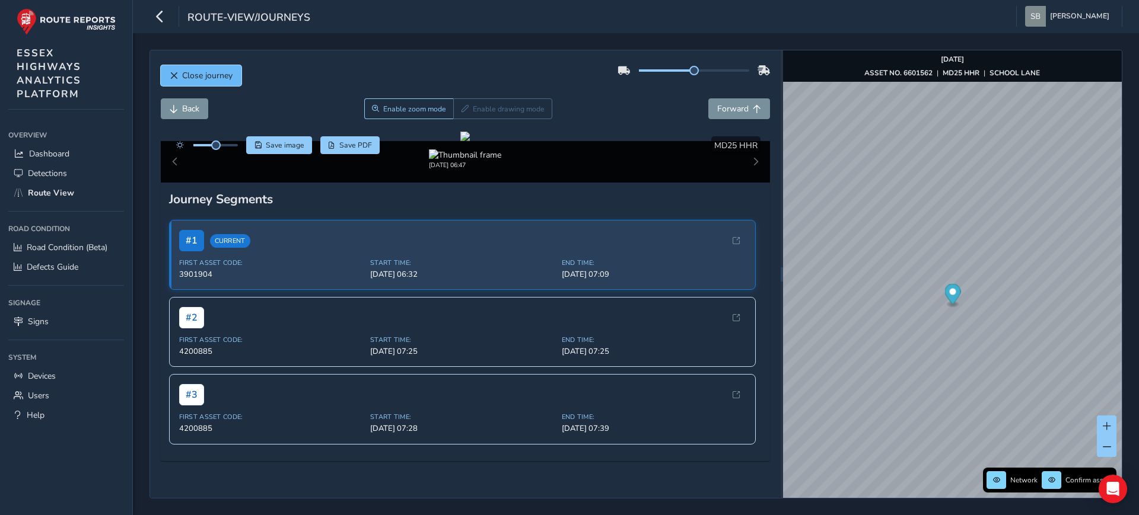
click at [219, 77] on span "Close journey" at bounding box center [207, 75] width 50 height 11
